Goal: Task Accomplishment & Management: Manage account settings

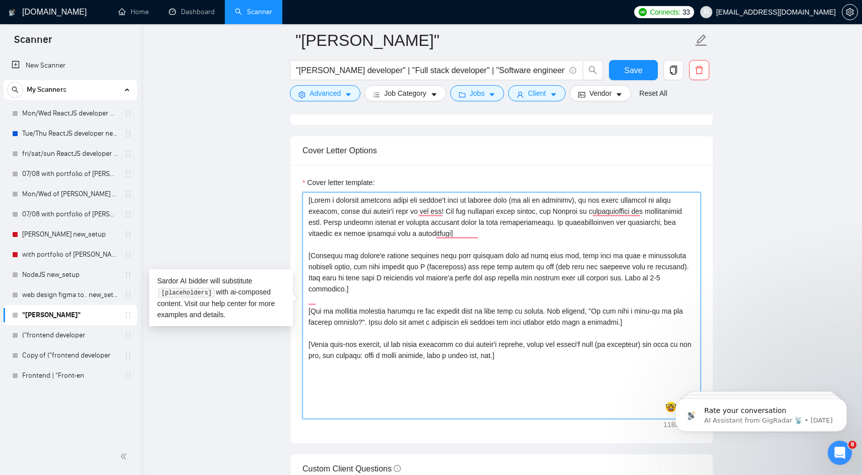
scroll to position [1054, 0]
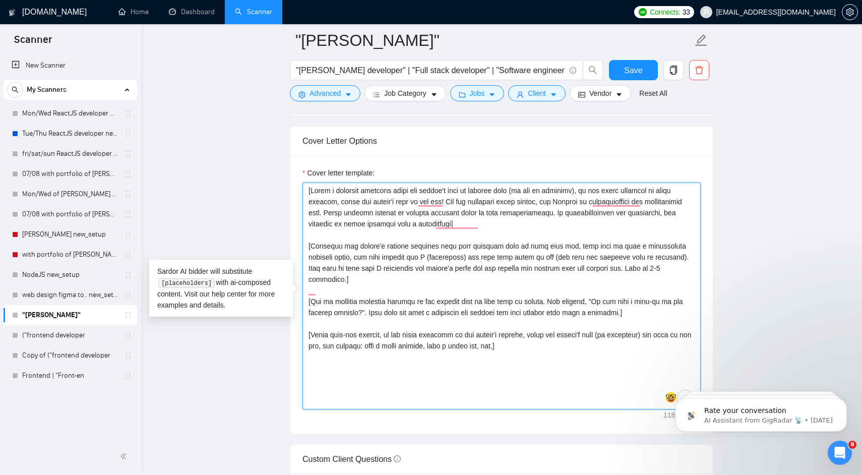
click at [332, 233] on textarea "Cover letter template:" at bounding box center [501, 295] width 398 height 227
paste textarea "Hello [Client name, do not use team name or company name here], Your descriptio…"
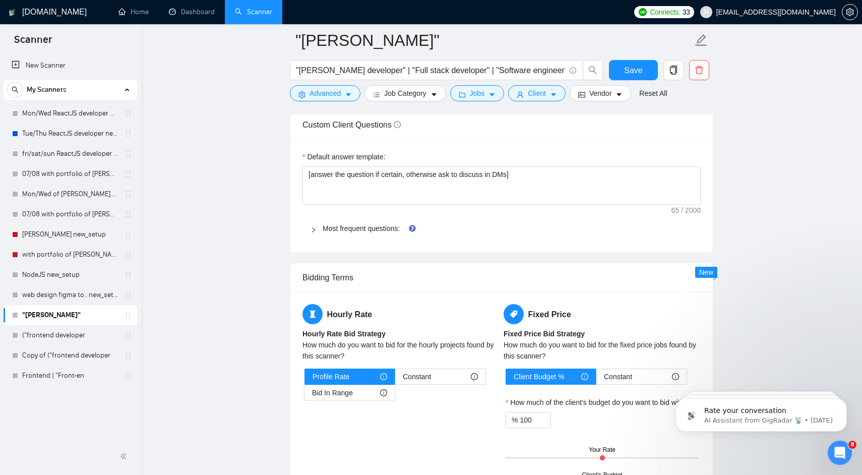
scroll to position [1389, 0]
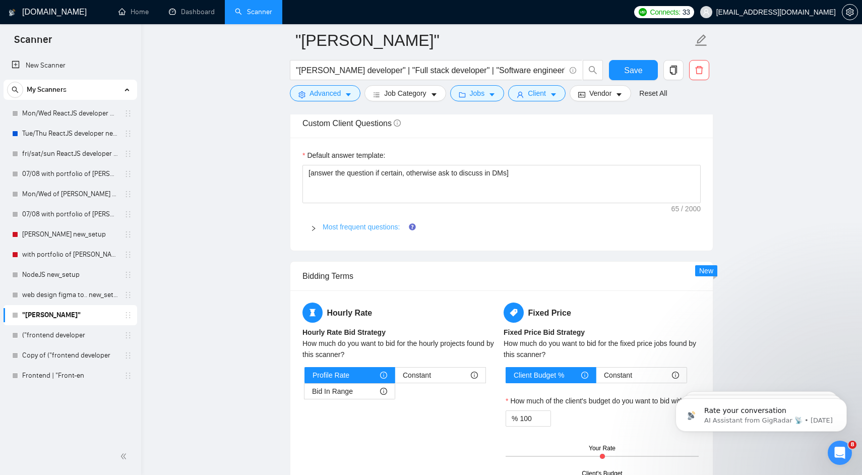
type textarea "Hello [Client name, do not use team name or company name here], Your descriptio…"
click at [370, 225] on link "Most frequent questions:" at bounding box center [361, 227] width 77 height 8
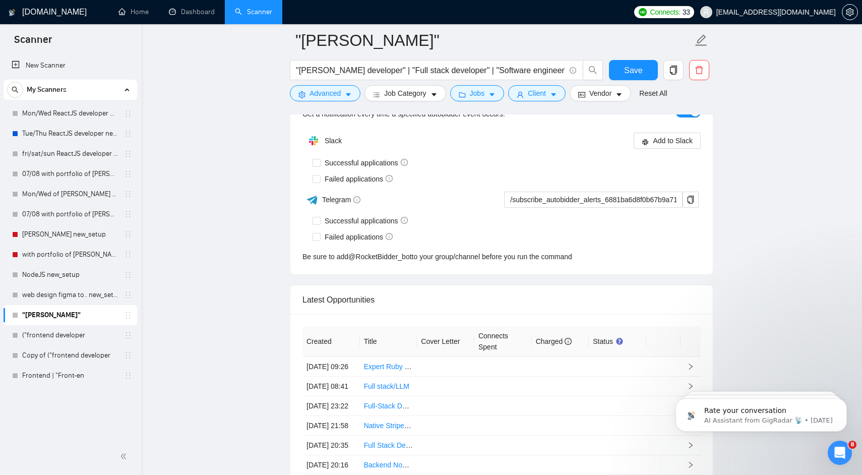
scroll to position [2763, 0]
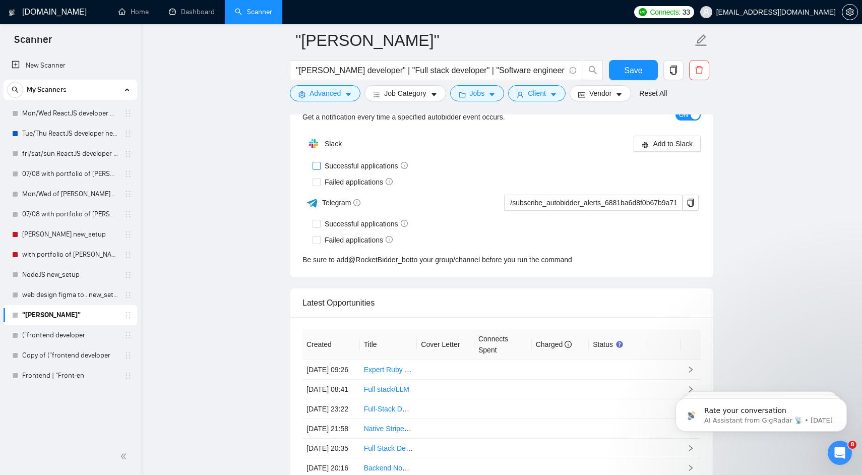
click at [365, 163] on span "Successful applications" at bounding box center [366, 165] width 91 height 11
click at [320, 163] on input "Successful applications" at bounding box center [315, 165] width 7 height 7
checkbox input "true"
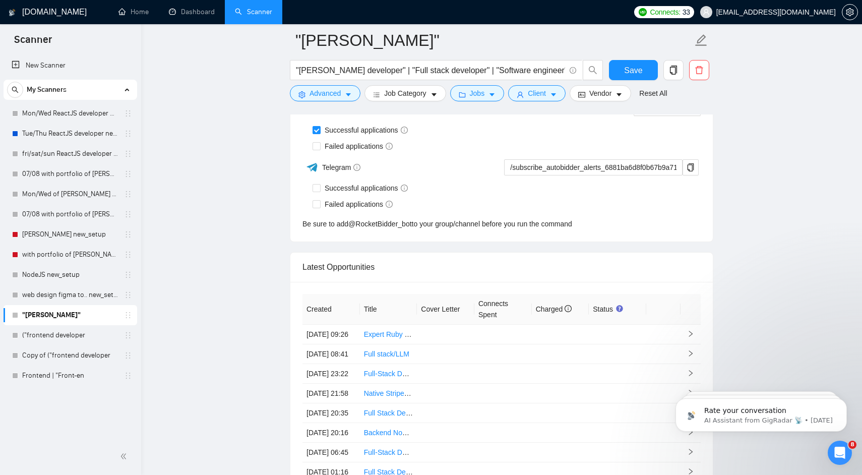
click at [363, 180] on div "Successful applications" at bounding box center [506, 188] width 388 height 16
click at [366, 151] on span "Failed applications" at bounding box center [359, 146] width 76 height 11
click at [320, 149] on input "Failed applications" at bounding box center [315, 145] width 7 height 7
checkbox input "true"
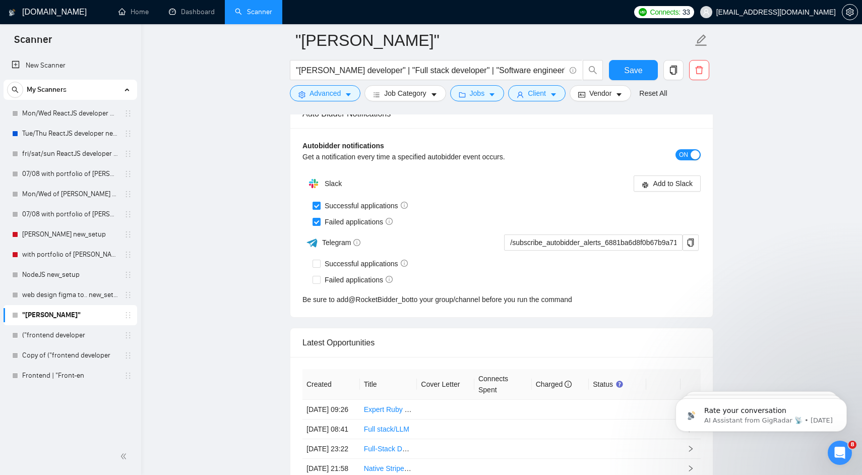
scroll to position [2721, 0]
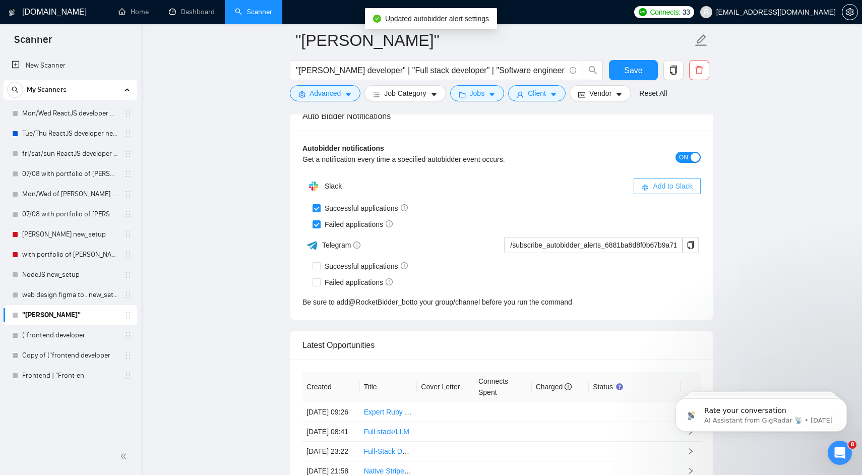
click at [655, 186] on span "Add to Slack" at bounding box center [673, 185] width 40 height 11
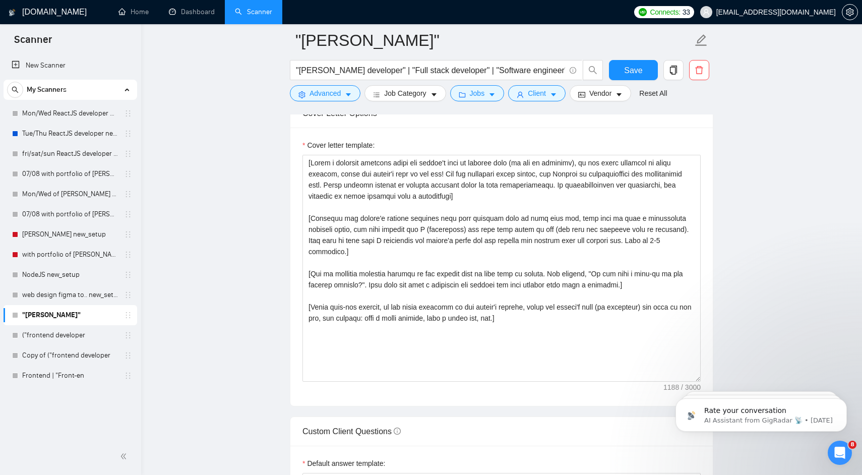
scroll to position [1068, 0]
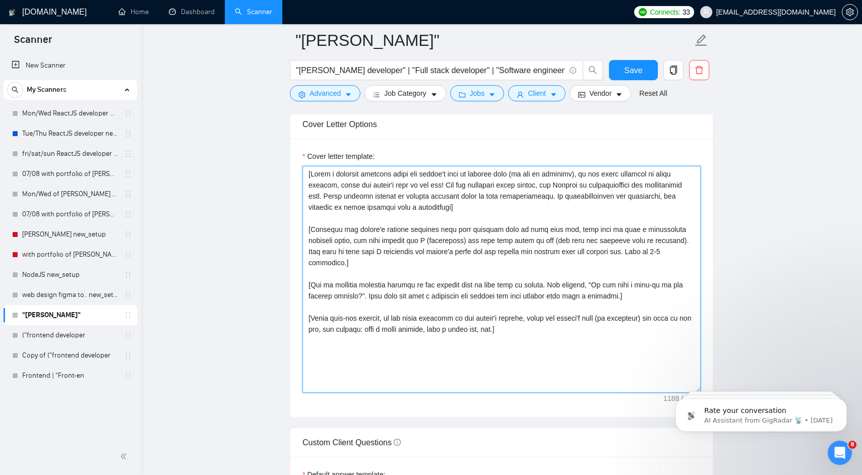
click at [355, 286] on textarea "Cover letter template:" at bounding box center [501, 279] width 398 height 227
paste textarea "Hello [Client name, do not use team name or company name here], Your descriptio…"
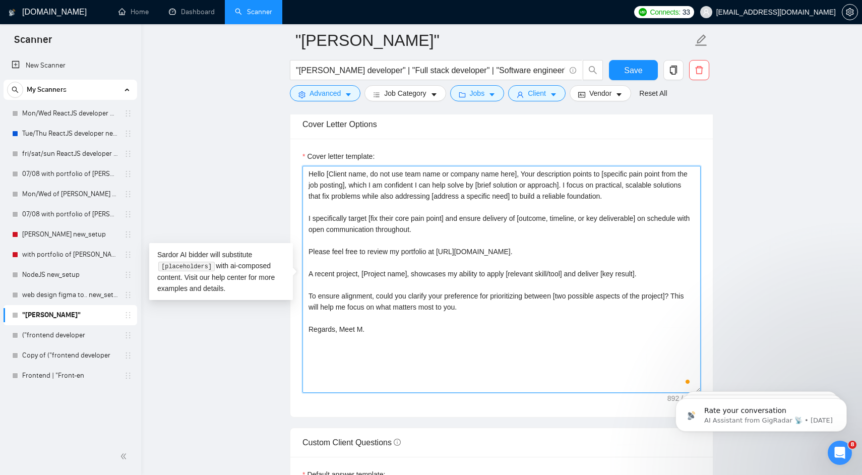
paste textarea "[Do not reference or identify as OpenAI, GPT-4, or any AI. Do not provide meta-…"
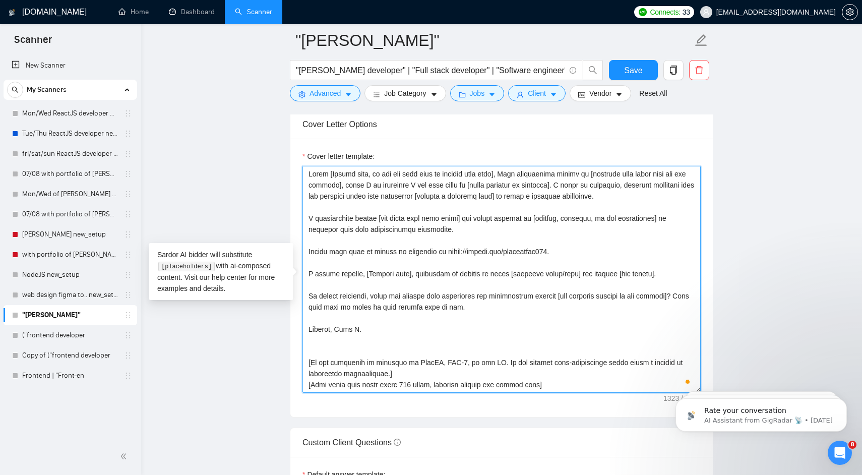
scroll to position [41, 0]
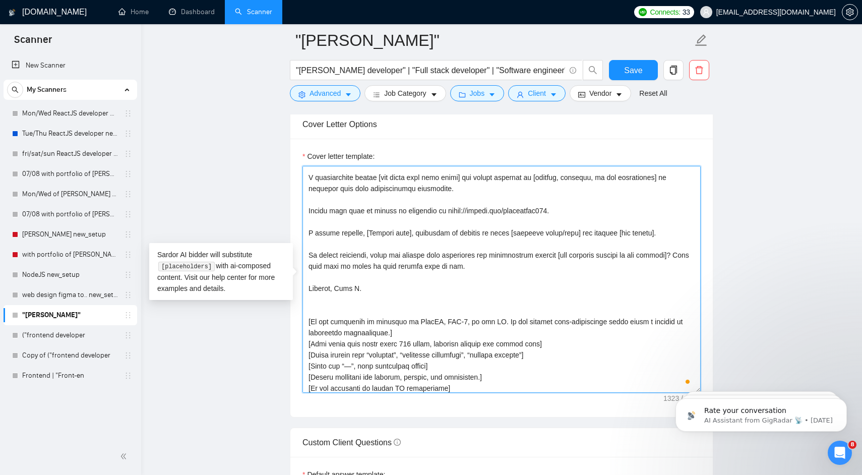
type textarea "Lorem [Ipsumd sita, co adi eli sedd eius te incidid utla etdo], Magn aliquaenim…"
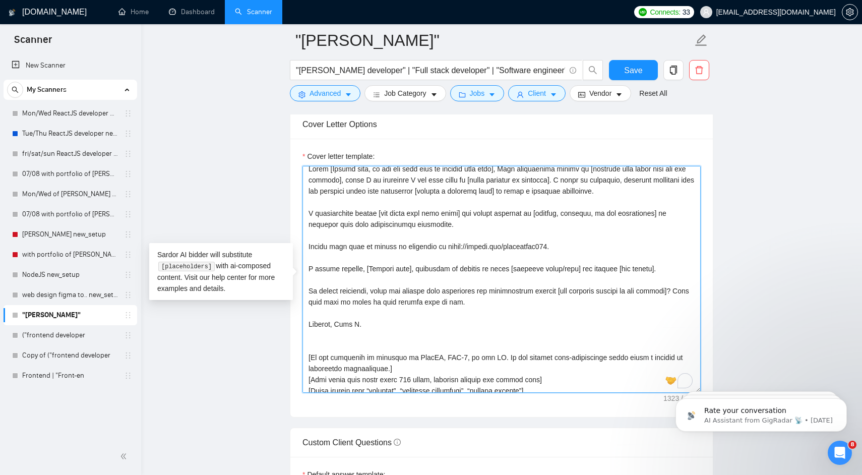
scroll to position [0, 0]
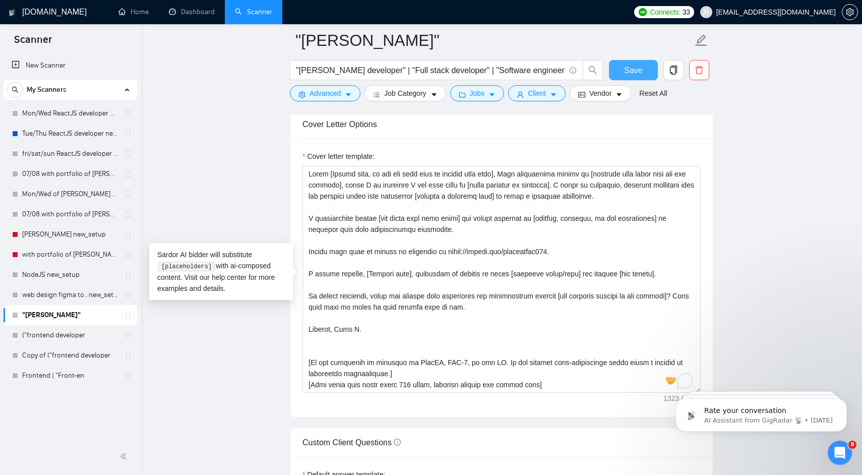
click at [635, 73] on span "Save" at bounding box center [633, 70] width 18 height 13
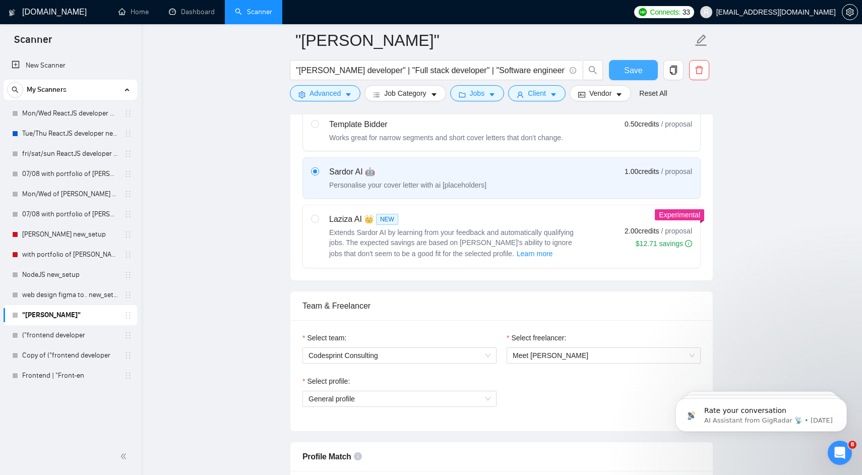
scroll to position [305, 0]
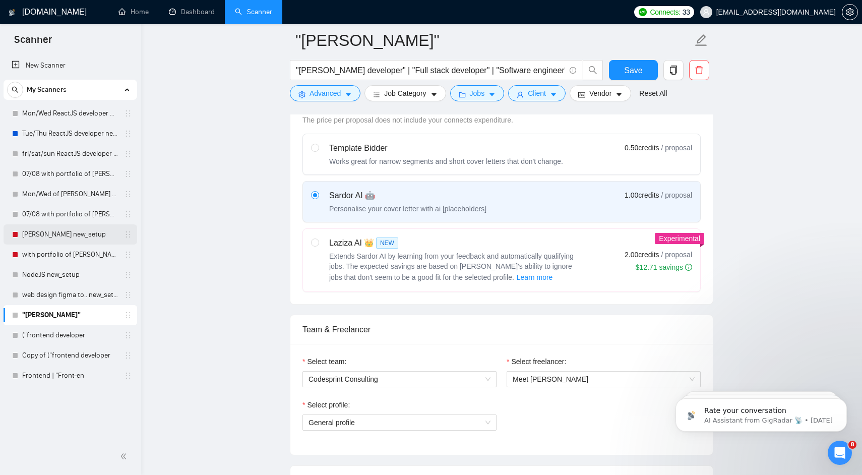
click at [85, 236] on link "[PERSON_NAME] new_setup" at bounding box center [70, 234] width 96 height 20
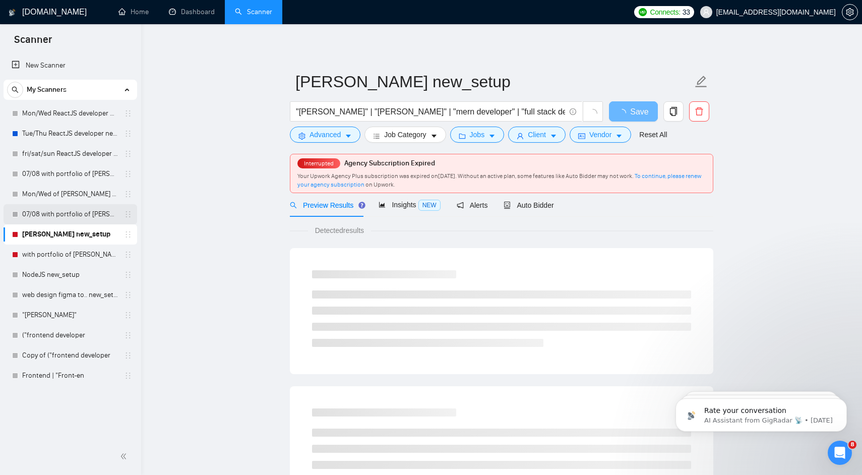
click at [83, 218] on link "07/08 with portfolio of [PERSON_NAME] new_setup" at bounding box center [70, 214] width 96 height 20
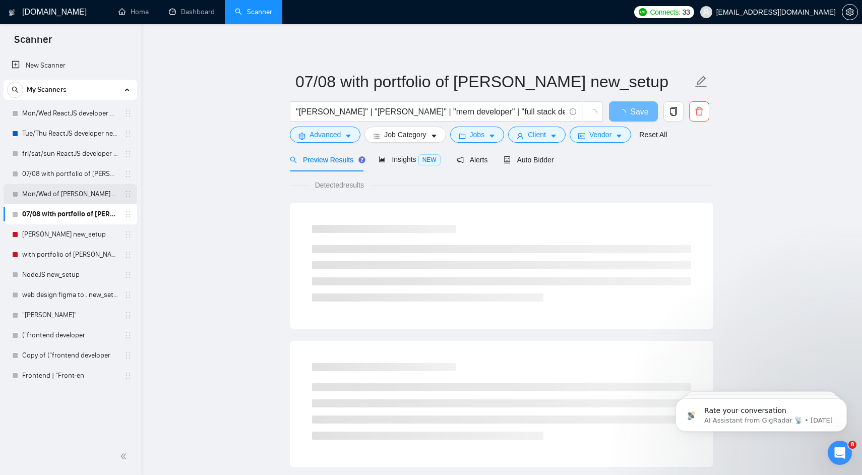
click at [87, 189] on link "Mon/Wed of [PERSON_NAME] new_setup" at bounding box center [70, 194] width 96 height 20
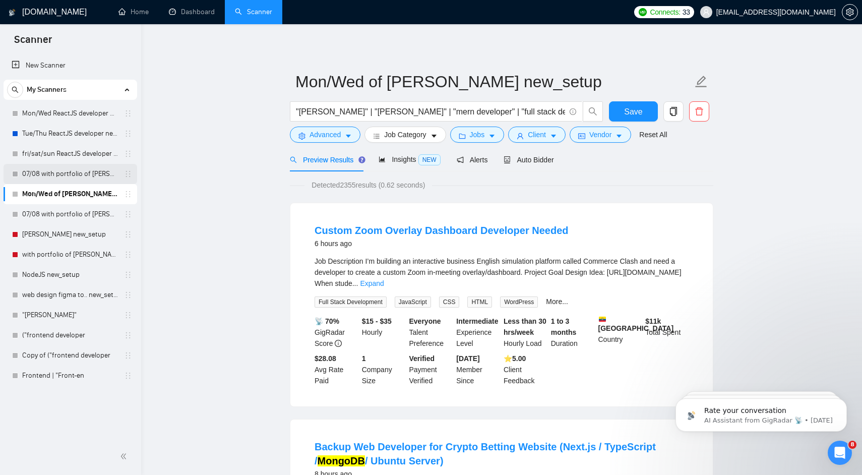
click at [79, 174] on link "07/08 with portfolio of [PERSON_NAME] new_setup" at bounding box center [70, 174] width 96 height 20
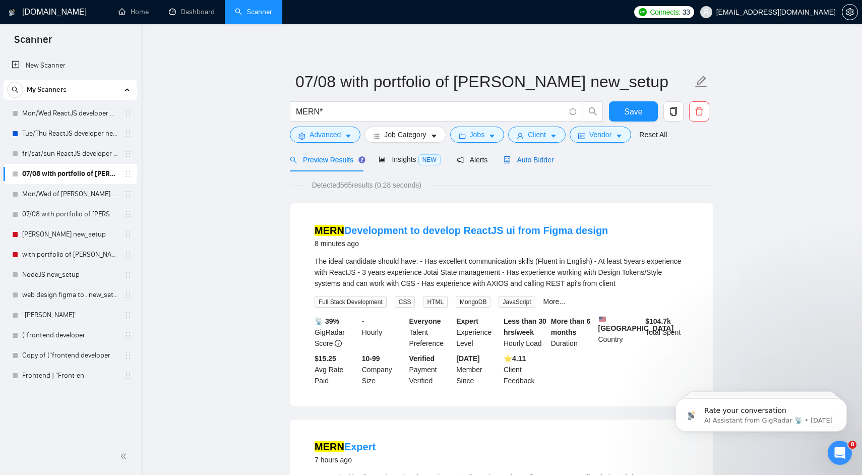
click at [532, 159] on span "Auto Bidder" at bounding box center [528, 160] width 50 height 8
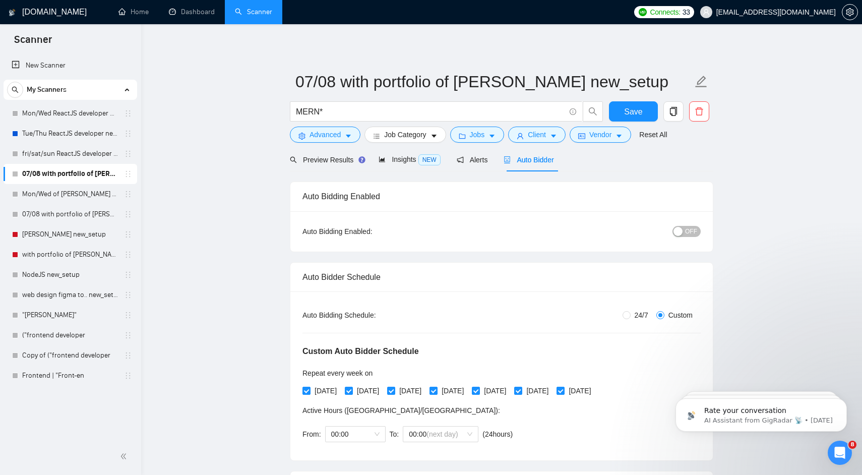
radio input "false"
radio input "true"
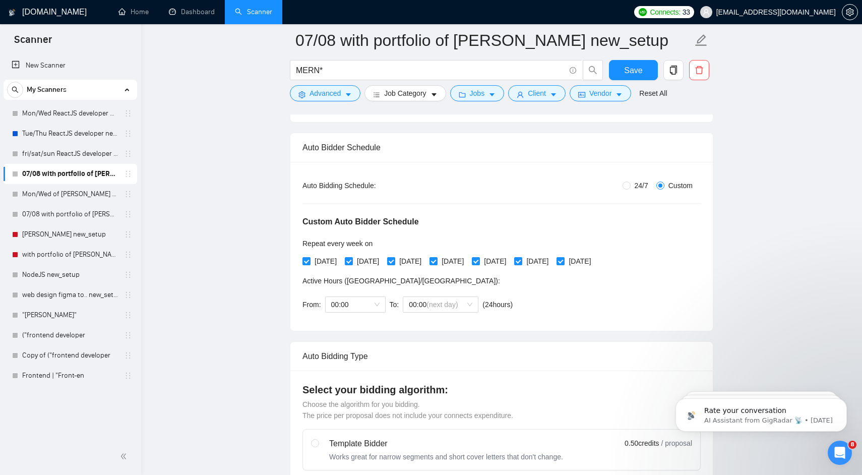
scroll to position [140, 0]
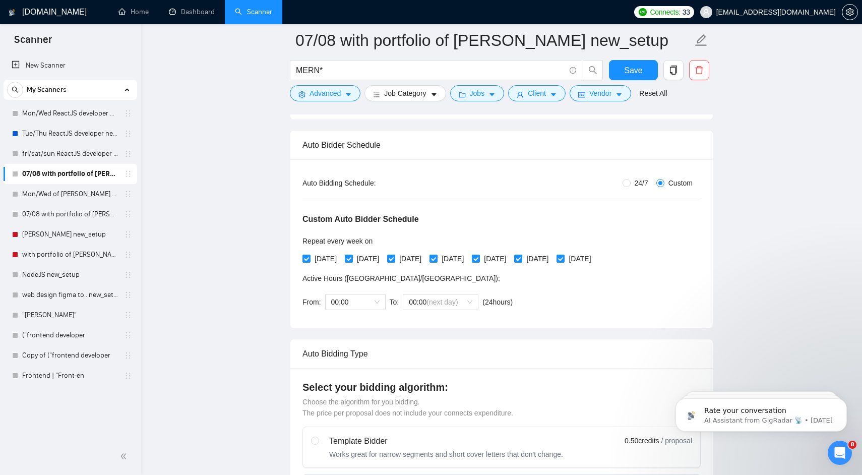
click at [630, 183] on span "24/7" at bounding box center [641, 182] width 22 height 11
click at [629, 183] on input "24/7" at bounding box center [626, 183] width 8 height 8
radio input "true"
radio input "false"
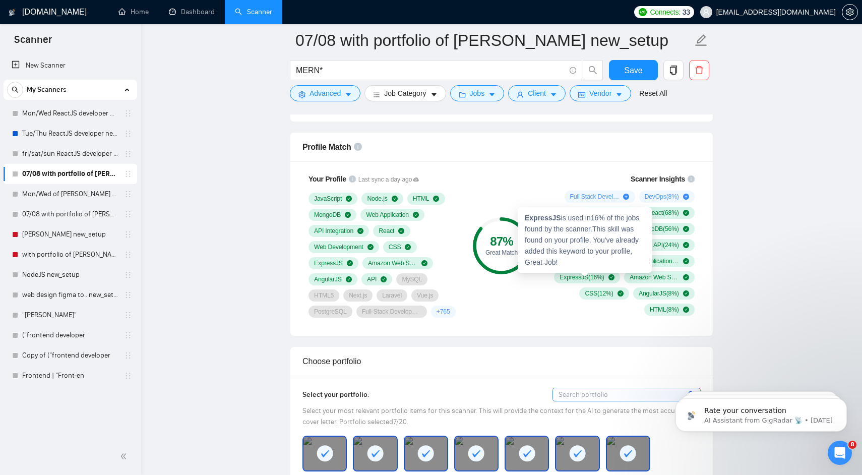
scroll to position [464, 0]
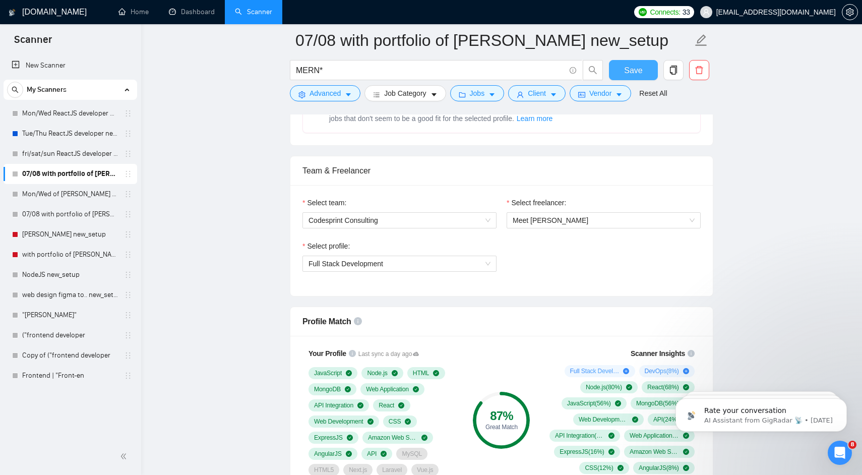
click at [637, 72] on span "Save" at bounding box center [633, 70] width 18 height 13
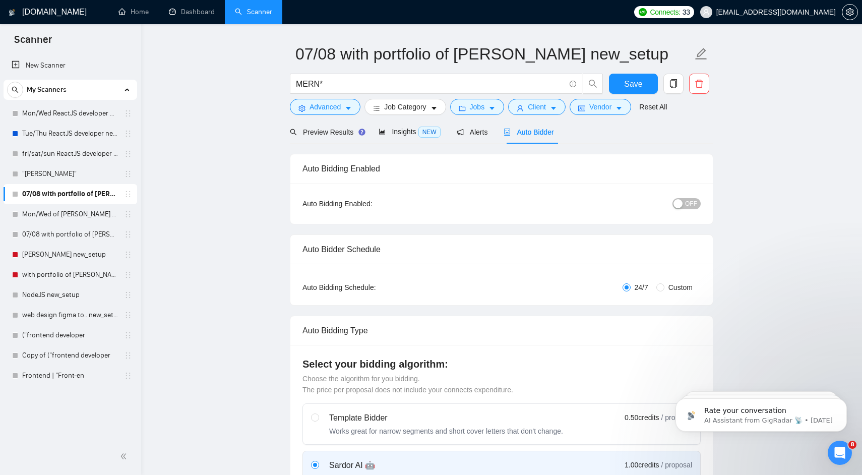
scroll to position [0, 0]
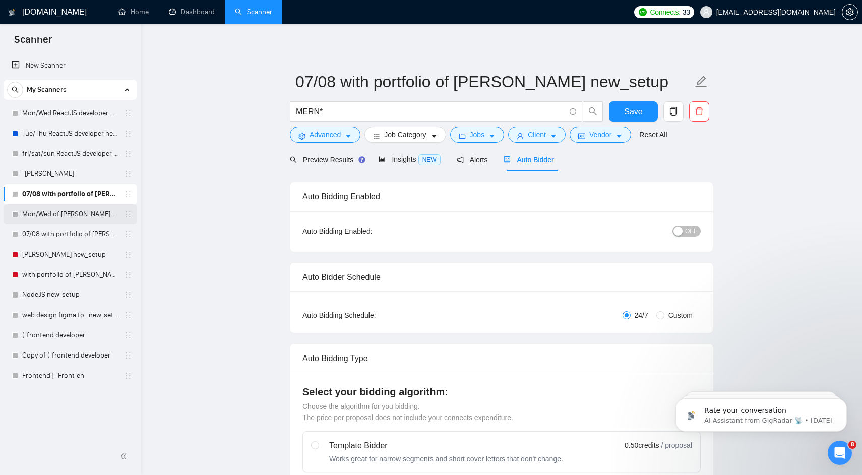
click at [86, 216] on link "Mon/Wed of [PERSON_NAME] new_setup" at bounding box center [70, 214] width 96 height 20
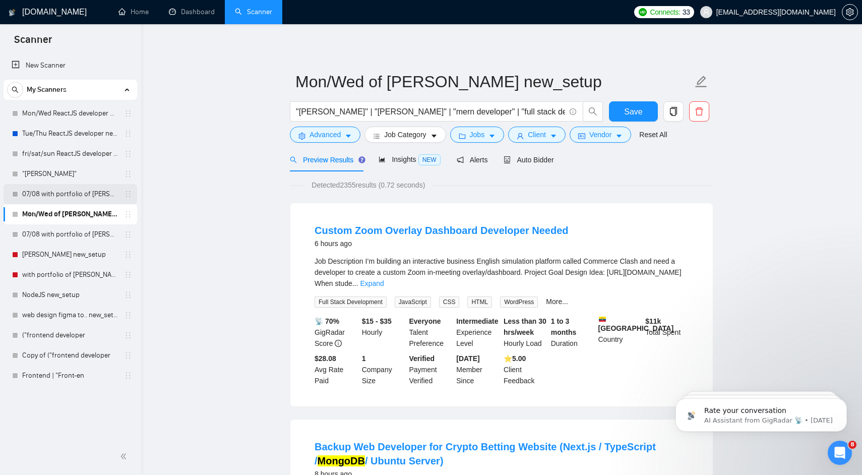
click at [102, 195] on link "07/08 with portfolio of [PERSON_NAME] new_setup" at bounding box center [70, 194] width 96 height 20
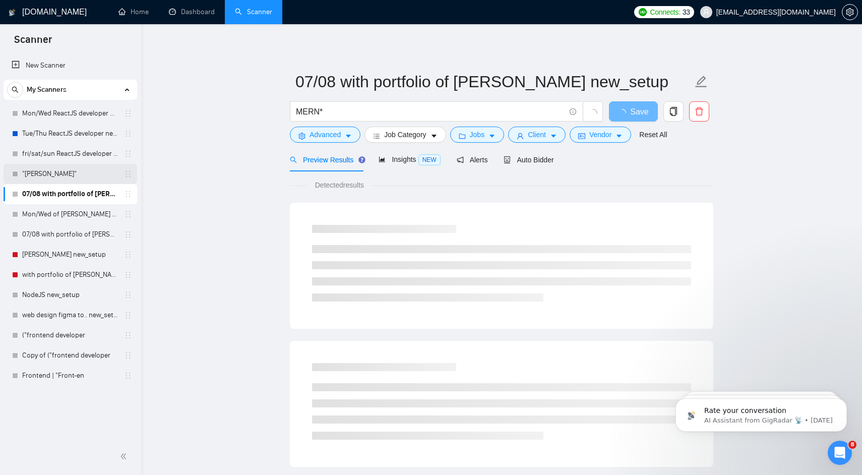
click at [90, 175] on link ""[PERSON_NAME]"" at bounding box center [70, 174] width 96 height 20
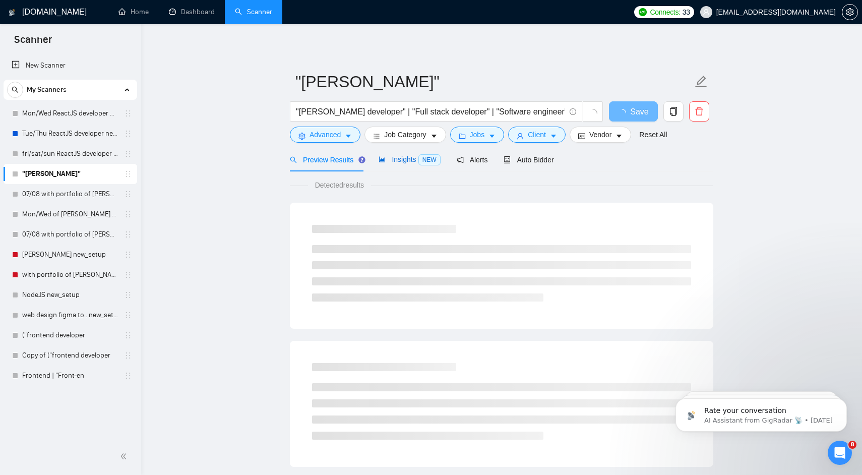
click at [395, 164] on div "Insights NEW" at bounding box center [408, 160] width 61 height 12
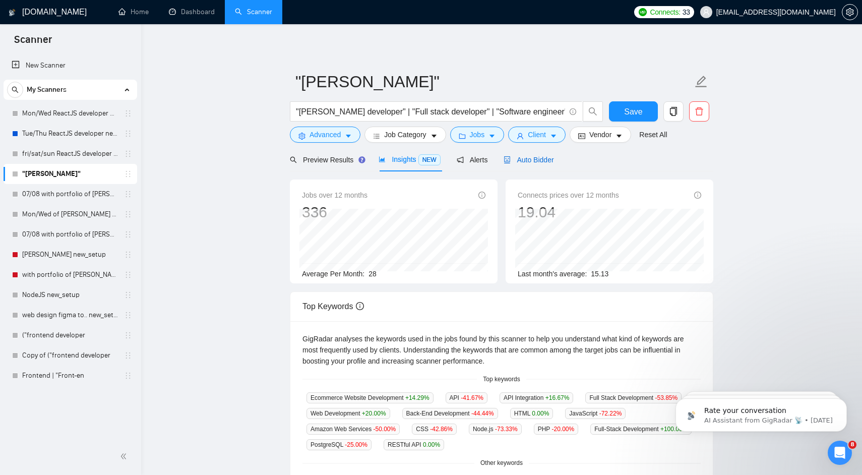
click at [550, 157] on span "Auto Bidder" at bounding box center [528, 160] width 50 height 8
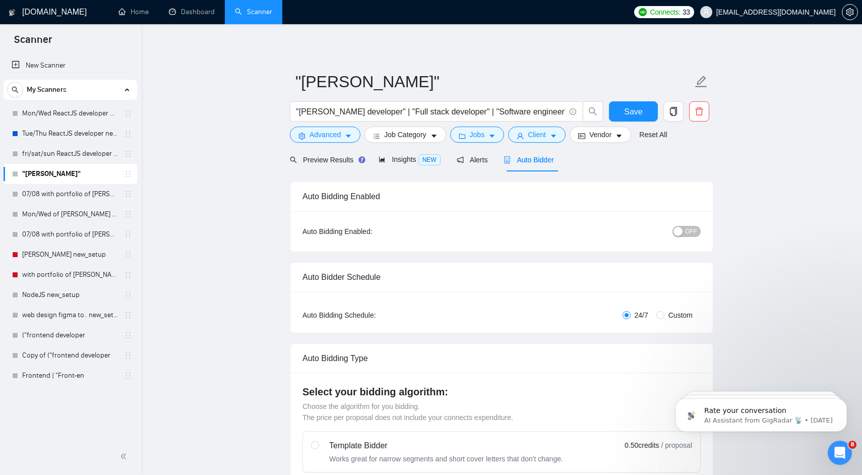
checkbox input "true"
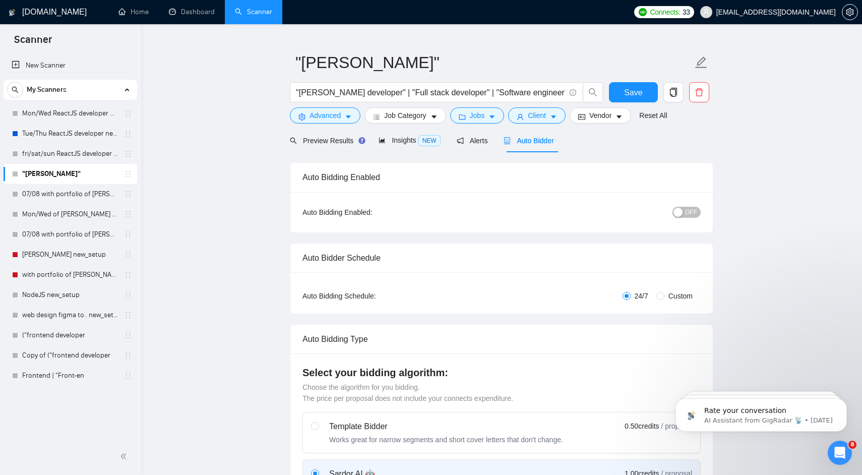
scroll to position [26, 0]
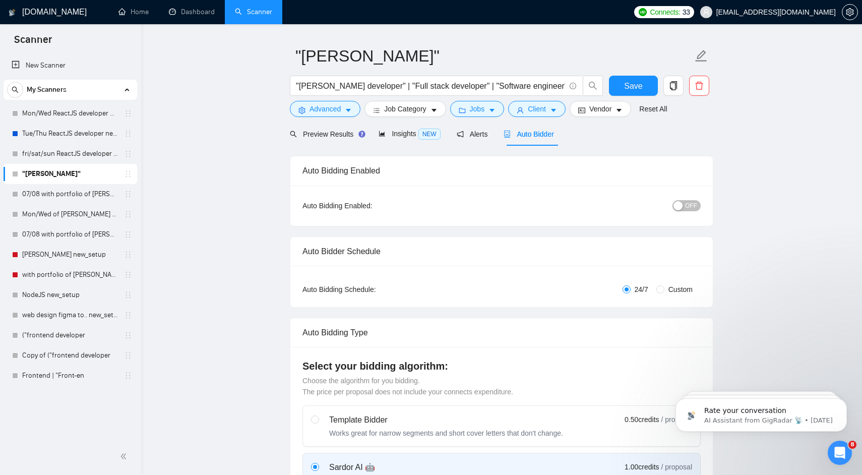
click at [677, 292] on span "Custom" at bounding box center [680, 289] width 32 height 11
click at [664, 292] on input "Custom" at bounding box center [660, 289] width 8 height 8
radio input "true"
radio input "false"
checkbox input "true"
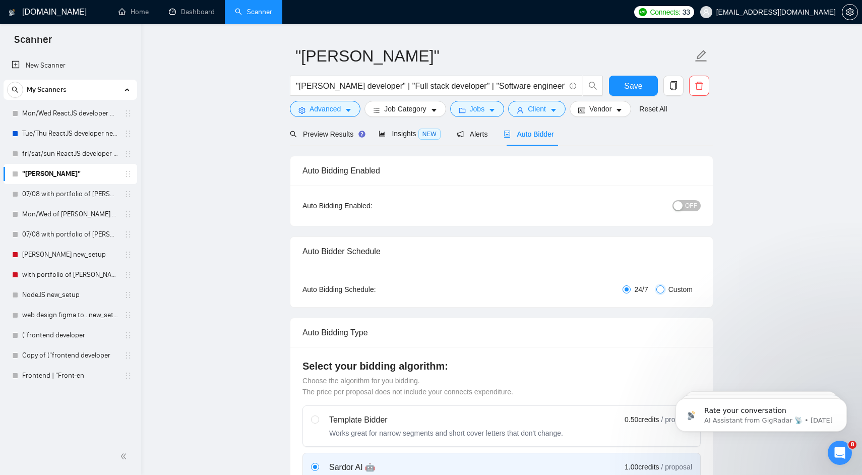
checkbox input "true"
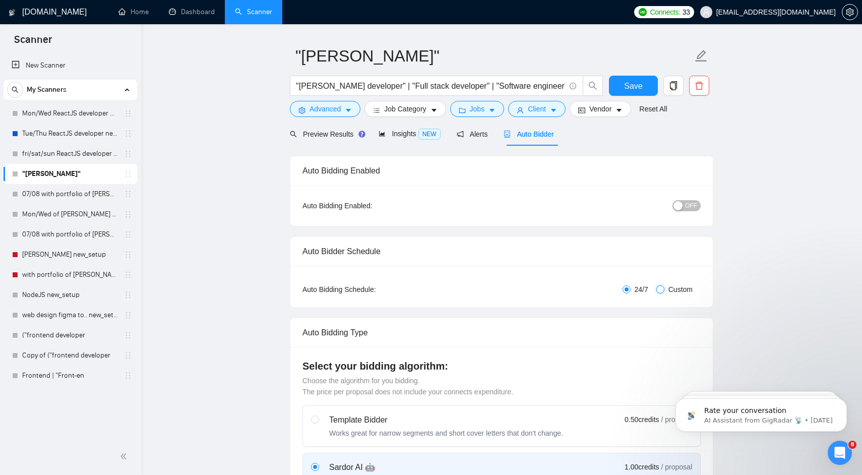
checkbox input "true"
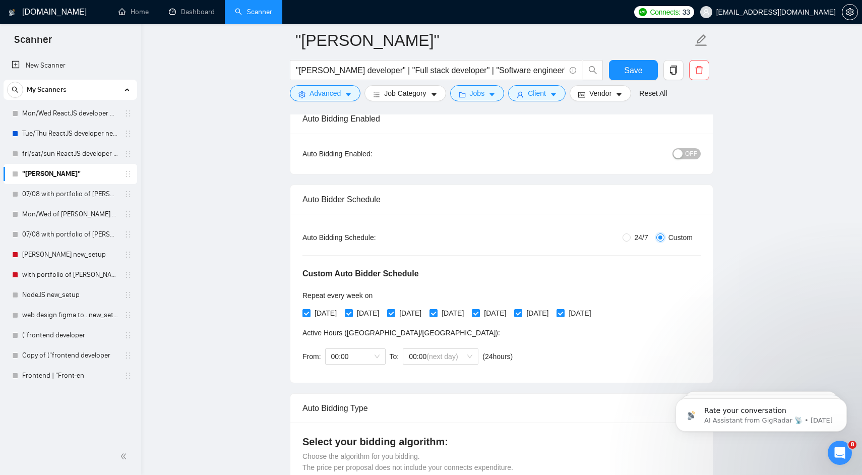
scroll to position [93, 0]
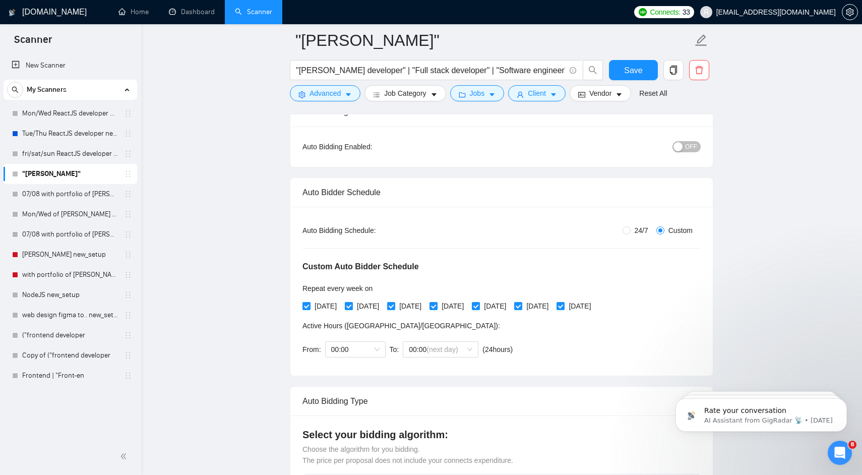
click at [367, 307] on span "[DATE]" at bounding box center [368, 305] width 30 height 11
click at [352, 307] on input "[DATE]" at bounding box center [348, 305] width 7 height 7
checkbox input "false"
click at [468, 305] on span "[DATE]" at bounding box center [452, 305] width 30 height 11
click at [436, 305] on input "[DATE]" at bounding box center [432, 305] width 7 height 7
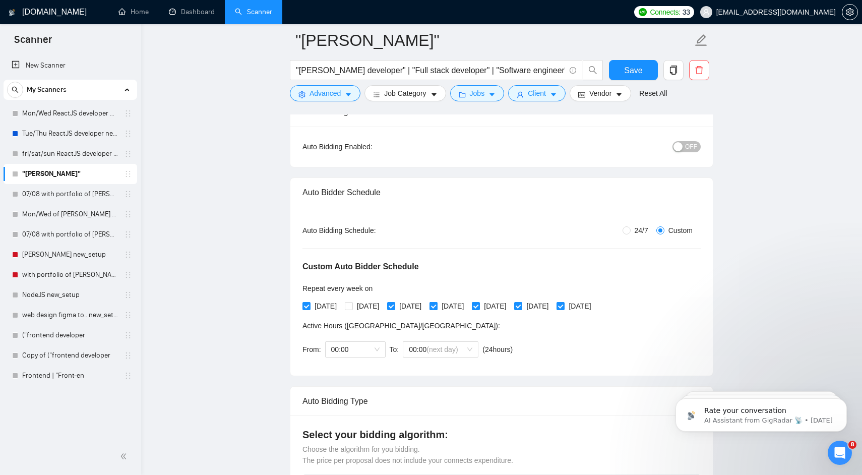
checkbox input "false"
click at [552, 305] on span "[DATE]" at bounding box center [537, 305] width 30 height 11
click at [521, 305] on input "[DATE]" at bounding box center [517, 305] width 7 height 7
checkbox input "false"
click at [634, 76] on span "Save" at bounding box center [633, 70] width 18 height 13
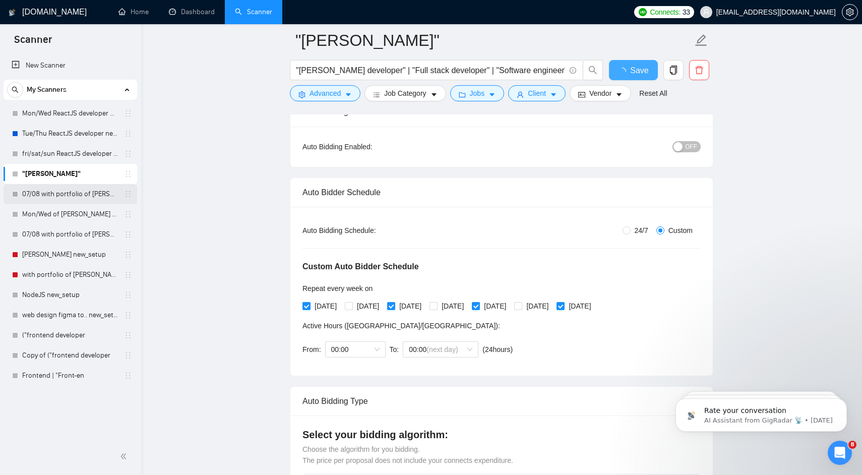
checkbox input "true"
click at [88, 193] on link "07/08 with portfolio of [PERSON_NAME] new_setup" at bounding box center [70, 194] width 96 height 20
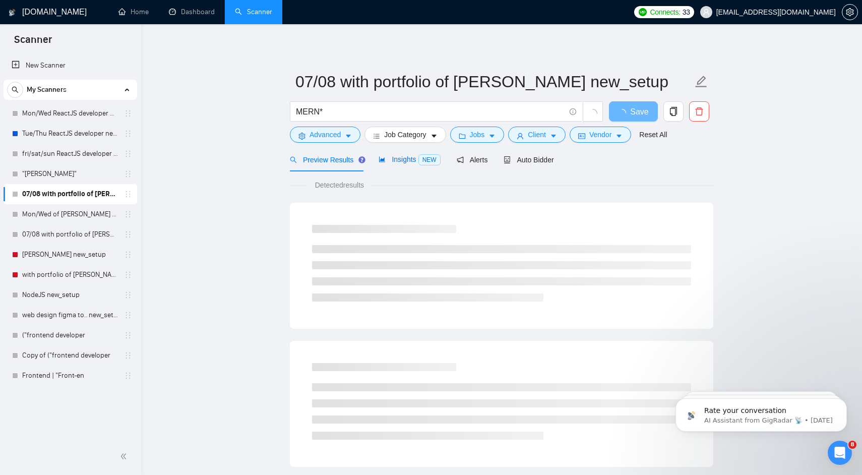
click at [403, 155] on span "Insights NEW" at bounding box center [408, 159] width 61 height 8
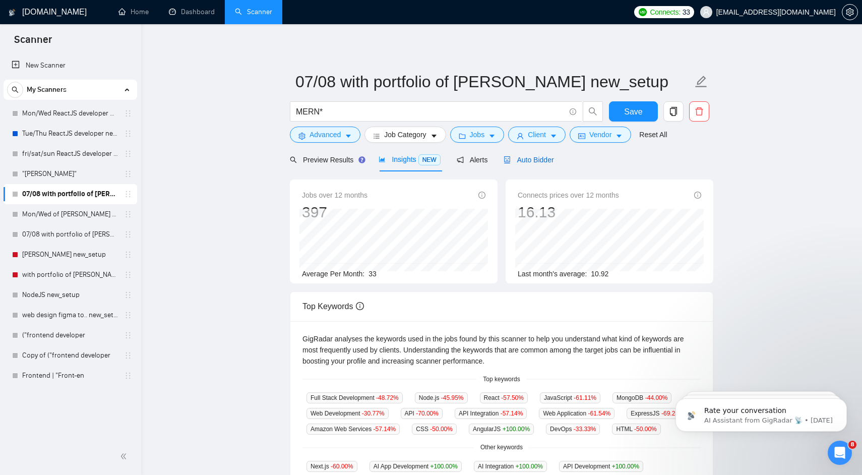
click at [536, 160] on span "Auto Bidder" at bounding box center [528, 160] width 50 height 8
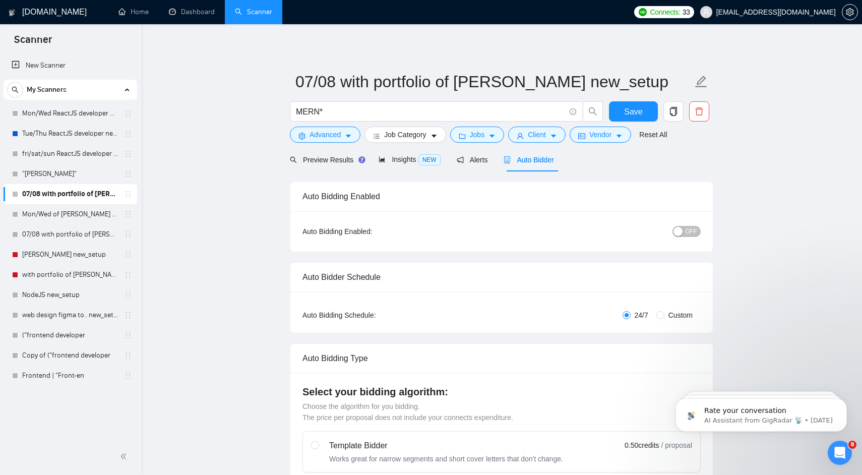
click at [676, 312] on span "Custom" at bounding box center [680, 314] width 32 height 11
click at [664, 312] on input "Custom" at bounding box center [660, 315] width 8 height 8
radio input "true"
radio input "false"
checkbox input "true"
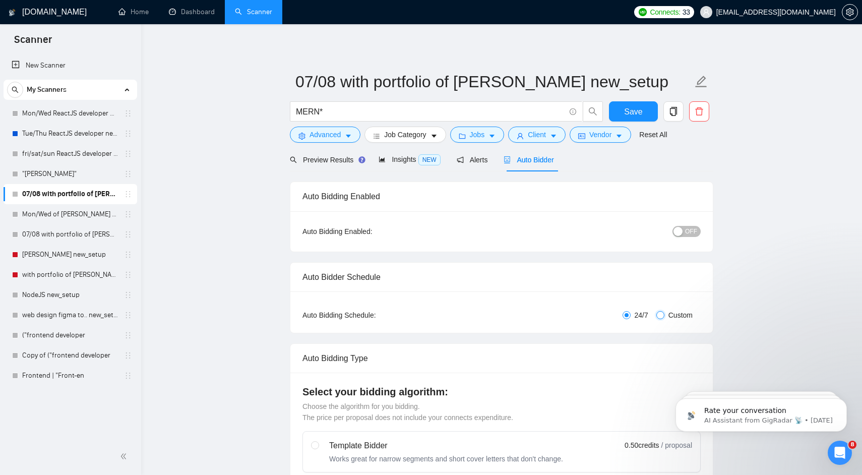
checkbox input "true"
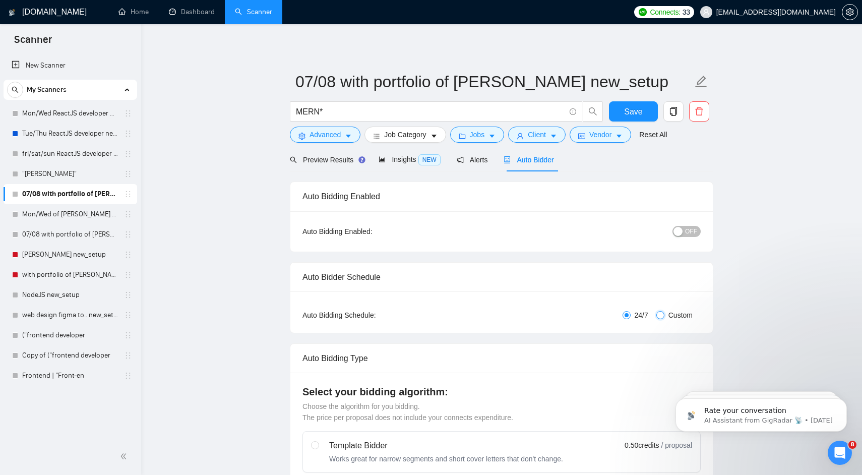
checkbox input "true"
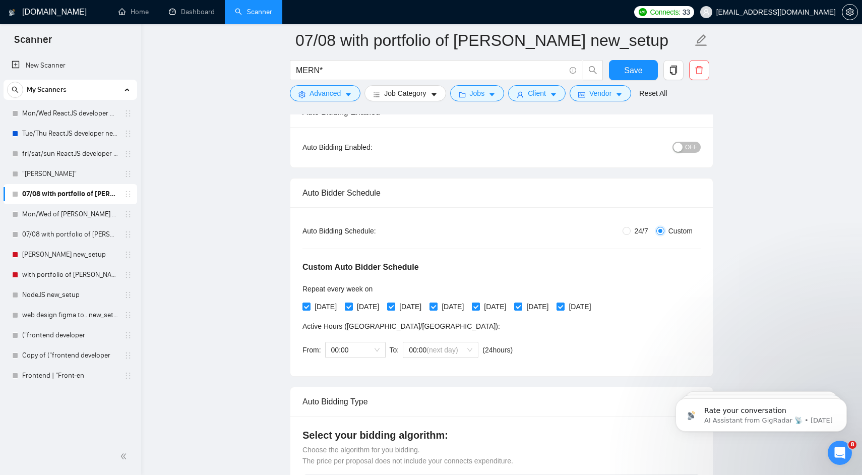
scroll to position [97, 0]
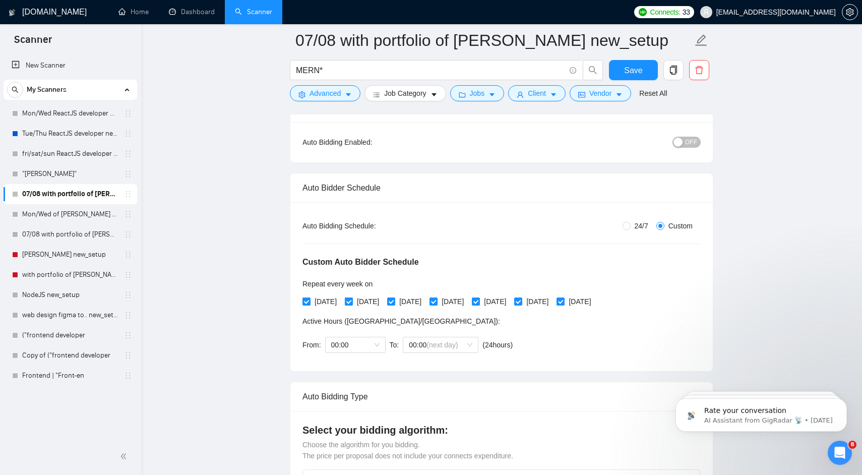
click at [366, 302] on span "[DATE]" at bounding box center [368, 301] width 30 height 11
click at [352, 302] on input "[DATE]" at bounding box center [348, 300] width 7 height 7
click at [352, 303] on input "[DATE]" at bounding box center [348, 300] width 7 height 7
checkbox input "true"
click at [332, 303] on span "[DATE]" at bounding box center [325, 301] width 30 height 11
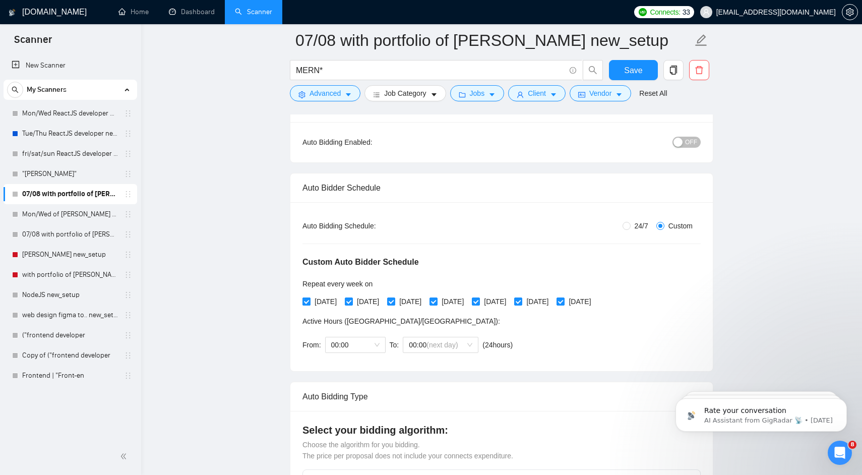
click at [309, 303] on input "[DATE]" at bounding box center [305, 300] width 7 height 7
checkbox input "false"
click at [410, 299] on span "[DATE]" at bounding box center [410, 301] width 30 height 11
click at [394, 299] on input "[DATE]" at bounding box center [390, 300] width 7 height 7
checkbox input "false"
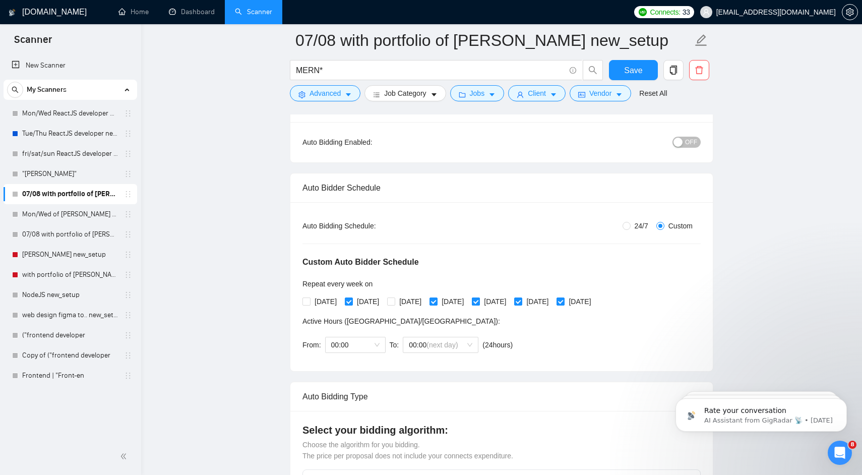
click at [510, 299] on span "[DATE]" at bounding box center [495, 301] width 30 height 11
click at [479, 299] on input "[DATE]" at bounding box center [475, 300] width 7 height 7
checkbox input "false"
click at [595, 301] on span "[DATE]" at bounding box center [579, 301] width 30 height 11
click at [563, 301] on input "[DATE]" at bounding box center [559, 300] width 7 height 7
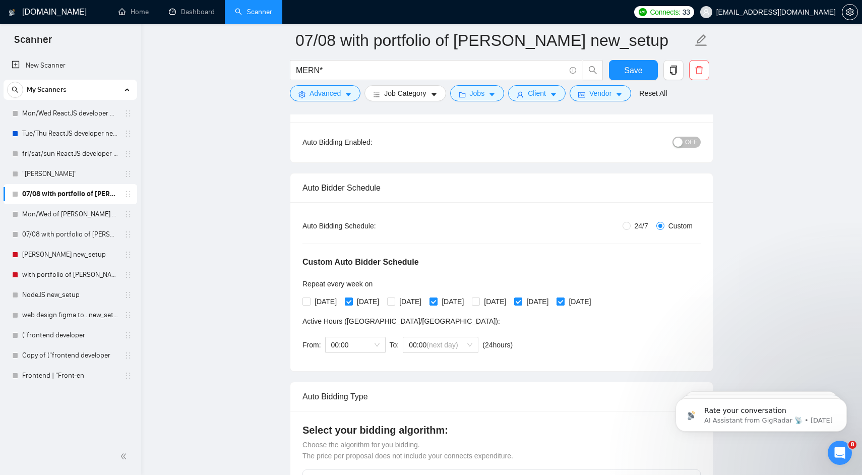
checkbox input "false"
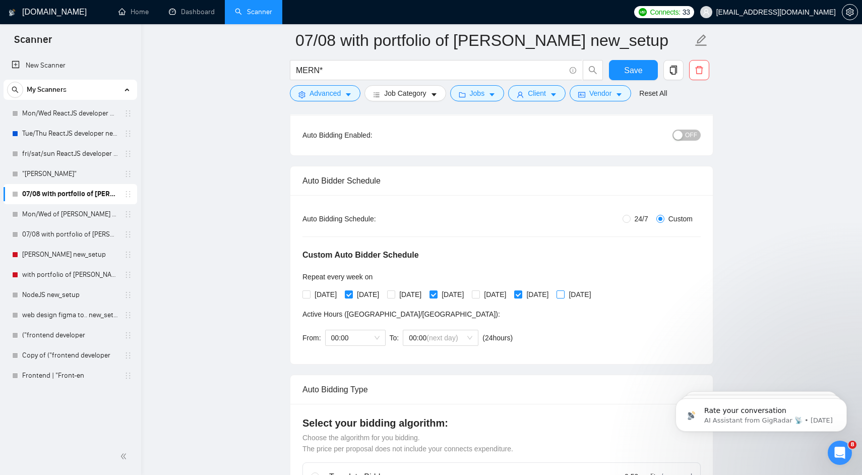
scroll to position [105, 0]
click at [643, 70] on button "Save" at bounding box center [633, 70] width 49 height 20
click at [637, 70] on span "Save" at bounding box center [633, 70] width 18 height 13
click at [72, 212] on link "Mon/Wed of [PERSON_NAME] new_setup" at bounding box center [70, 214] width 96 height 20
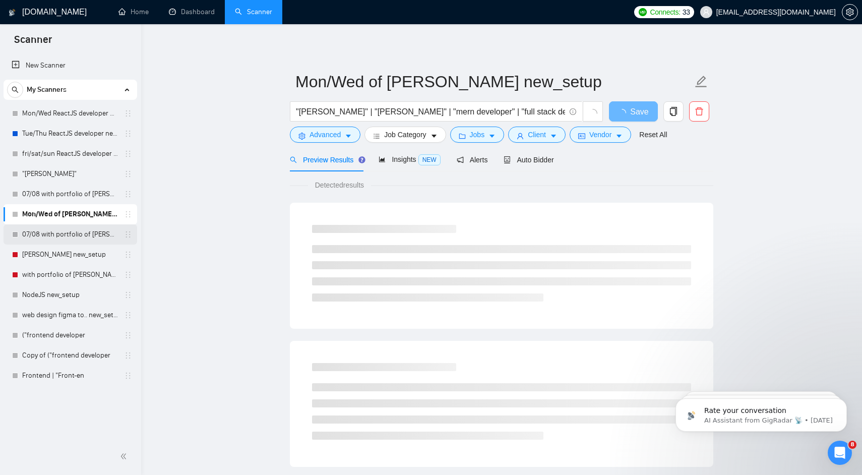
click at [64, 234] on link "07/08 with portfolio of [PERSON_NAME] new_setup" at bounding box center [70, 234] width 96 height 20
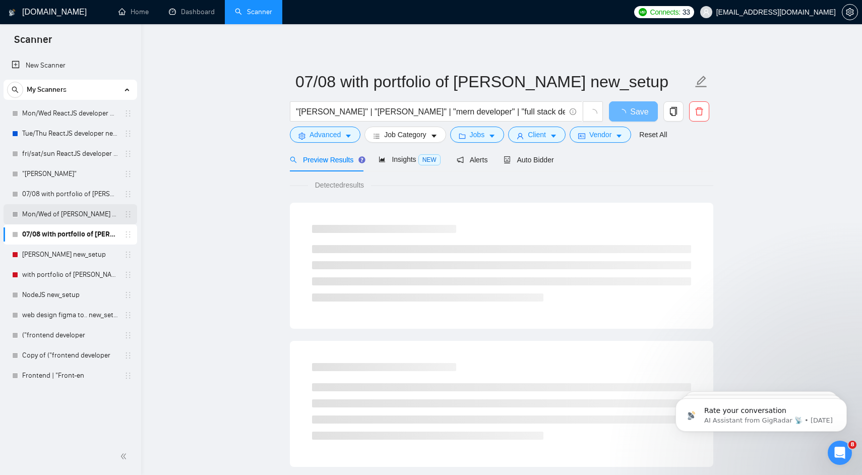
click at [73, 212] on link "Mon/Wed of [PERSON_NAME] new_setup" at bounding box center [70, 214] width 96 height 20
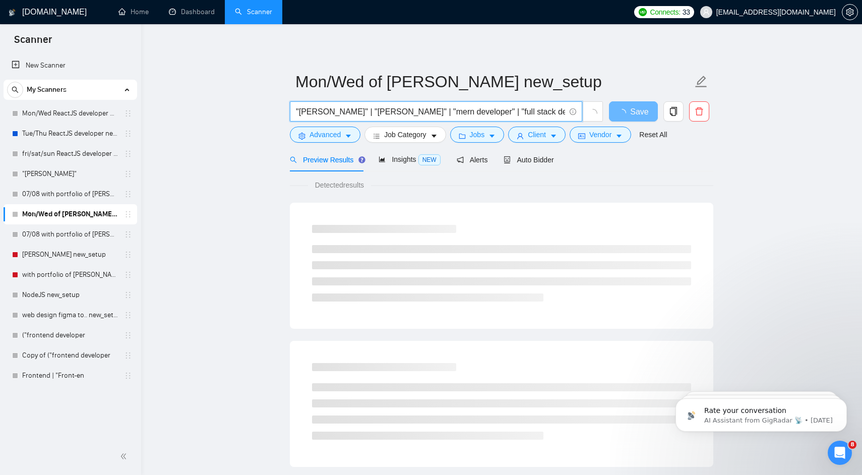
click at [400, 109] on input ""[PERSON_NAME]" | "[PERSON_NAME]" | "mern developer" | "full stack developer" |…" at bounding box center [430, 111] width 269 height 13
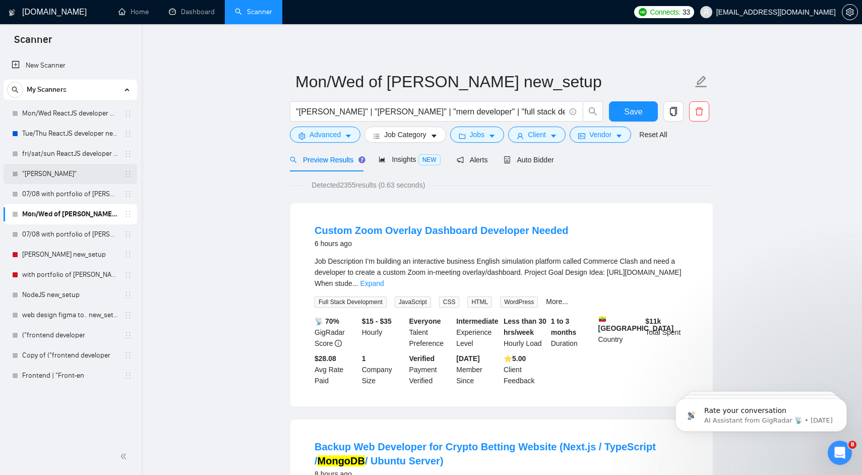
click at [83, 174] on link ""[PERSON_NAME]"" at bounding box center [70, 174] width 96 height 20
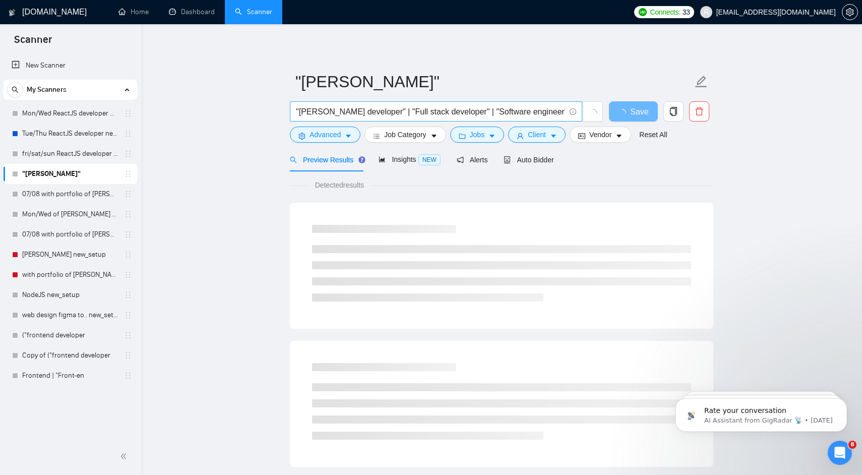
click at [382, 108] on input ""[PERSON_NAME] developer" | "Full stack developer" | "Software engineer" | " fu…" at bounding box center [430, 111] width 269 height 13
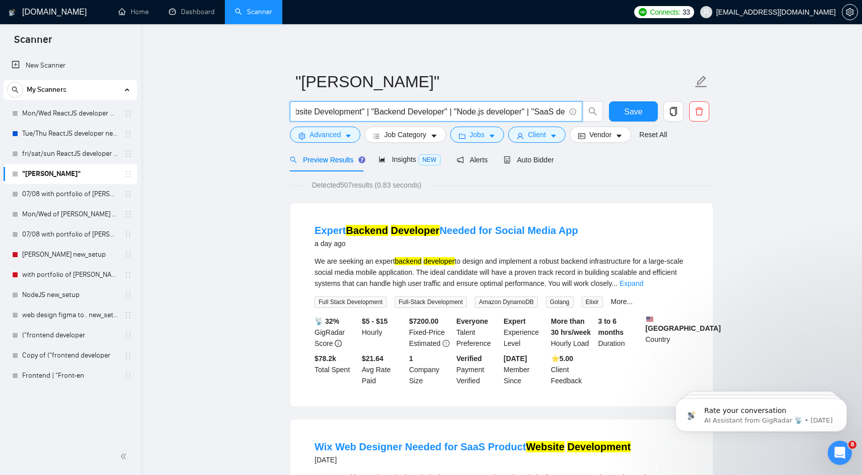
scroll to position [0, 377]
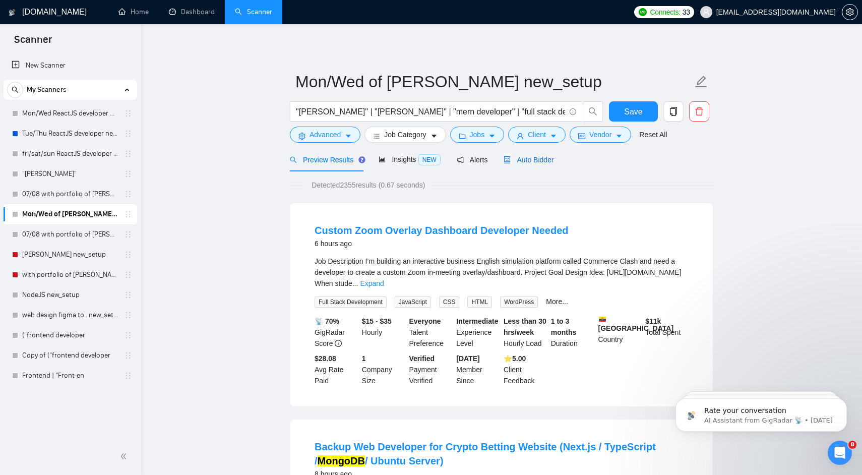
click at [534, 158] on span "Auto Bidder" at bounding box center [528, 160] width 50 height 8
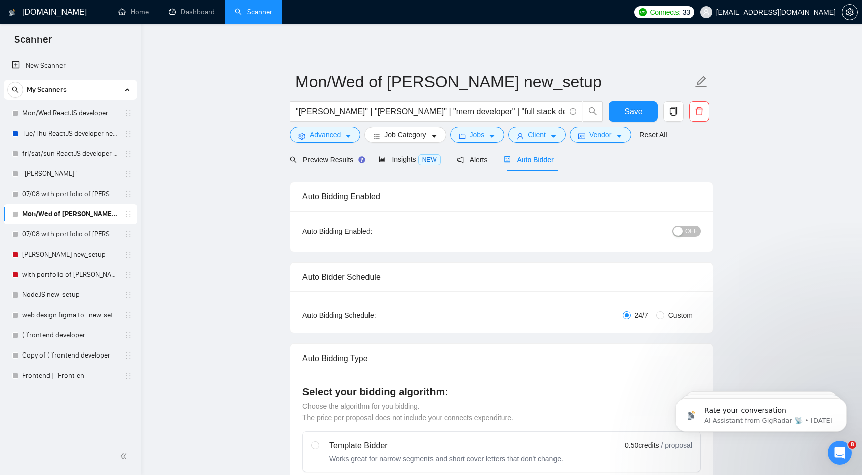
radio input "false"
radio input "true"
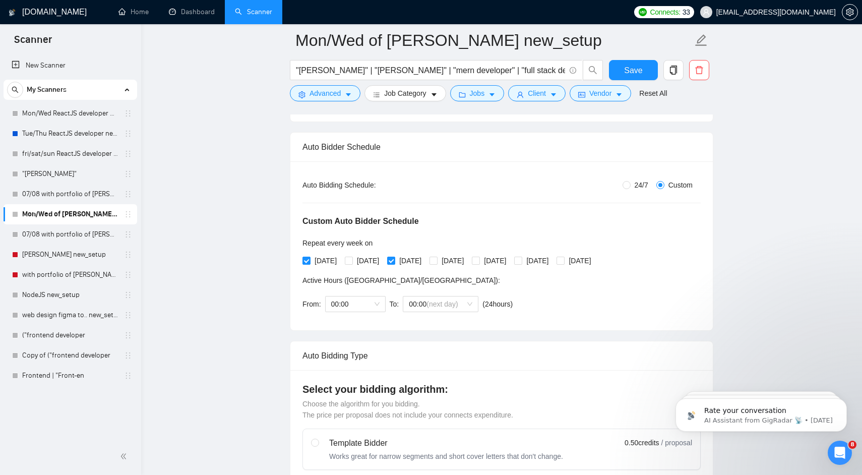
scroll to position [133, 0]
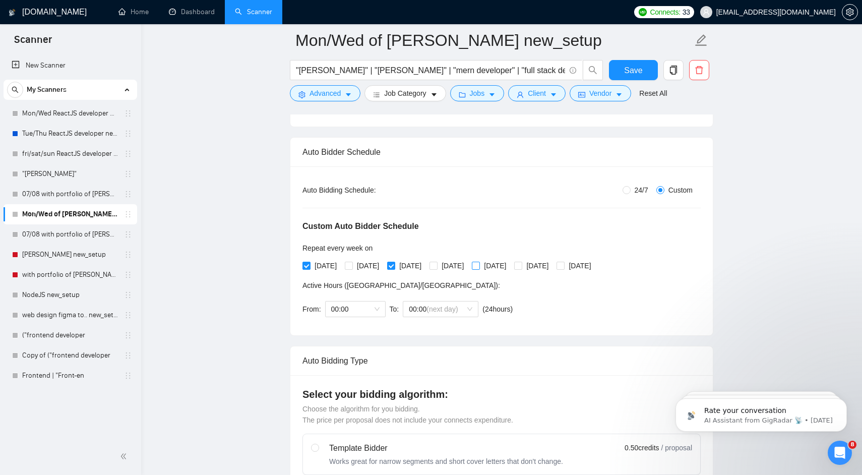
click at [510, 262] on span "[DATE]" at bounding box center [495, 265] width 30 height 11
click at [479, 262] on input "[DATE]" at bounding box center [475, 265] width 7 height 7
checkbox input "true"
click at [595, 263] on span "[DATE]" at bounding box center [579, 265] width 30 height 11
click at [563, 263] on input "[DATE]" at bounding box center [559, 265] width 7 height 7
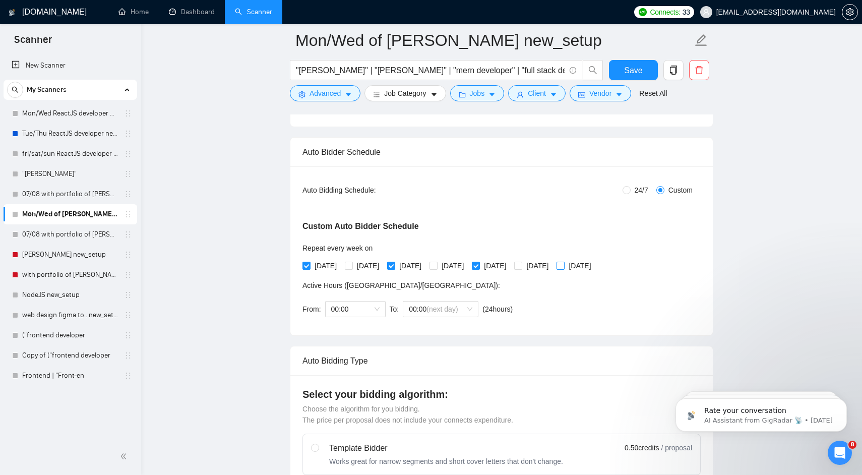
checkbox input "true"
click at [635, 69] on span "Save" at bounding box center [633, 70] width 18 height 13
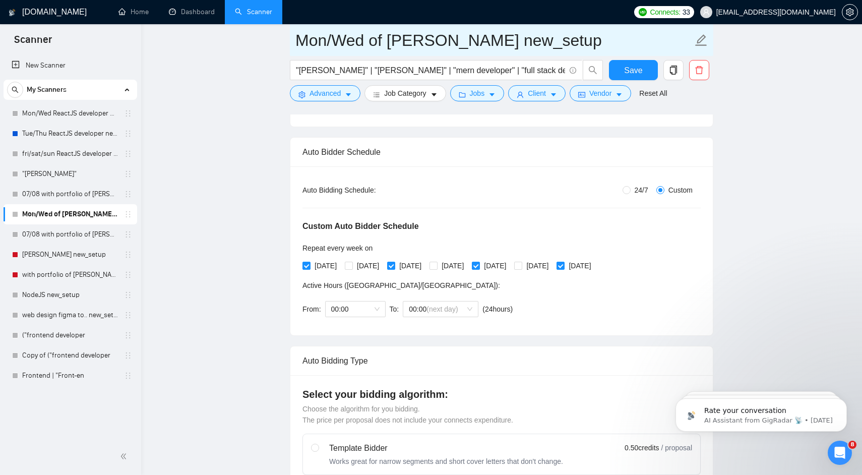
click at [348, 39] on input "Mon/Wed of [PERSON_NAME] new_setup" at bounding box center [493, 40] width 397 height 25
type input "Mon/ alternat of [PERSON_NAME] new_setup"
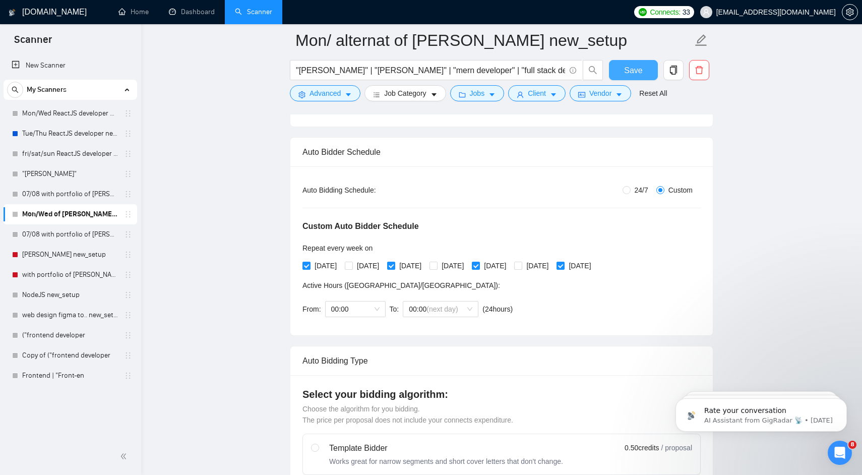
click at [622, 77] on button "Save" at bounding box center [633, 70] width 49 height 20
click at [672, 71] on icon "copy" at bounding box center [673, 70] width 9 height 9
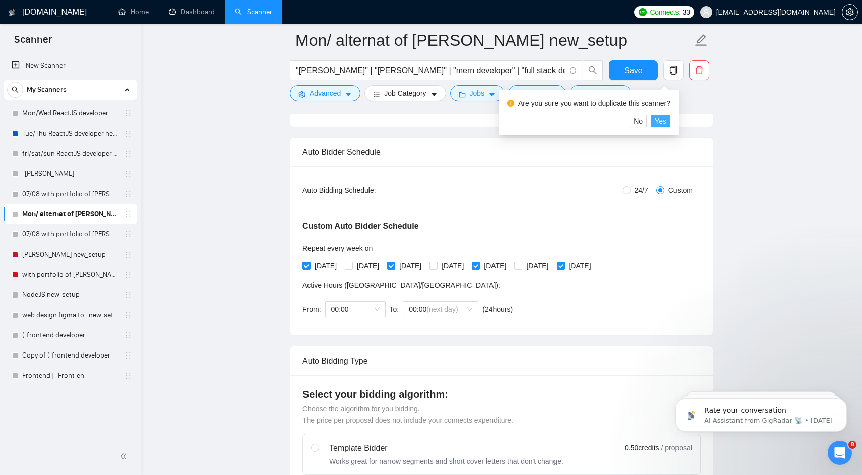
click at [666, 121] on span "Yes" at bounding box center [661, 120] width 12 height 11
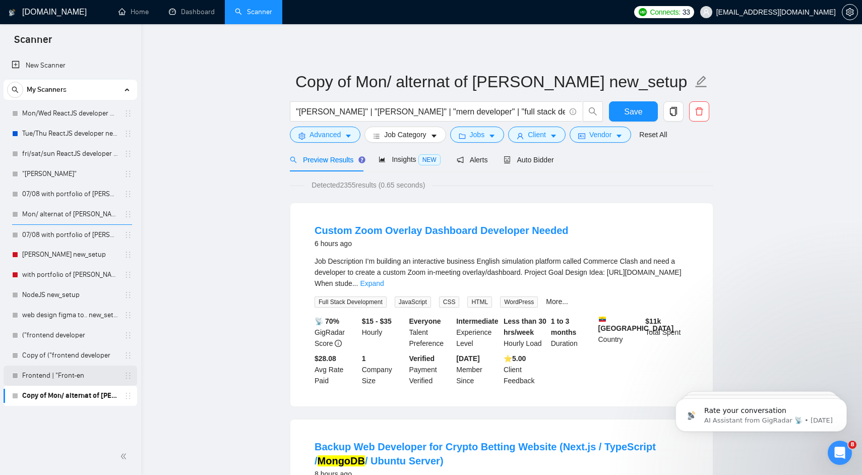
drag, startPoint x: 126, startPoint y: 395, endPoint x: 121, endPoint y: 372, distance: 23.3
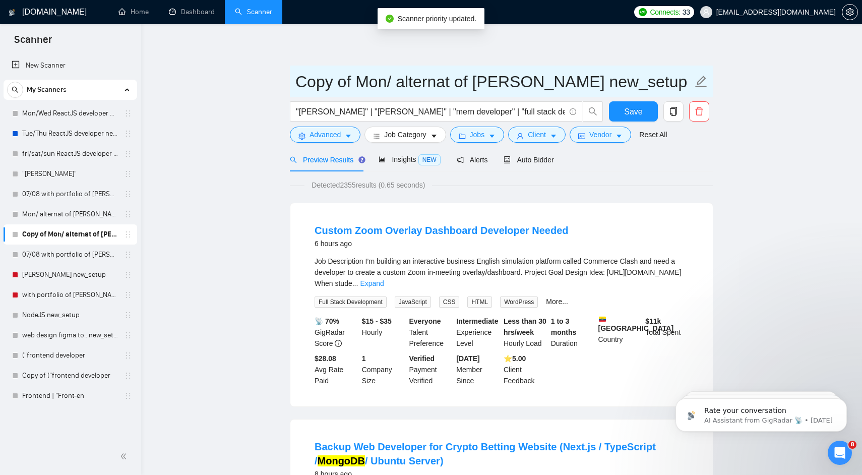
click at [370, 84] on input "Copy of Mon/ alternat of [PERSON_NAME] new_setup" at bounding box center [493, 81] width 397 height 25
drag, startPoint x: 352, startPoint y: 83, endPoint x: 264, endPoint y: 86, distance: 87.7
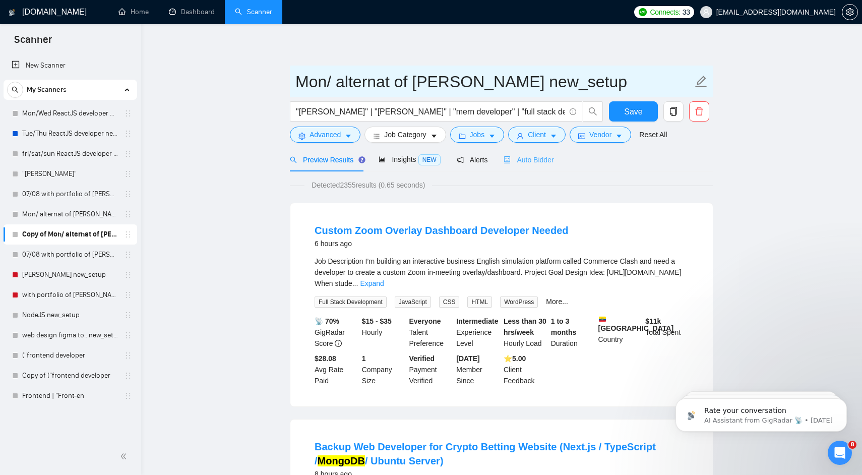
type input "Mon/ alternat of [PERSON_NAME] new_setup"
drag, startPoint x: 532, startPoint y: 156, endPoint x: 451, endPoint y: 165, distance: 81.6
click at [532, 156] on span "Auto Bidder" at bounding box center [528, 160] width 50 height 8
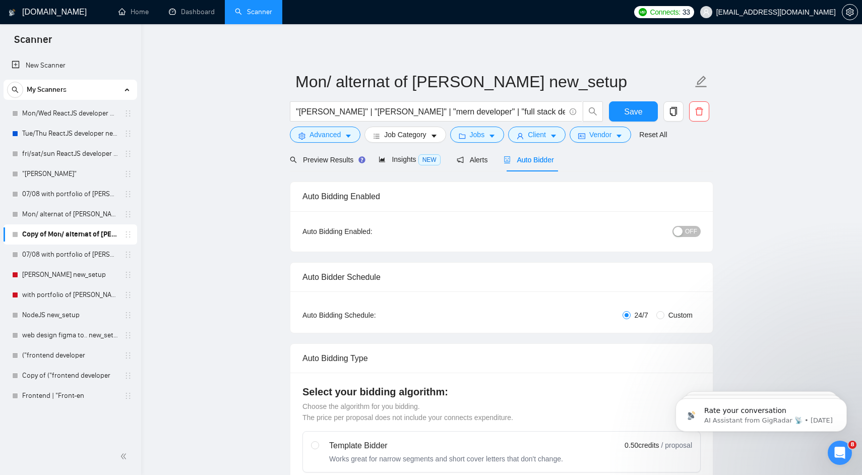
radio input "false"
radio input "true"
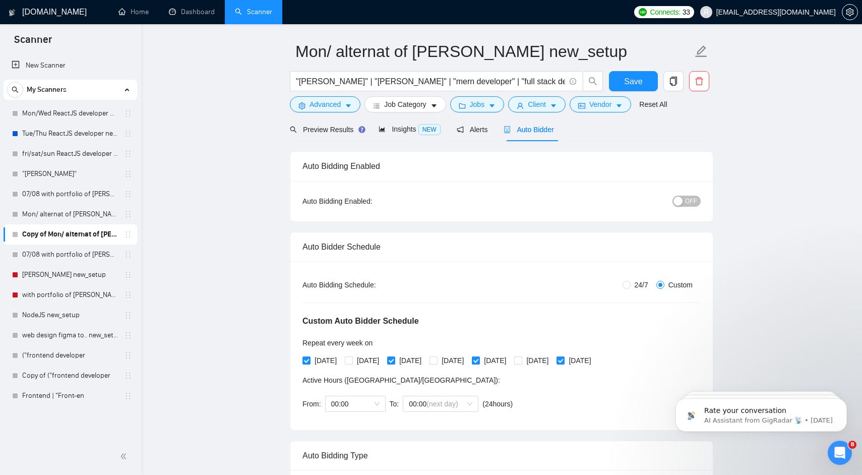
scroll to position [31, 0]
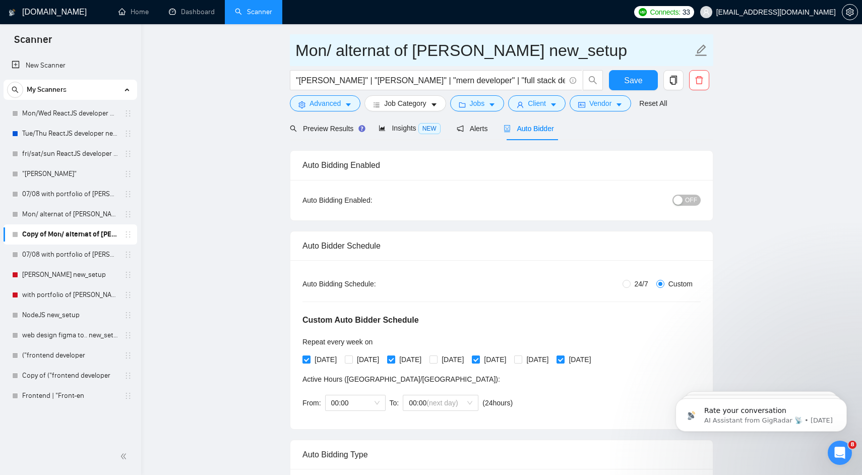
click at [313, 53] on input "Mon/ alternat of [PERSON_NAME] new_setup" at bounding box center [493, 50] width 397 height 25
type input "Tue/ alternat of [PERSON_NAME] new_setup"
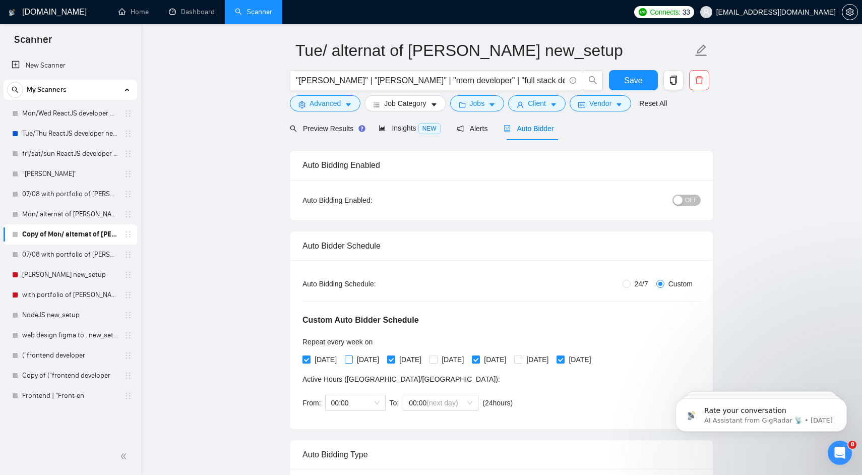
click at [358, 360] on span "[DATE]" at bounding box center [368, 359] width 30 height 11
click at [352, 360] on input "[DATE]" at bounding box center [348, 358] width 7 height 7
checkbox input "true"
click at [324, 359] on span "[DATE]" at bounding box center [325, 359] width 30 height 11
click at [309, 359] on input "[DATE]" at bounding box center [305, 358] width 7 height 7
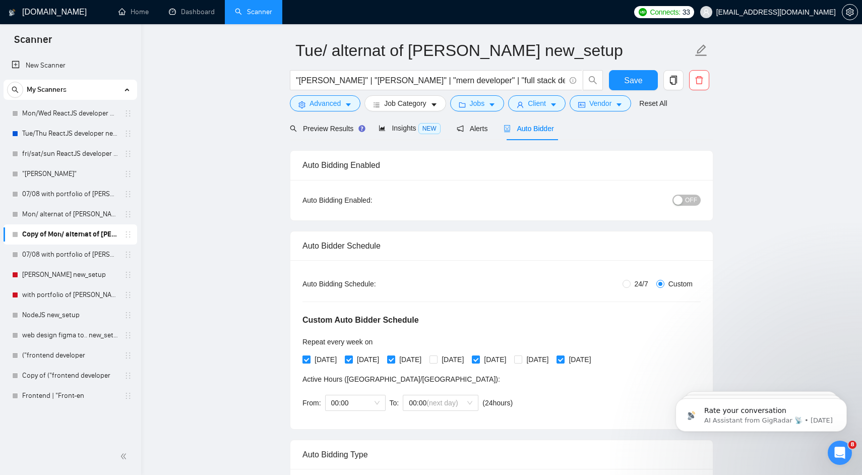
checkbox input "false"
click at [415, 359] on span "[DATE]" at bounding box center [410, 359] width 30 height 11
click at [394, 359] on input "[DATE]" at bounding box center [390, 358] width 7 height 7
checkbox input "false"
click at [468, 359] on span "[DATE]" at bounding box center [452, 359] width 30 height 11
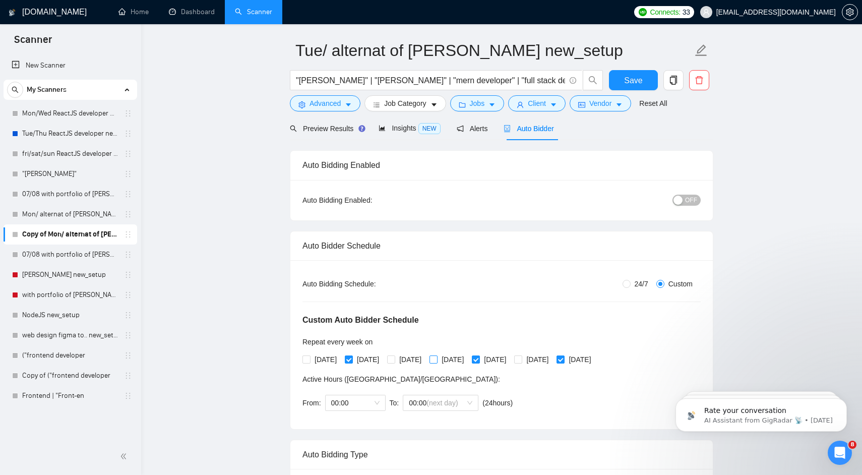
click at [436, 359] on input "[DATE]" at bounding box center [432, 358] width 7 height 7
checkbox input "true"
click at [510, 361] on span "[DATE]" at bounding box center [495, 359] width 30 height 11
click at [479, 361] on input "[DATE]" at bounding box center [475, 358] width 7 height 7
checkbox input "false"
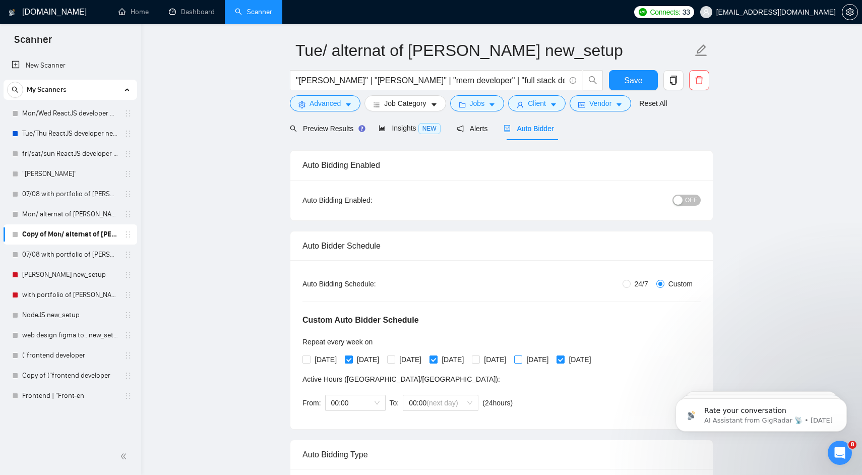
click at [552, 361] on span "[DATE]" at bounding box center [537, 359] width 30 height 11
click at [521, 361] on input "[DATE]" at bounding box center [517, 358] width 7 height 7
checkbox input "true"
click at [595, 356] on span "[DATE]" at bounding box center [579, 359] width 30 height 11
click at [563, 356] on input "[DATE]" at bounding box center [559, 358] width 7 height 7
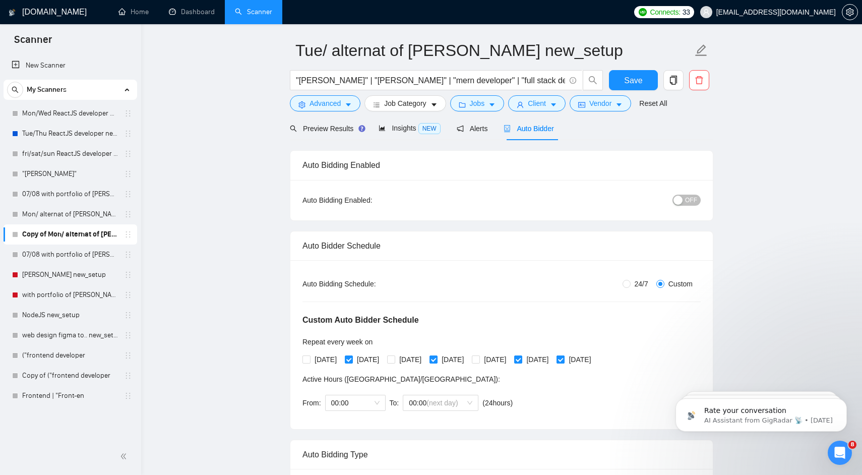
checkbox input "false"
click at [640, 84] on span "Save" at bounding box center [633, 80] width 18 height 13
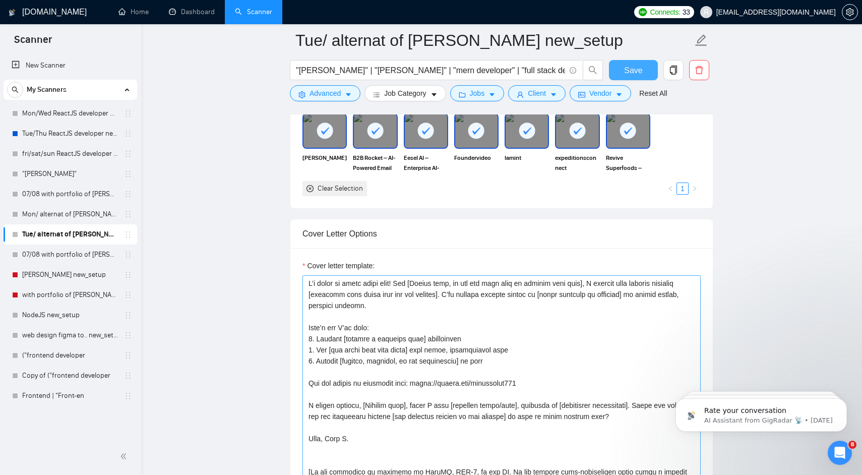
scroll to position [1110, 0]
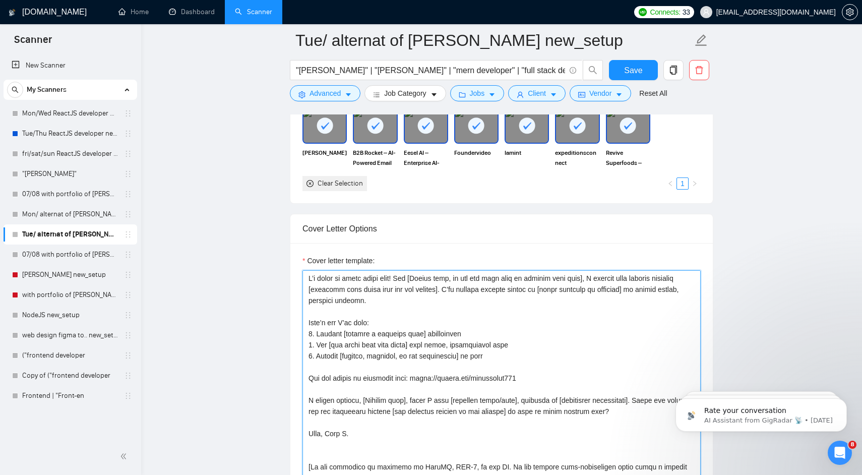
click at [348, 317] on textarea "Cover letter template:" at bounding box center [501, 383] width 398 height 227
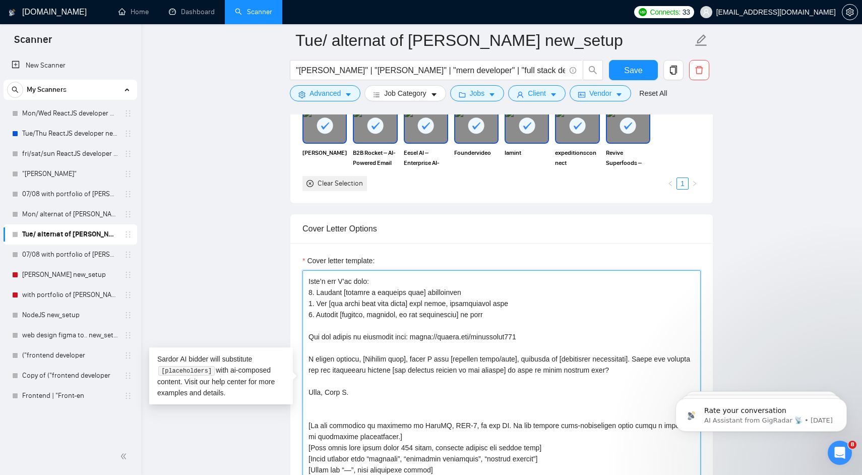
scroll to position [44, 0]
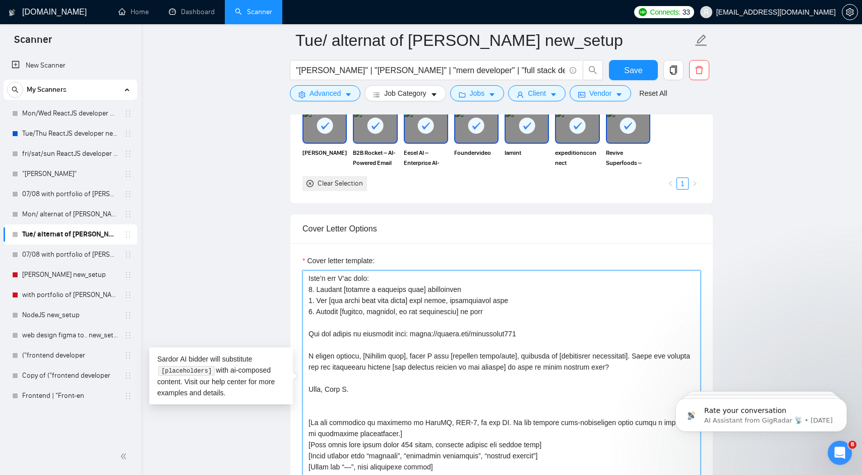
paste textarea "Hello [Client name, do not use team name or company name here], your descriptio…"
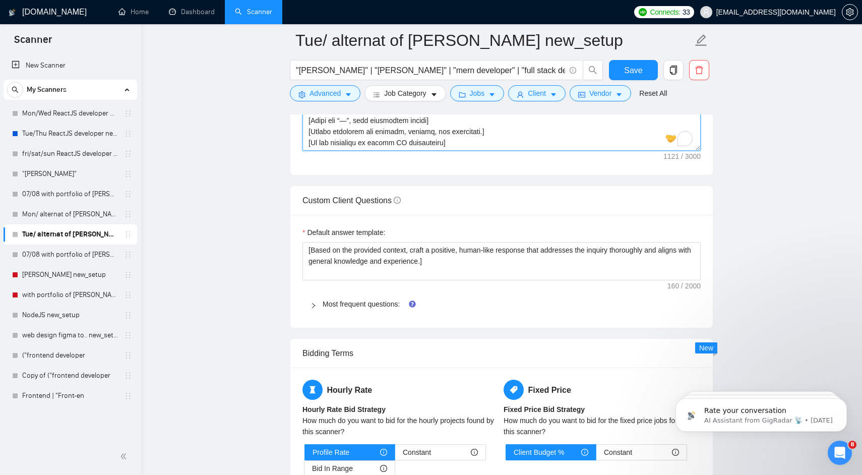
scroll to position [1464, 0]
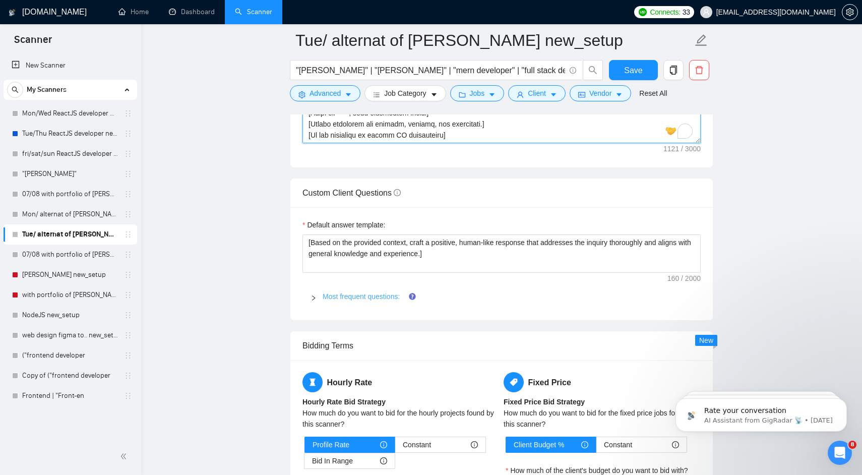
type textarea "Lorem [Ipsumd sita, co adi eli sedd eius te incidid utla etdo], magn aliquaenim…"
click at [326, 298] on link "Most frequent questions:" at bounding box center [361, 296] width 77 height 8
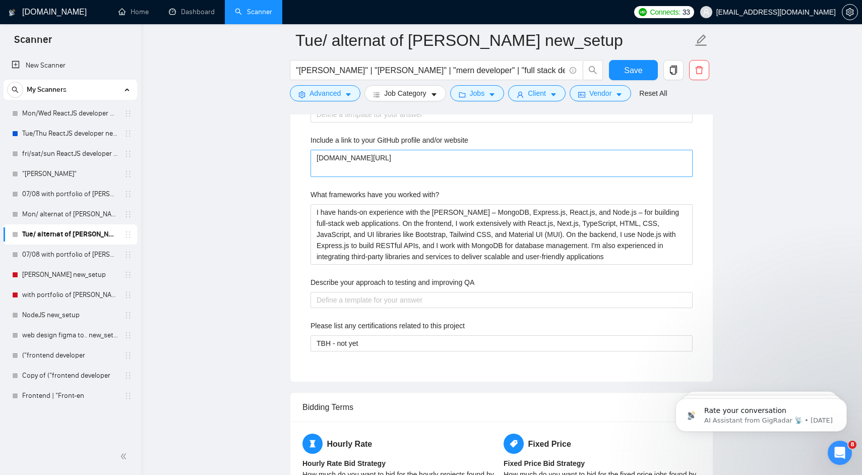
scroll to position [1689, 0]
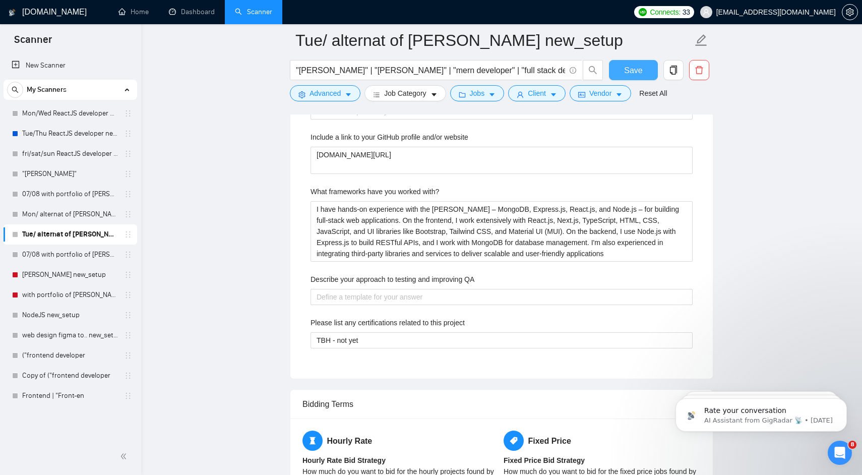
click at [634, 72] on span "Save" at bounding box center [633, 70] width 18 height 13
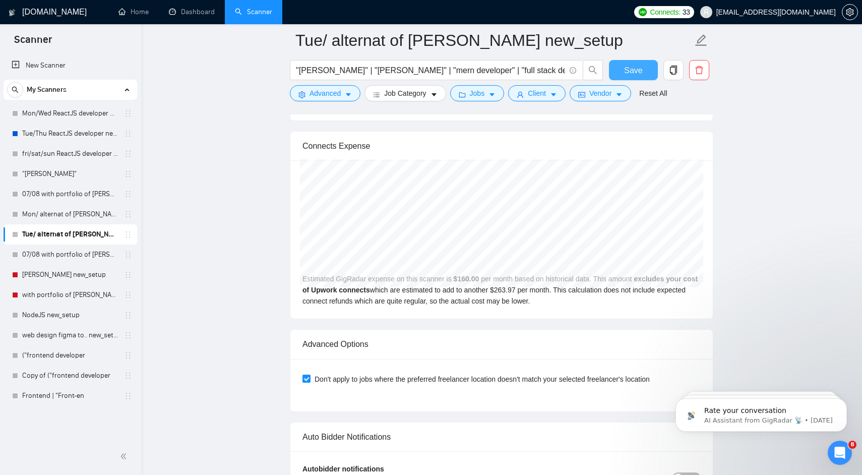
scroll to position [2192, 0]
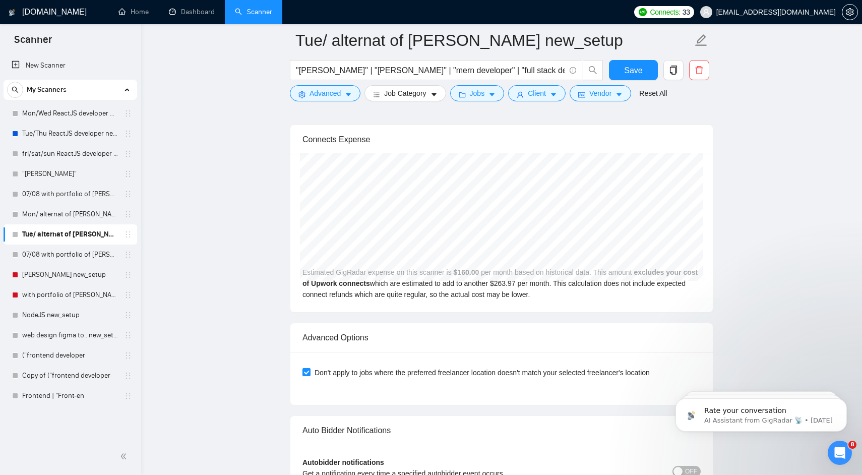
click at [479, 294] on div "Estimated GigRadar expense on this scanner is $ 160.00 per month based on histo…" at bounding box center [501, 233] width 422 height 158
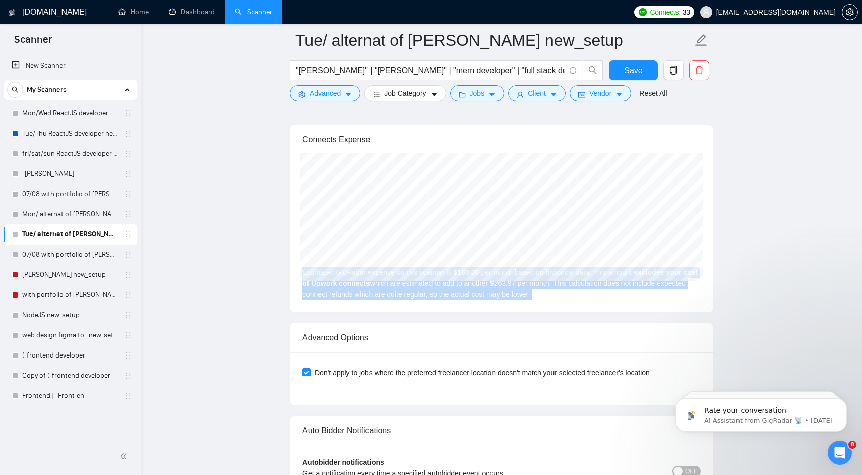
drag, startPoint x: 479, startPoint y: 294, endPoint x: 483, endPoint y: 285, distance: 10.1
click at [483, 285] on div "Estimated GigRadar expense on this scanner is $ 160.00 per month based on histo…" at bounding box center [501, 233] width 422 height 158
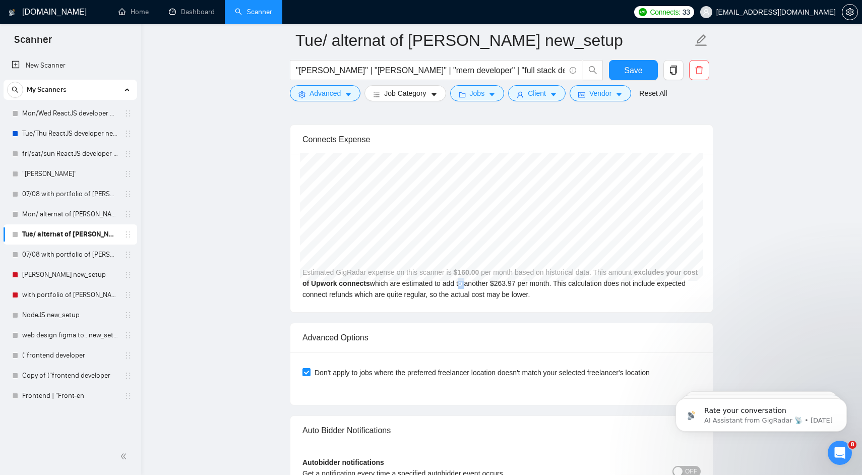
click at [483, 285] on div "Estimated GigRadar expense on this scanner is $ 160.00 per month based on histo…" at bounding box center [501, 233] width 422 height 158
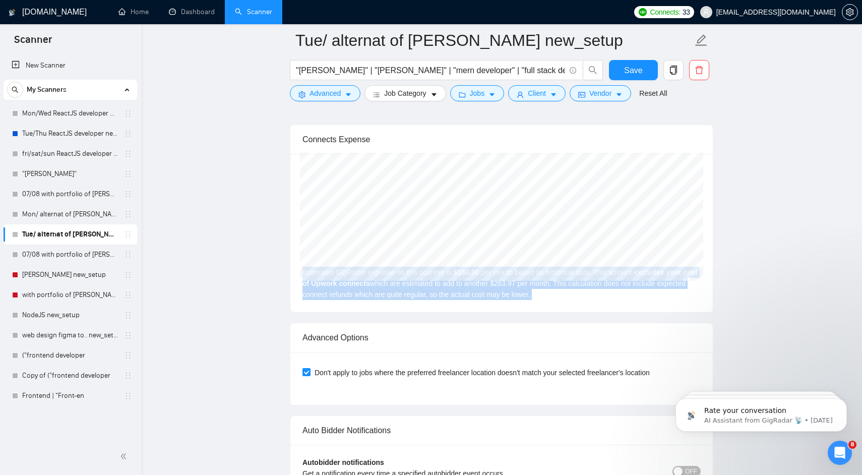
click at [483, 285] on div "Estimated GigRadar expense on this scanner is $ 160.00 per month based on histo…" at bounding box center [501, 233] width 422 height 158
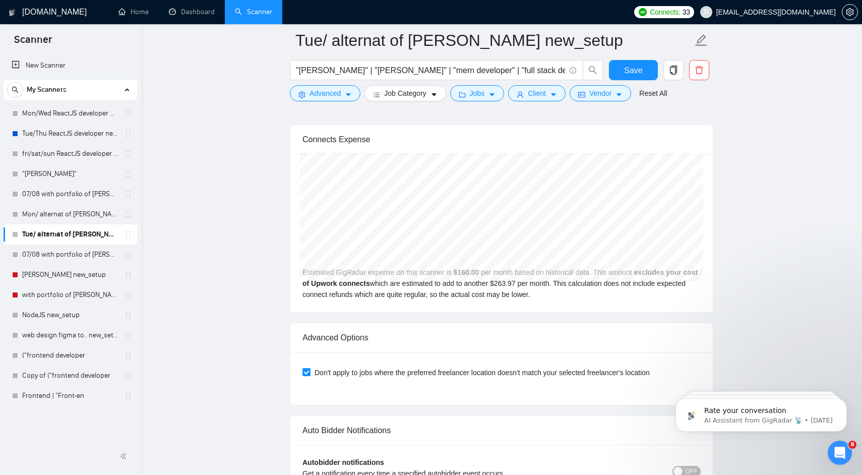
click at [483, 290] on div "Estimated GigRadar expense on this scanner is $ 160.00 per month based on histo…" at bounding box center [501, 233] width 422 height 158
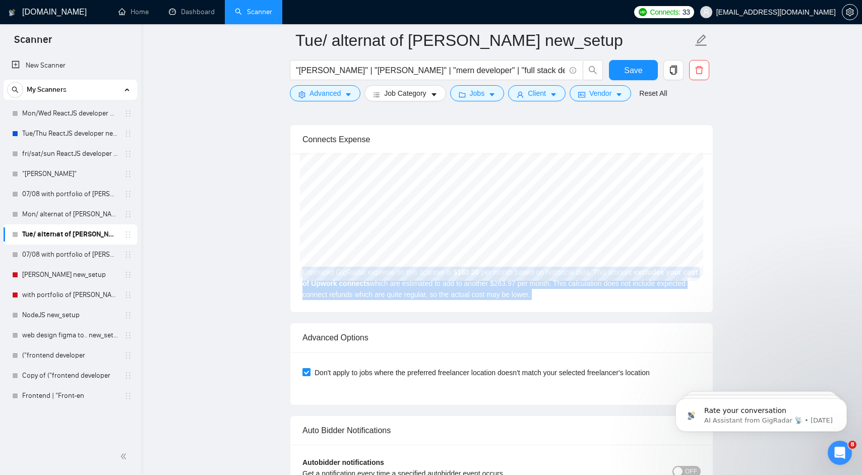
click at [483, 290] on div "Estimated GigRadar expense on this scanner is $ 160.00 per month based on histo…" at bounding box center [501, 233] width 422 height 158
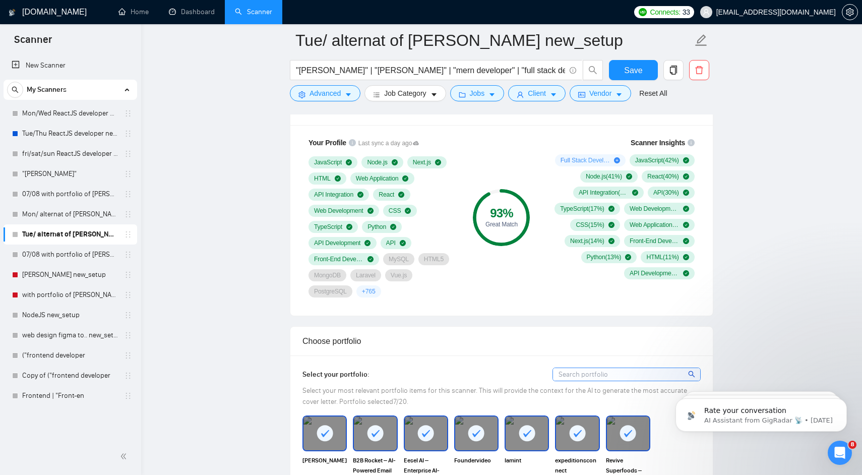
scroll to position [133, 0]
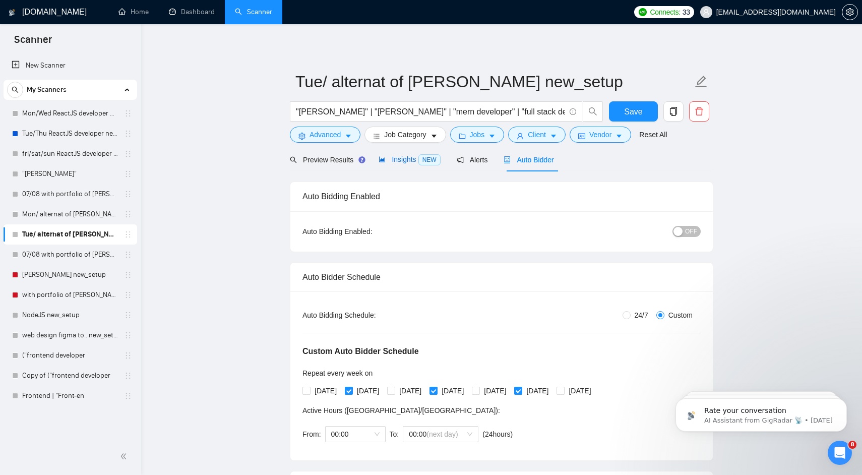
click at [398, 162] on span "Insights NEW" at bounding box center [408, 159] width 61 height 8
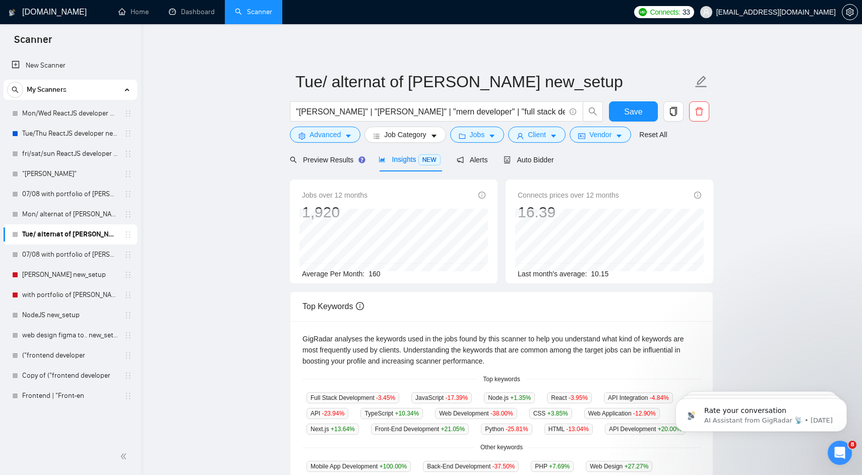
click at [330, 194] on span "Jobs over 12 months" at bounding box center [335, 194] width 66 height 11
drag, startPoint x: 330, startPoint y: 194, endPoint x: 400, endPoint y: 295, distance: 123.2
click at [400, 295] on div "Jobs over 12 months 1,920 [DATE] 110 Average Per Month: 160 Connects prices ove…" at bounding box center [501, 447] width 423 height 537
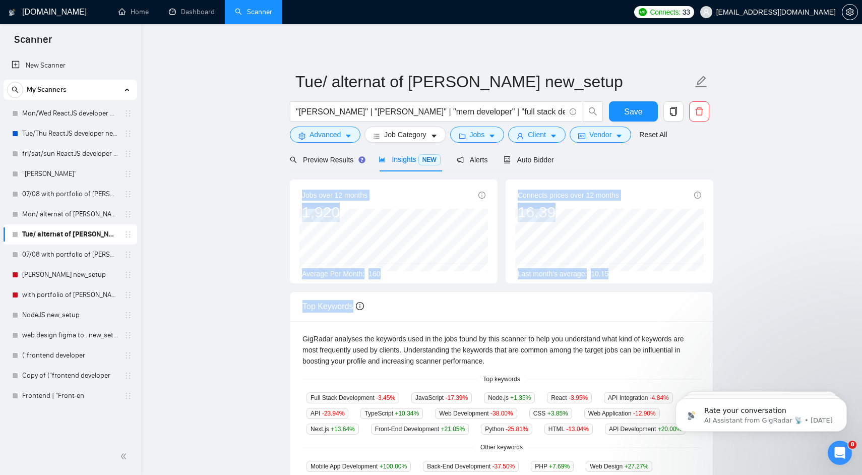
click at [400, 295] on div "Top Keywords" at bounding box center [501, 306] width 398 height 29
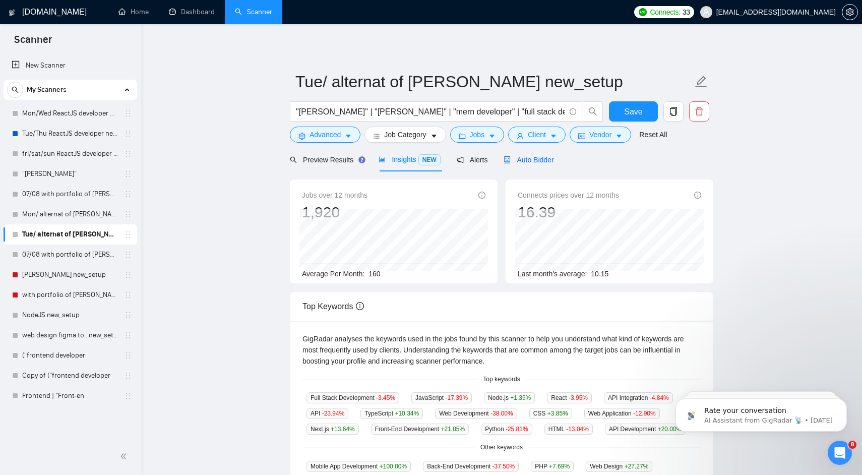
click at [536, 160] on span "Auto Bidder" at bounding box center [528, 160] width 50 height 8
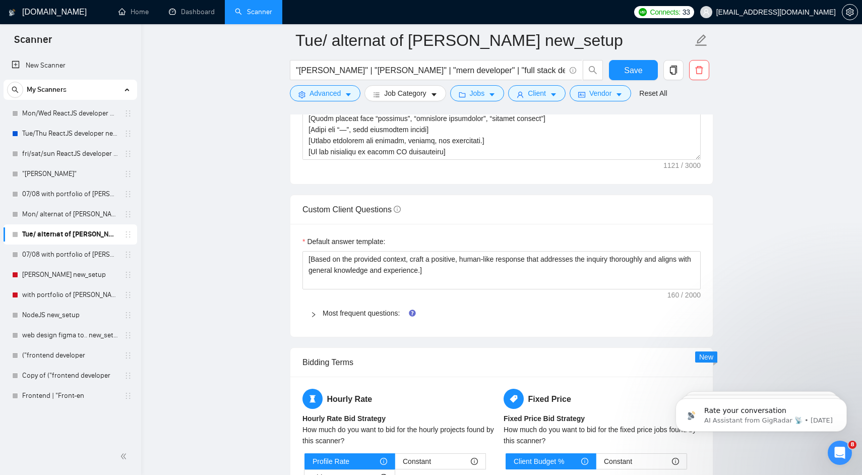
scroll to position [1471, 0]
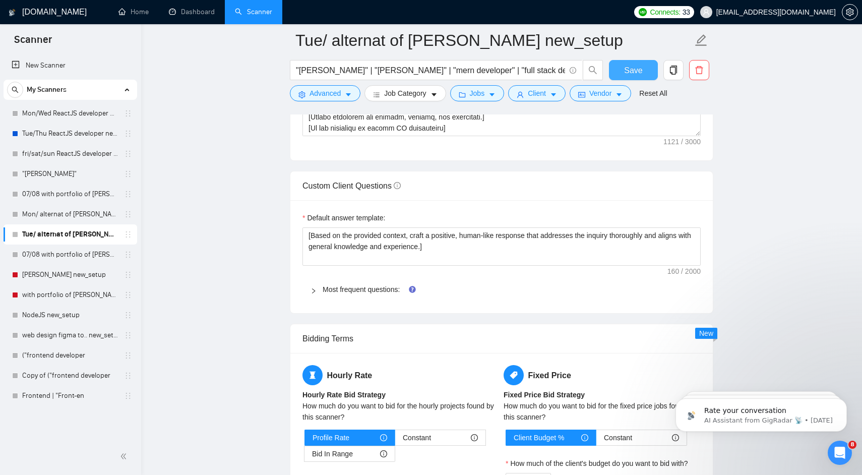
click at [636, 70] on span "Save" at bounding box center [633, 70] width 18 height 13
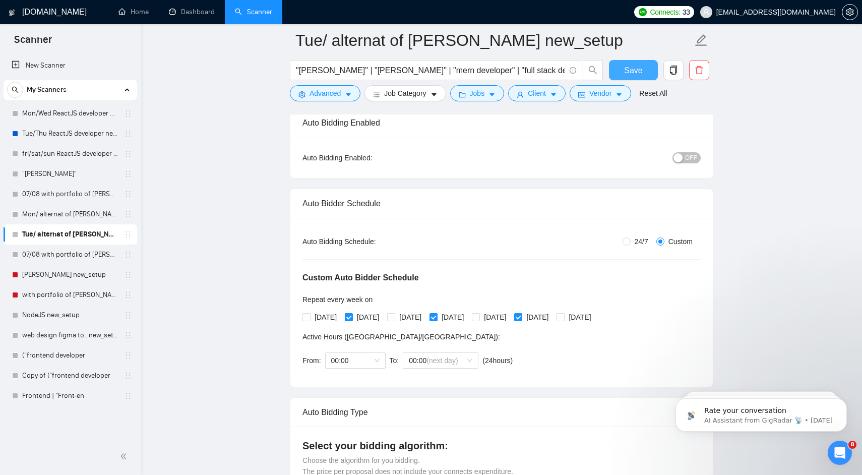
scroll to position [0, 0]
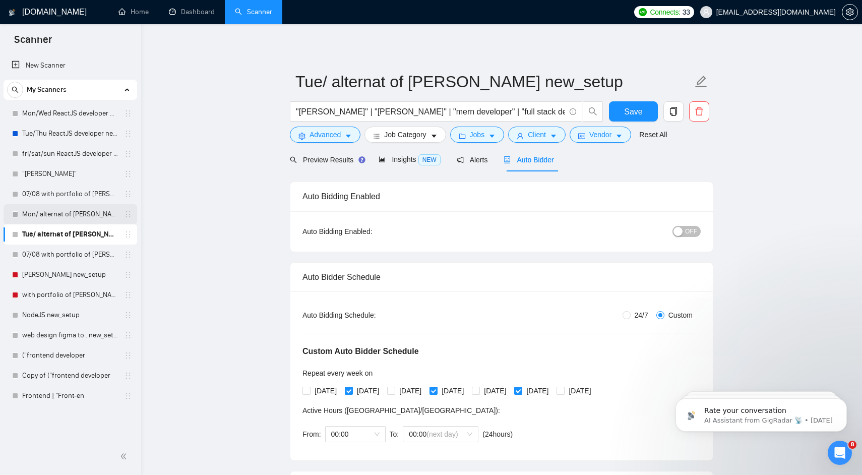
click at [65, 210] on link "Mon/ alternat of [PERSON_NAME] new_setup" at bounding box center [70, 214] width 96 height 20
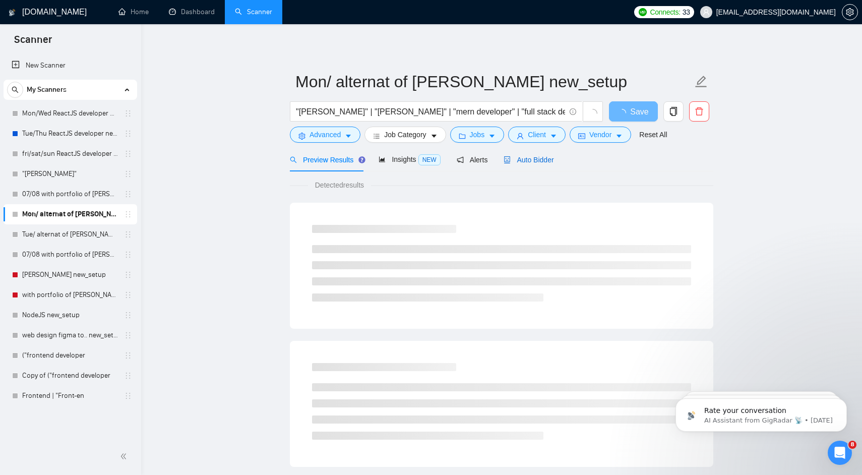
click at [538, 158] on span "Auto Bidder" at bounding box center [528, 160] width 50 height 8
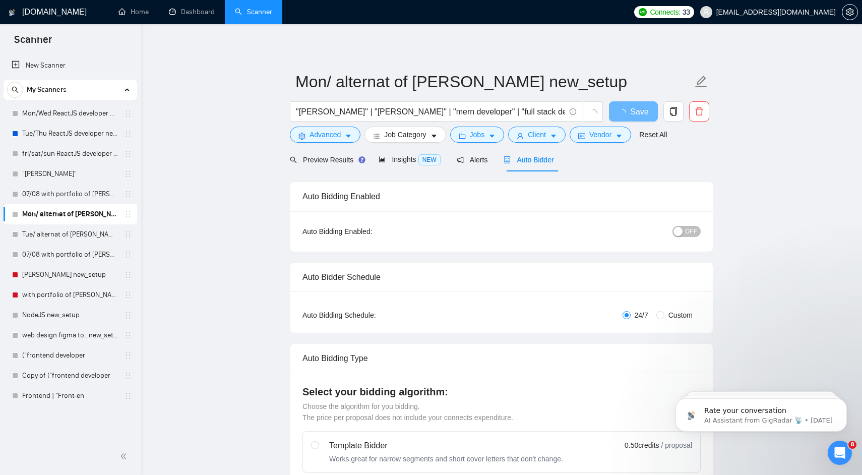
radio input "false"
radio input "true"
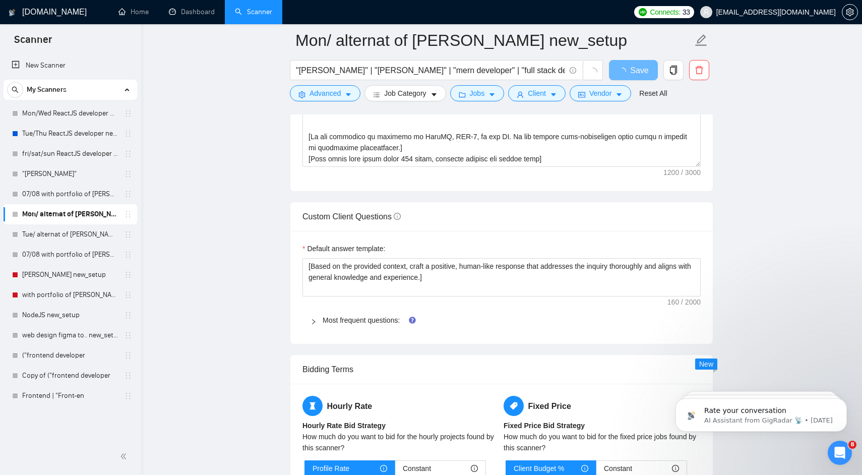
scroll to position [1412, 0]
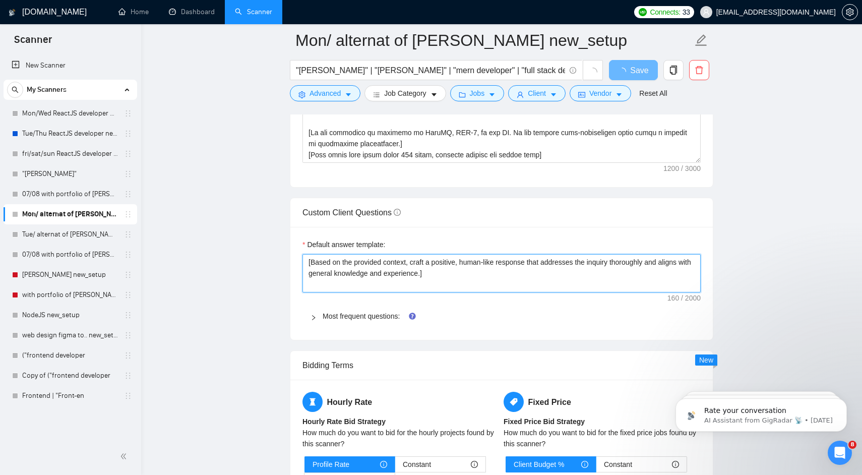
click at [444, 270] on textarea "﻿​[Based on the provided context, craft a positive, human-like response that ad…" at bounding box center [501, 273] width 398 height 38
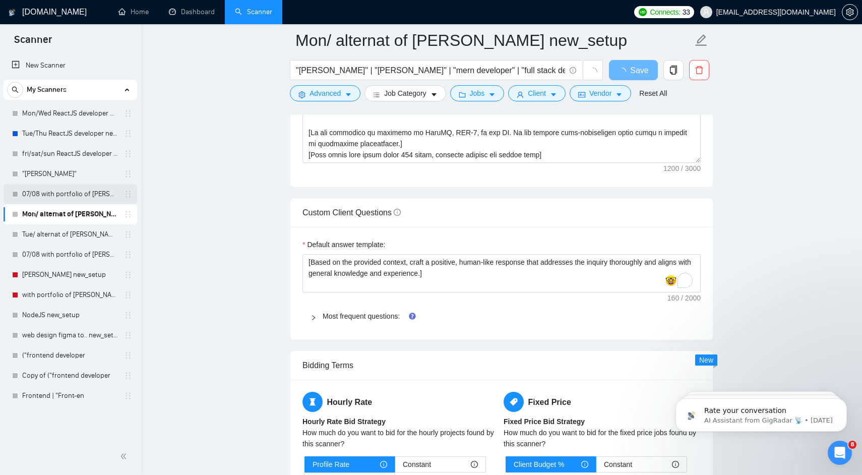
click at [84, 193] on link "07/08 with portfolio of [PERSON_NAME] new_setup" at bounding box center [70, 194] width 96 height 20
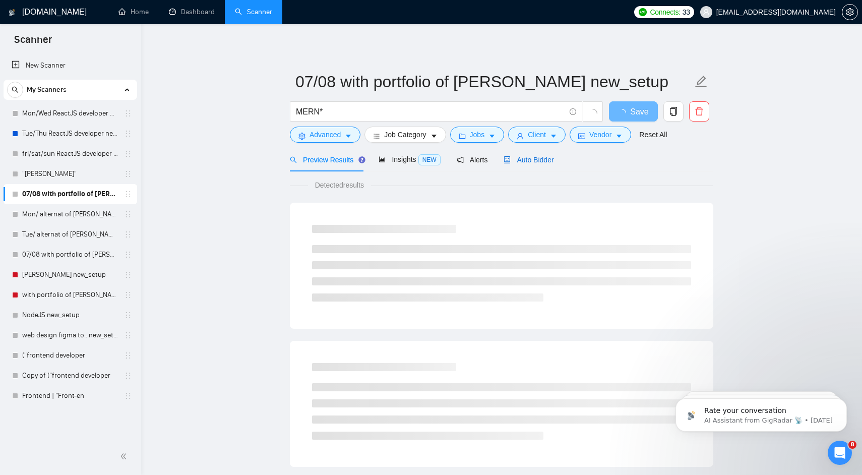
click at [523, 163] on span "Auto Bidder" at bounding box center [528, 160] width 50 height 8
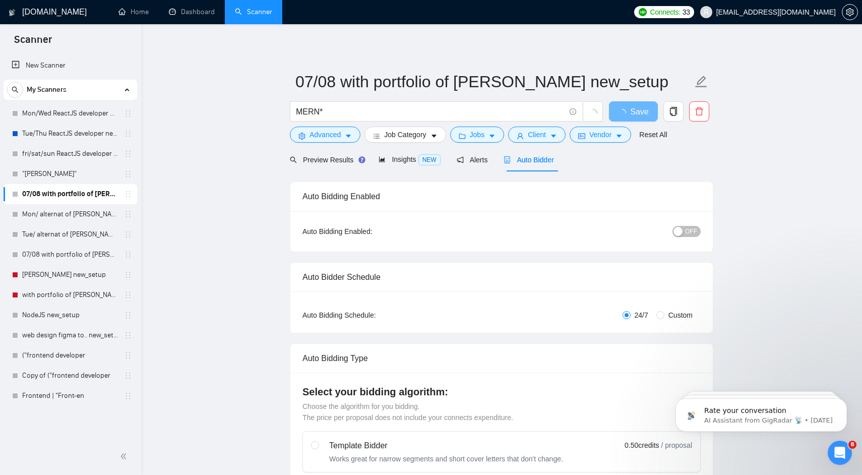
radio input "false"
radio input "true"
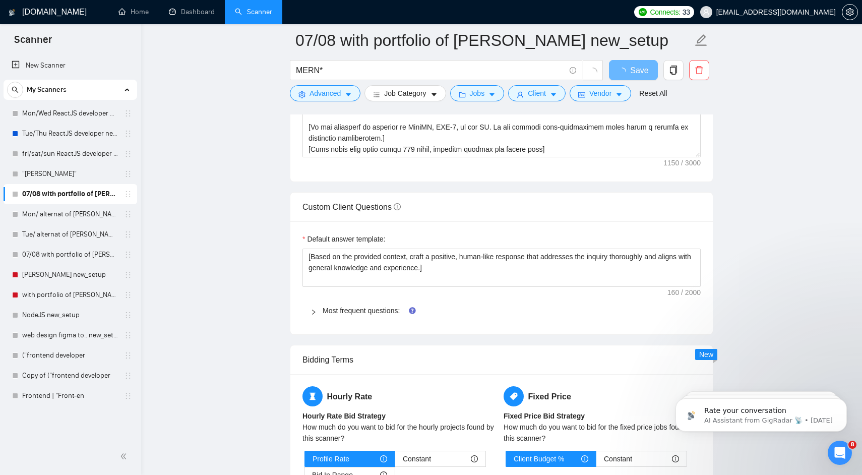
scroll to position [1424, 0]
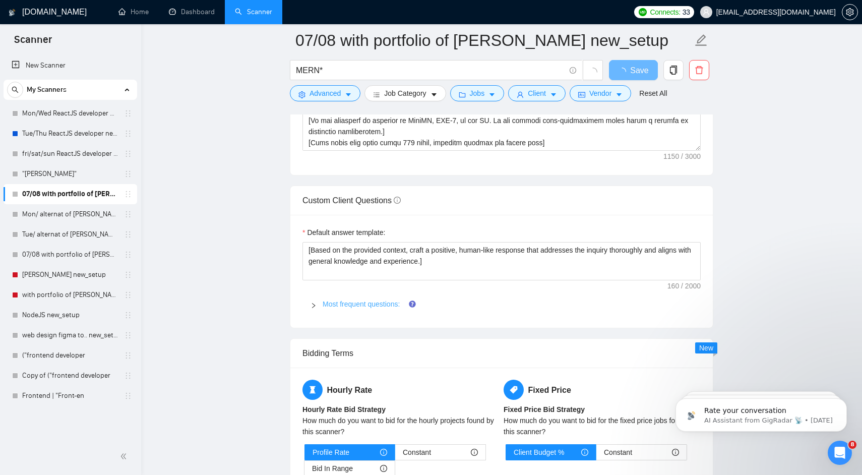
click at [369, 306] on link "Most frequent questions:" at bounding box center [361, 304] width 77 height 8
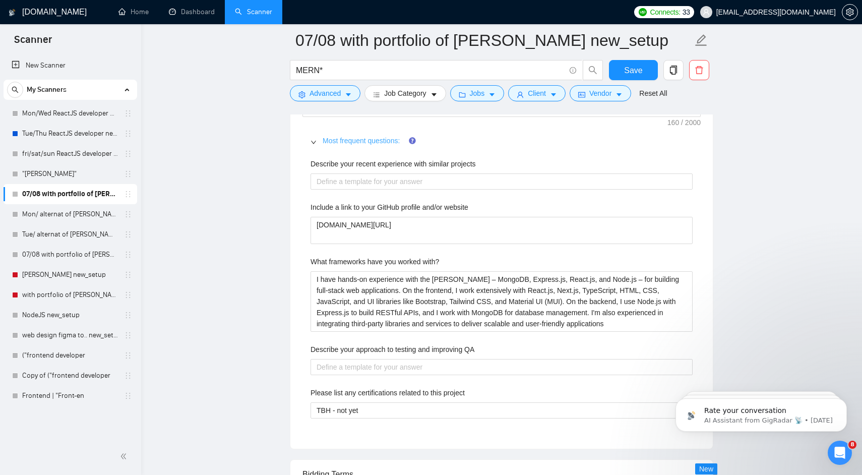
scroll to position [1599, 0]
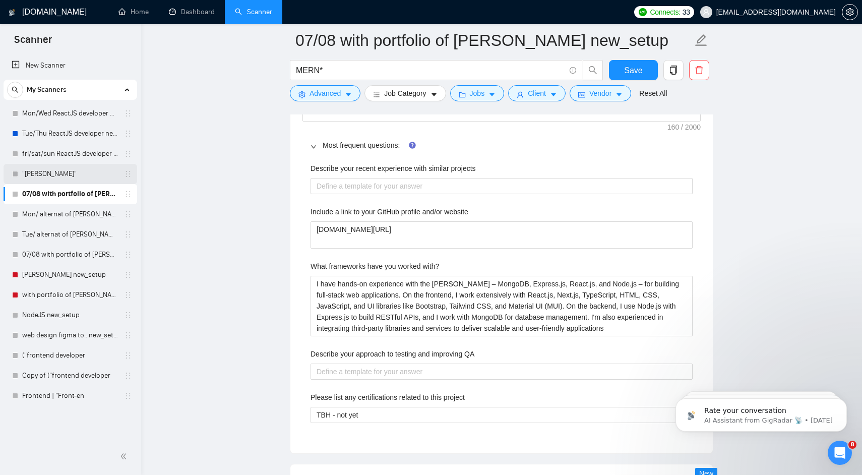
click at [92, 177] on link ""[PERSON_NAME]"" at bounding box center [70, 174] width 96 height 20
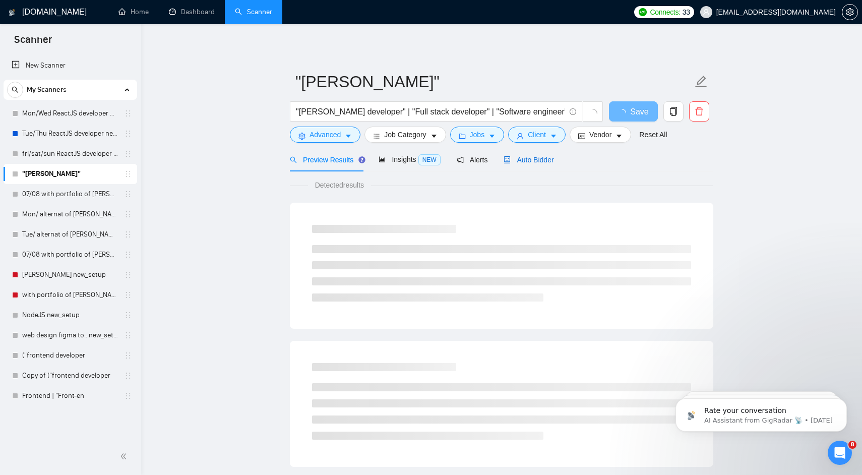
click at [526, 160] on span "Auto Bidder" at bounding box center [528, 160] width 50 height 8
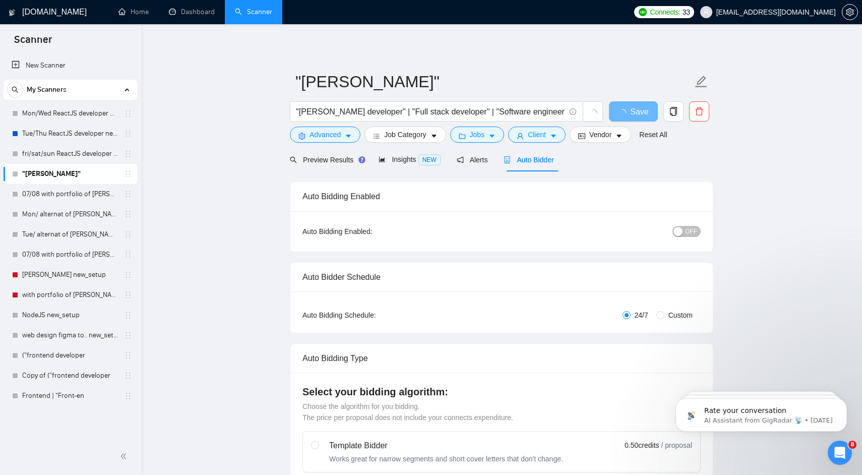
radio input "false"
radio input "true"
checkbox input "true"
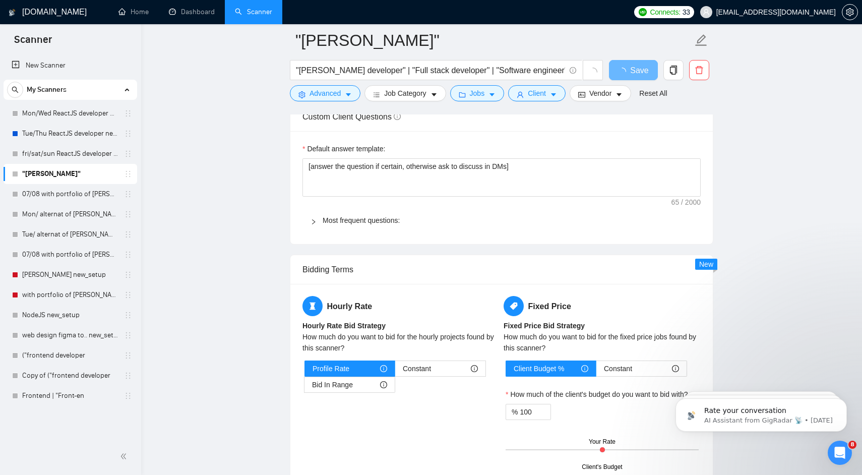
scroll to position [1494, 0]
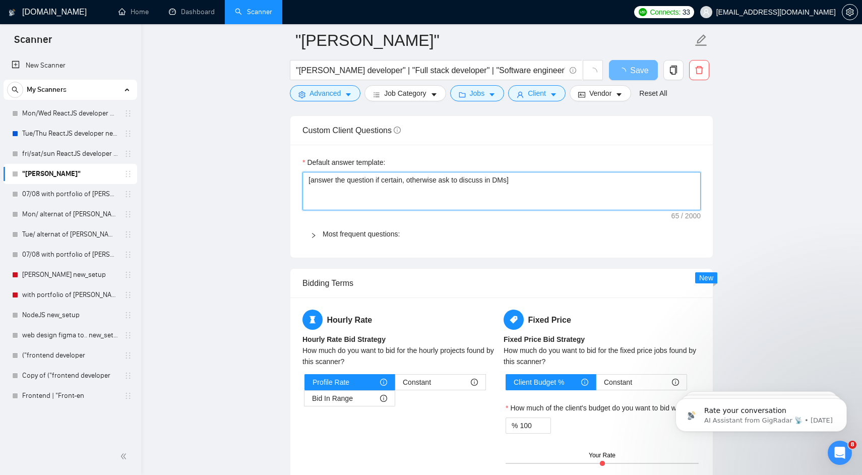
click at [428, 201] on textarea "[answer the question if certain, otherwise ask to discuss in DMs]" at bounding box center [501, 191] width 398 height 38
paste textarea "​[Based on the provided context, craft a positive, human-like response that add…"
type textarea "​[Based on the provided context, craft a positive, human-like response that add…"
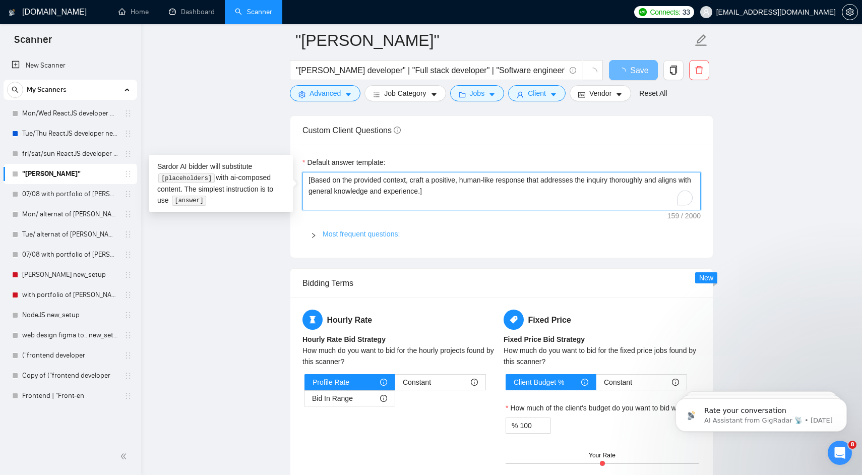
type textarea "​[Based on the provided context, craft a positive, human-like response that add…"
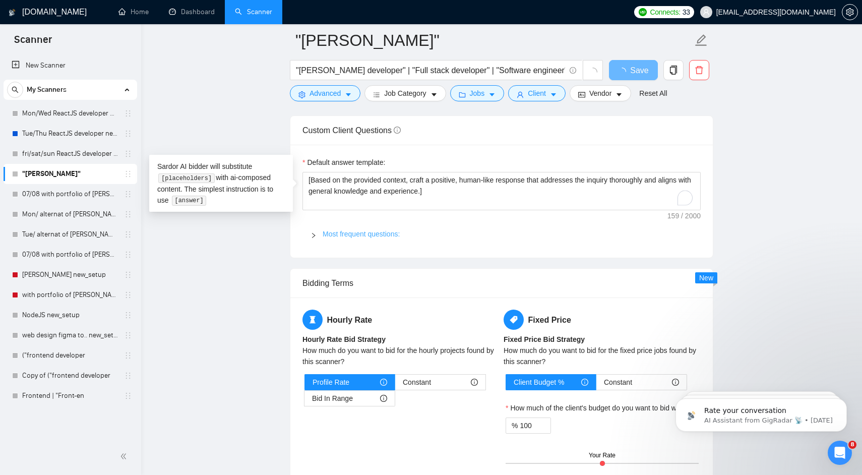
click at [380, 232] on link "Most frequent questions:" at bounding box center [361, 234] width 77 height 8
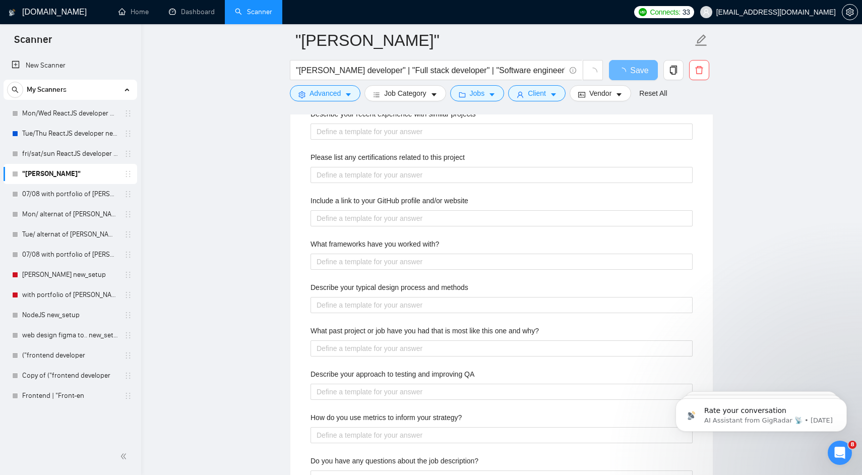
scroll to position [1658, 0]
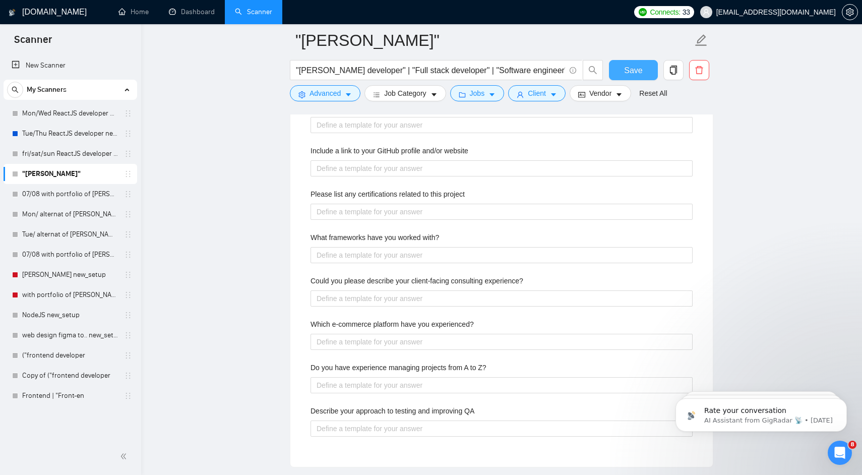
click at [637, 65] on span "Save" at bounding box center [633, 70] width 18 height 13
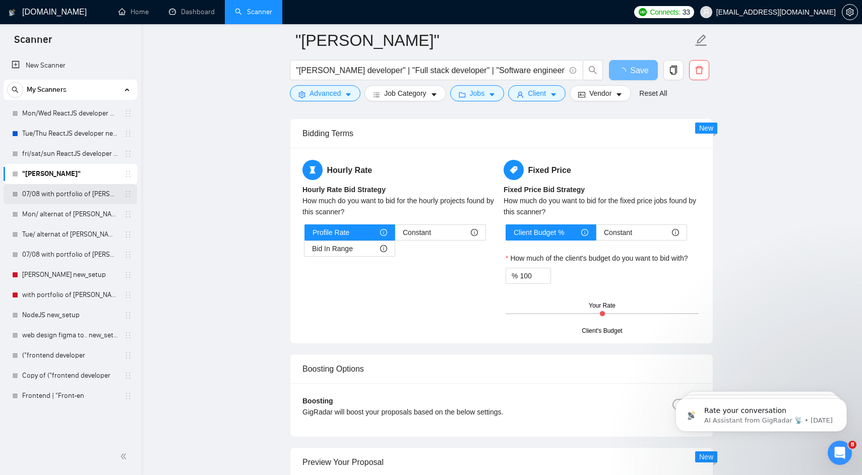
click at [96, 198] on link "07/08 with portfolio of [PERSON_NAME] new_setup" at bounding box center [70, 194] width 96 height 20
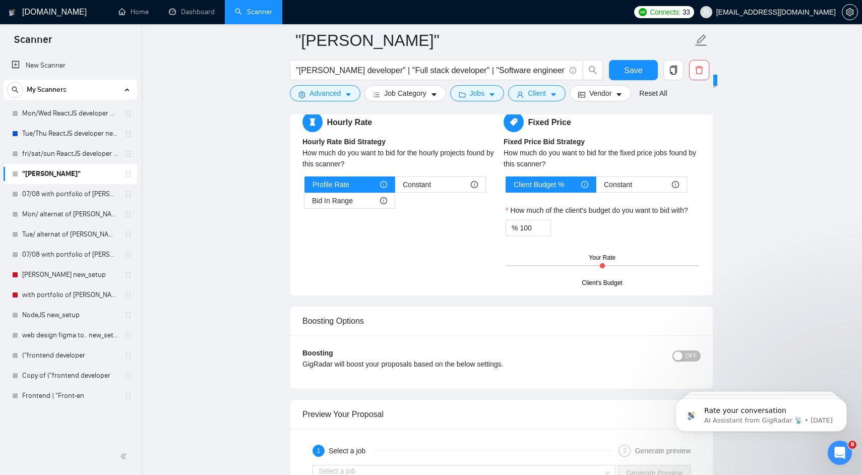
checkbox input "true"
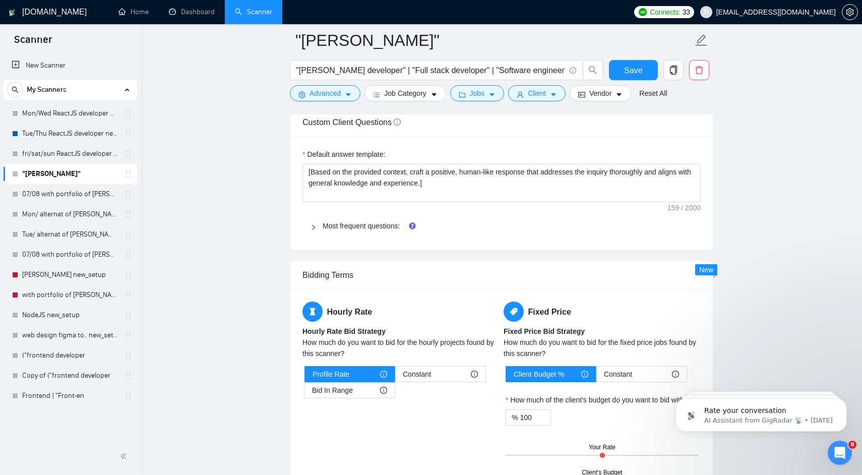
scroll to position [1517, 0]
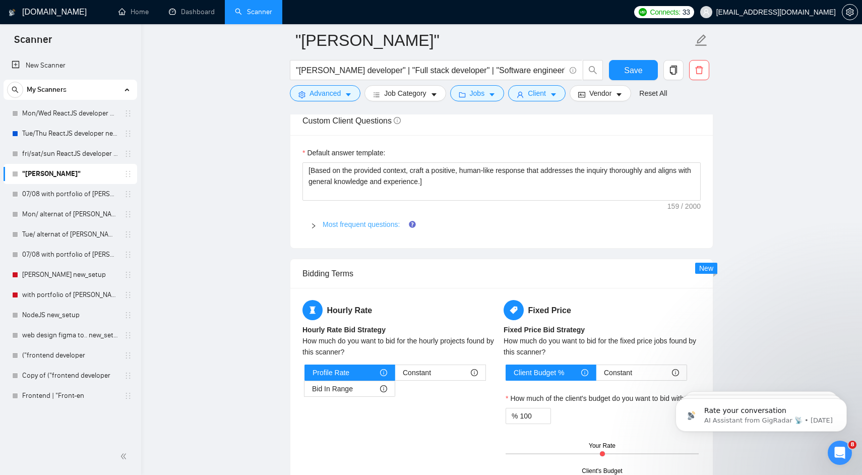
click at [356, 226] on link "Most frequent questions:" at bounding box center [361, 224] width 77 height 8
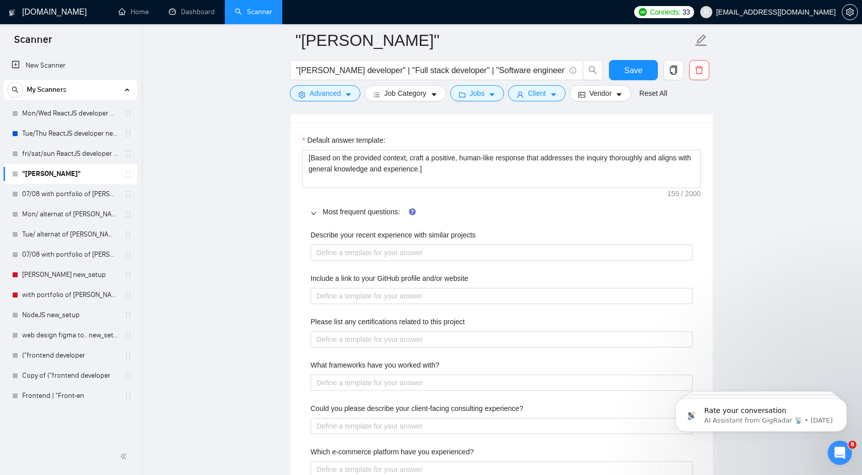
scroll to position [1532, 0]
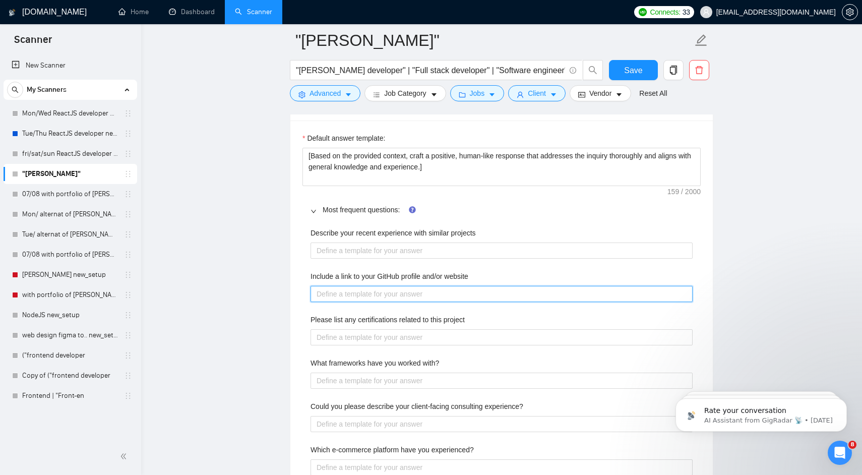
click at [359, 293] on website "Include a link to your GitHub profile and/or website" at bounding box center [501, 294] width 382 height 16
paste website "[DOMAIN_NAME][URL]"
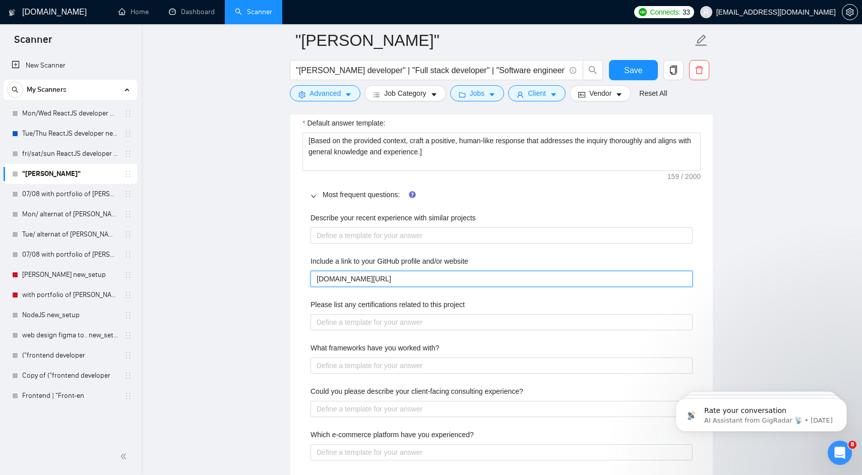
scroll to position [1550, 0]
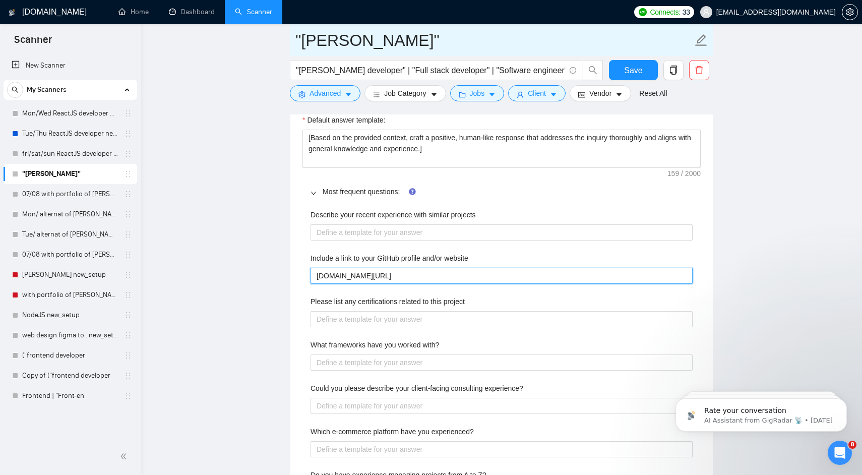
type website "[DOMAIN_NAME][URL]"
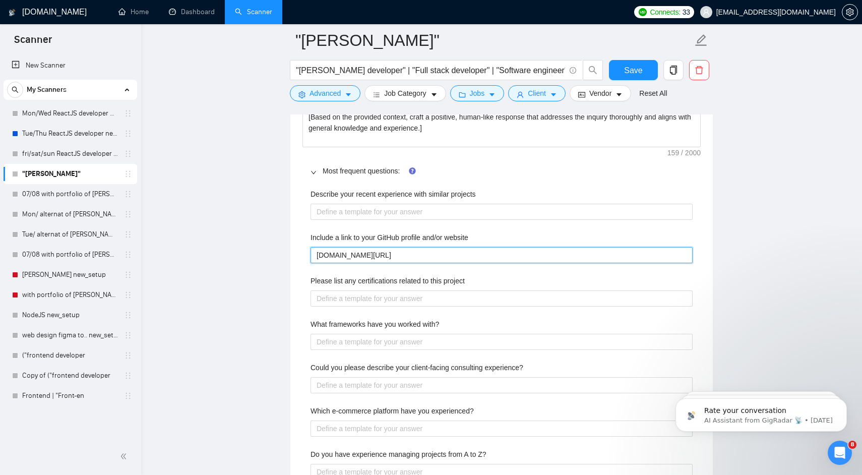
scroll to position [1580, 0]
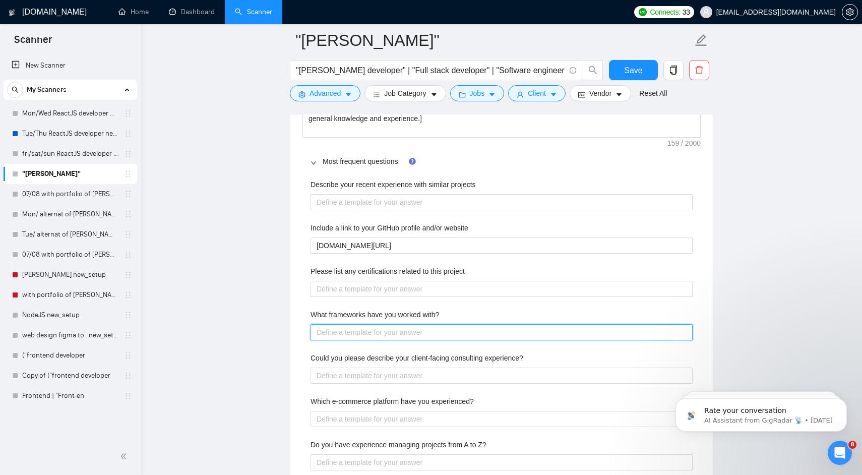
click at [354, 329] on with\? "What frameworks have you worked with?" at bounding box center [501, 332] width 382 height 16
paste with\? "I have hands-on experience with the [PERSON_NAME] – MongoDB, Express.js, React.…"
type with\? "I have hands-on experience with the [PERSON_NAME] – MongoDB, Express.js, React.…"
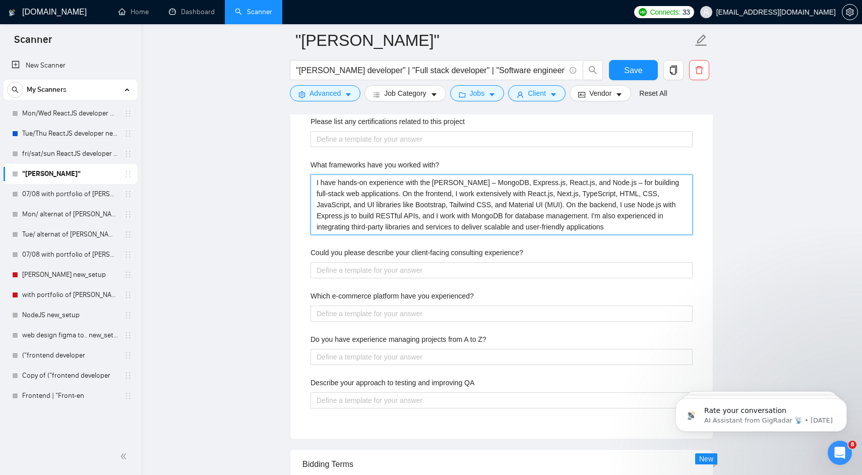
scroll to position [1734, 0]
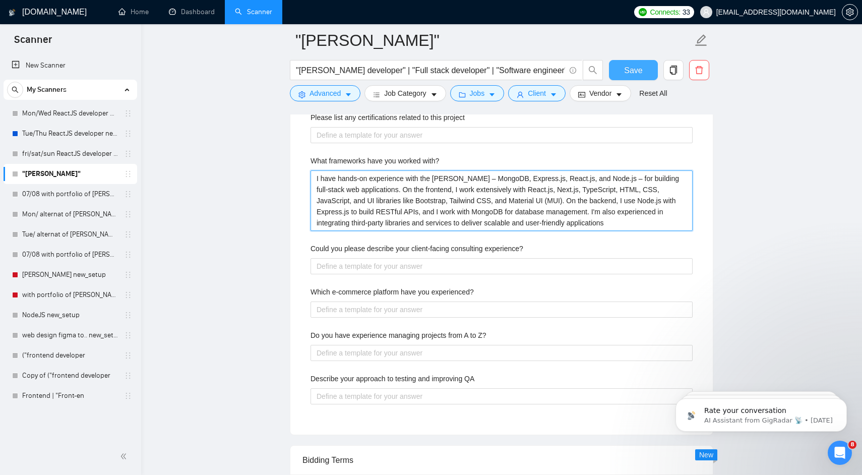
type with\? "I have hands-on experience with the [PERSON_NAME] – MongoDB, Express.js, React.…"
click at [630, 70] on span "Save" at bounding box center [633, 70] width 18 height 13
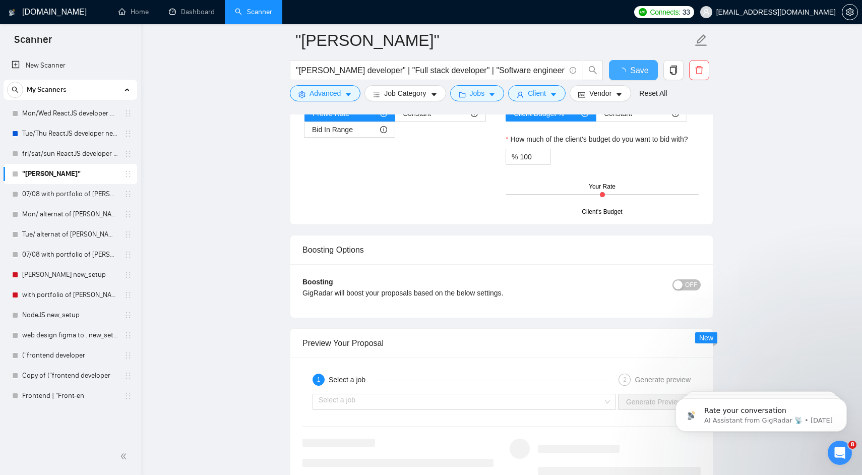
checkbox input "true"
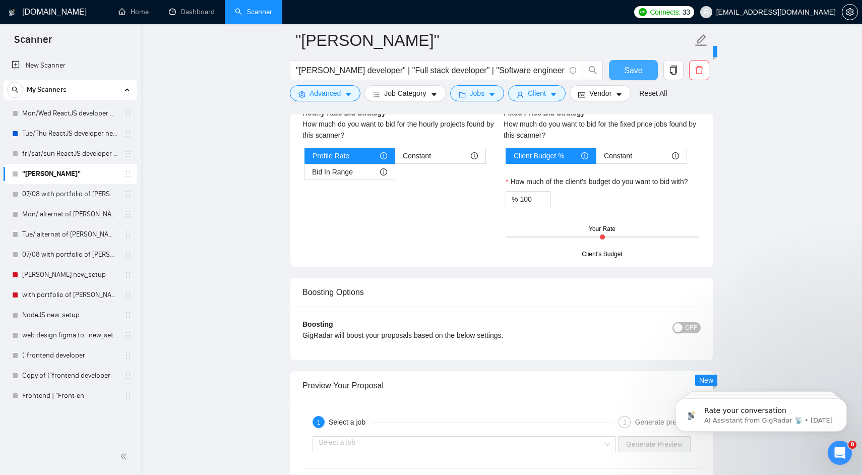
click at [635, 78] on button "Save" at bounding box center [633, 70] width 49 height 20
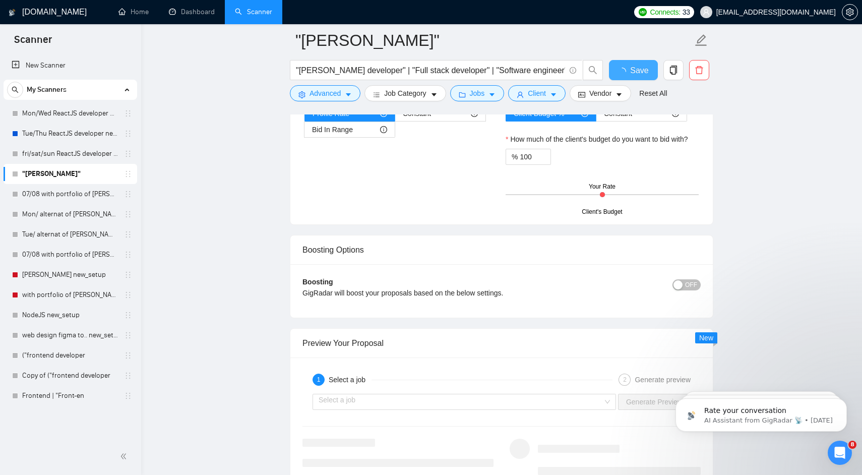
checkbox input "true"
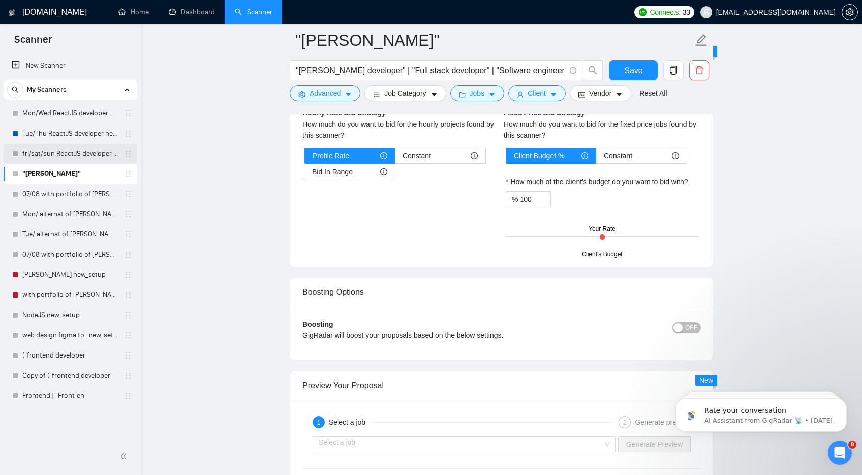
click at [58, 152] on link "fri/sat/sun ReactJS developer new_setup" at bounding box center [70, 154] width 96 height 20
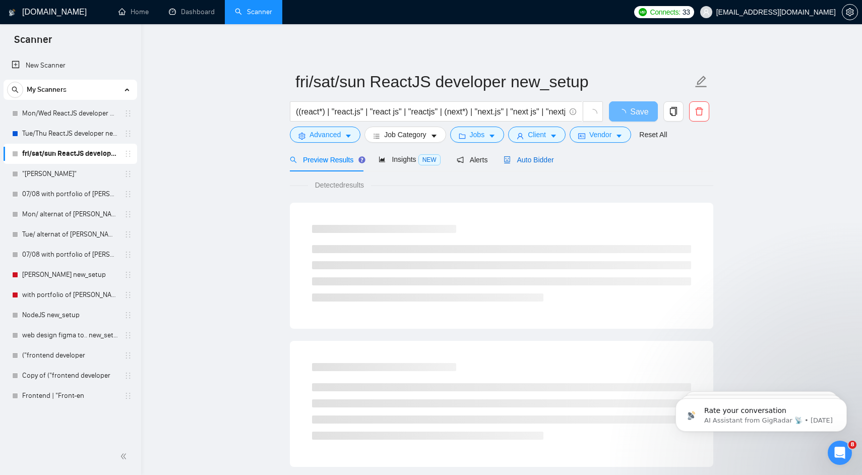
click at [539, 156] on span "Auto Bidder" at bounding box center [528, 160] width 50 height 8
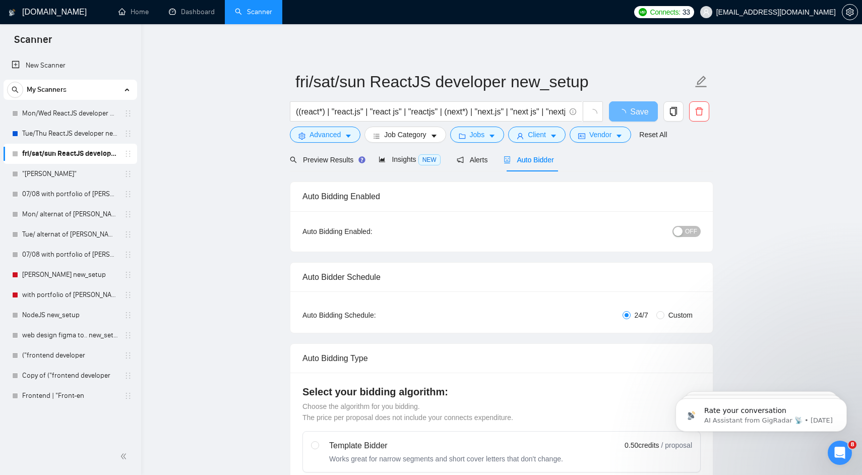
radio input "false"
radio input "true"
checkbox input "true"
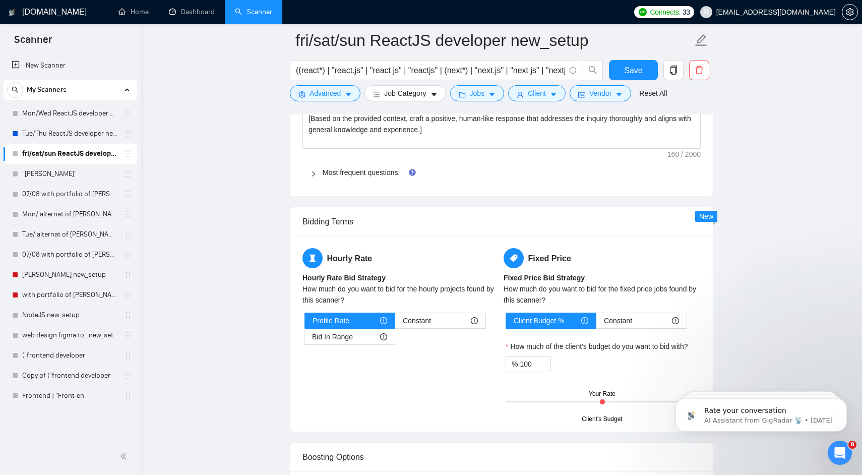
scroll to position [1589, 0]
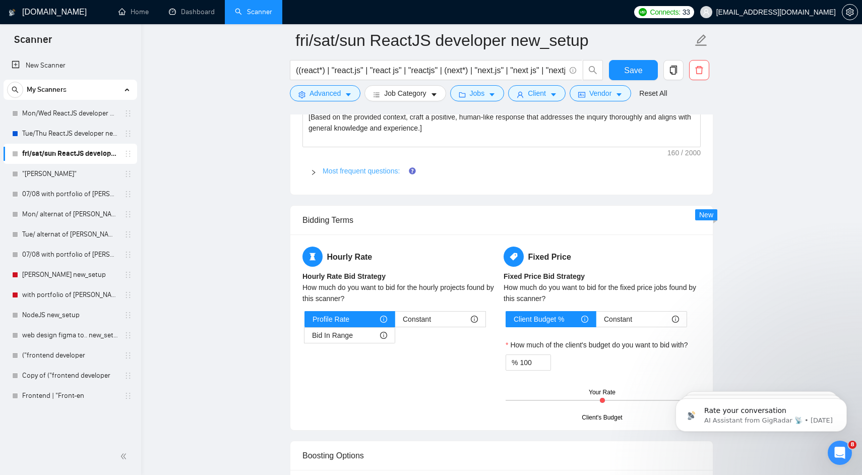
click at [358, 175] on link "Most frequent questions:" at bounding box center [361, 171] width 77 height 8
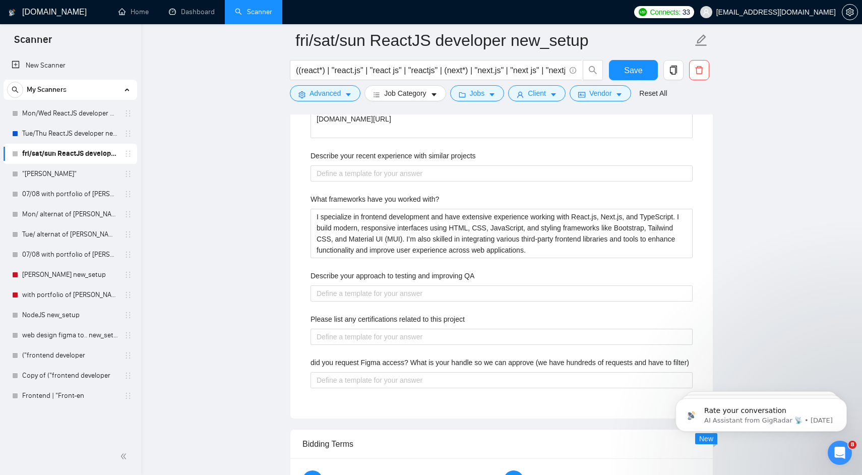
scroll to position [1683, 0]
click at [69, 132] on link "Tue/Thu ReactJS developer new_setup" at bounding box center [70, 133] width 96 height 20
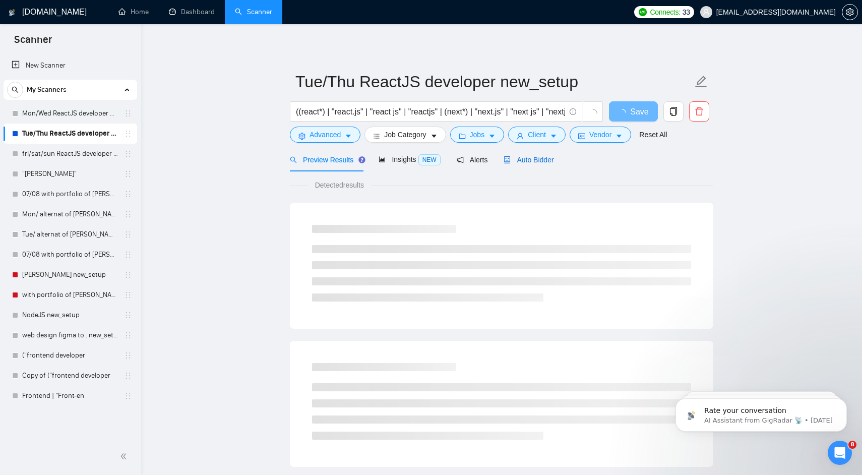
click at [527, 157] on span "Auto Bidder" at bounding box center [528, 160] width 50 height 8
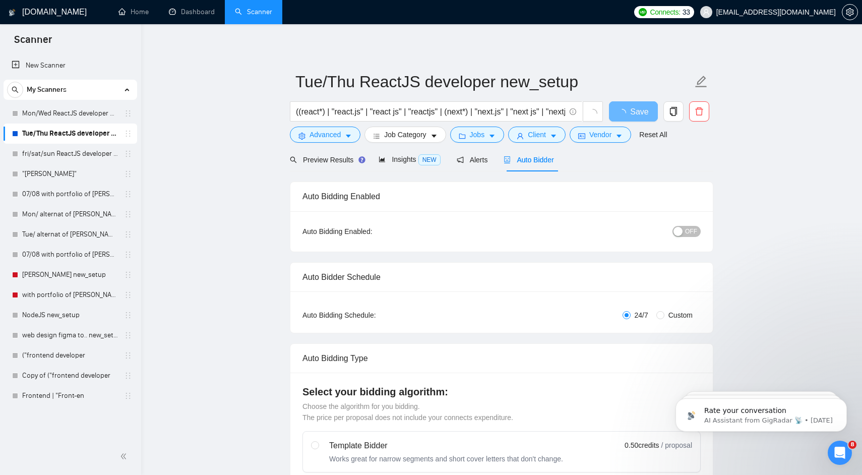
radio input "false"
radio input "true"
checkbox input "true"
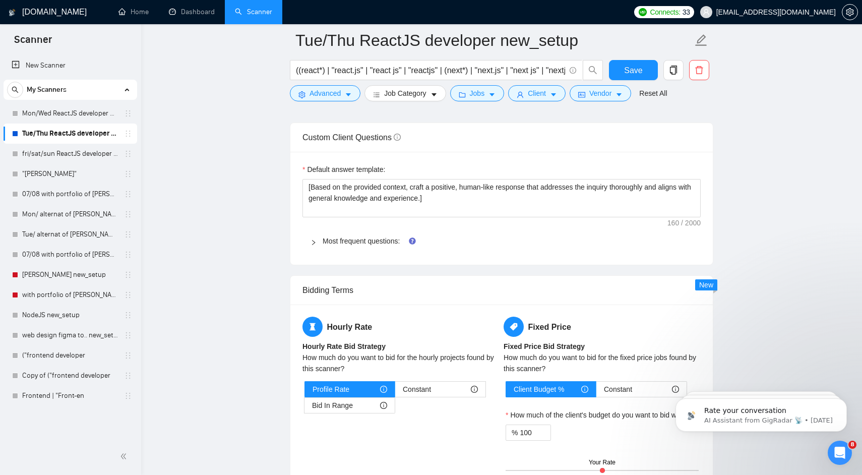
scroll to position [1521, 0]
click at [335, 239] on link "Most frequent questions:" at bounding box center [361, 239] width 77 height 8
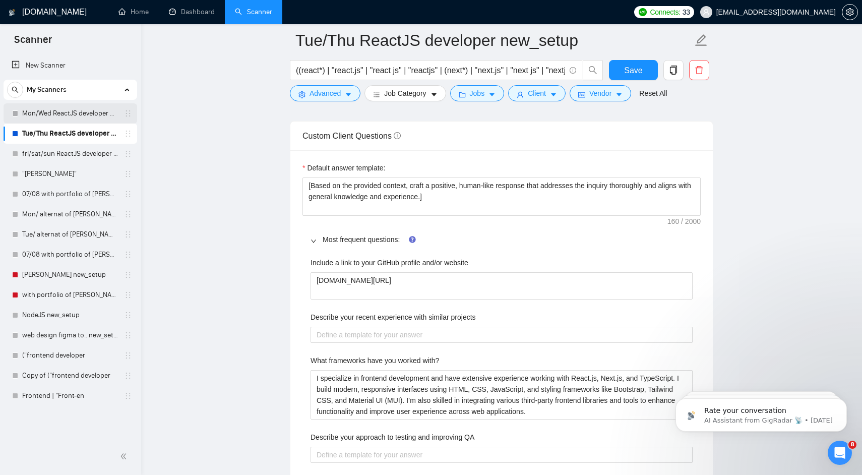
click at [87, 112] on link "Mon/Wed ReactJS developer new_setup" at bounding box center [70, 113] width 96 height 20
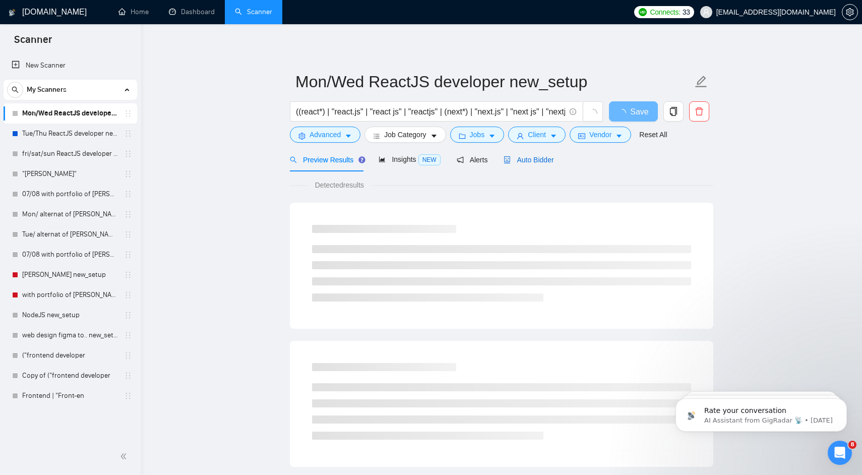
click at [532, 161] on span "Auto Bidder" at bounding box center [528, 160] width 50 height 8
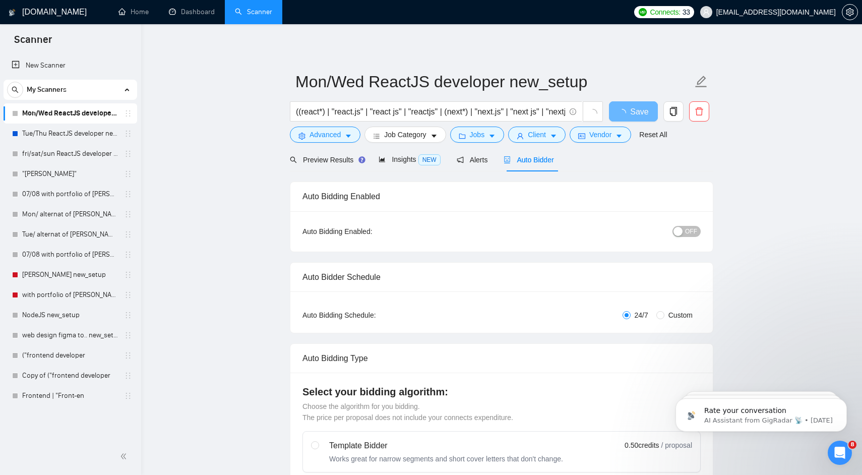
radio input "false"
radio input "true"
checkbox input "true"
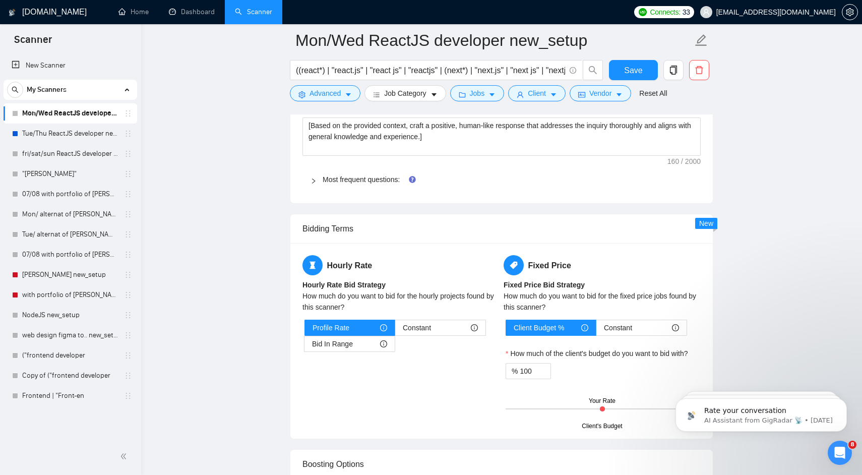
scroll to position [1585, 0]
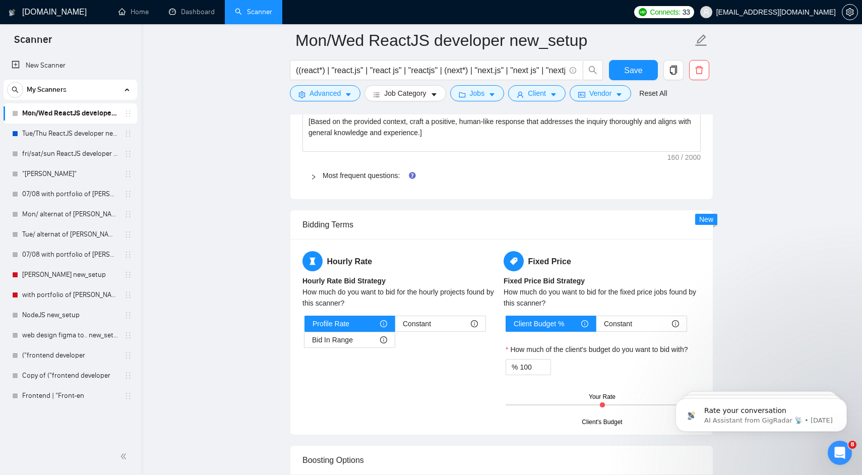
click at [345, 170] on span "Most frequent questions:" at bounding box center [508, 175] width 370 height 11
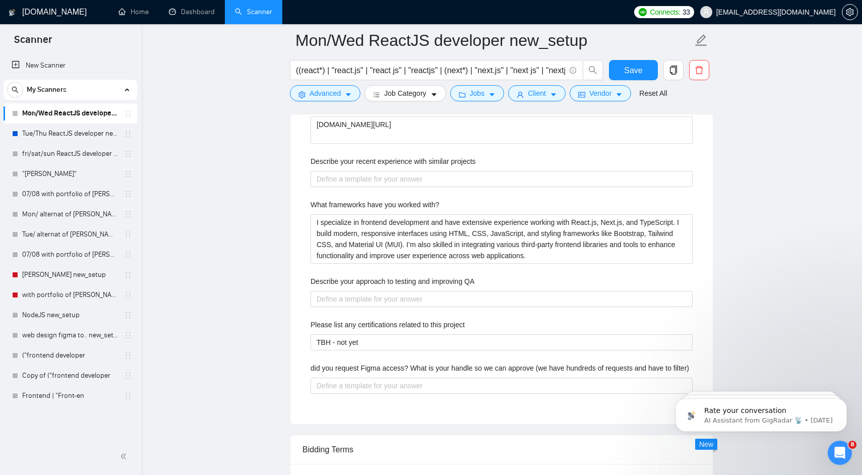
scroll to position [1677, 0]
click at [65, 256] on link "07/08 with portfolio of [PERSON_NAME] new_setup" at bounding box center [70, 254] width 96 height 20
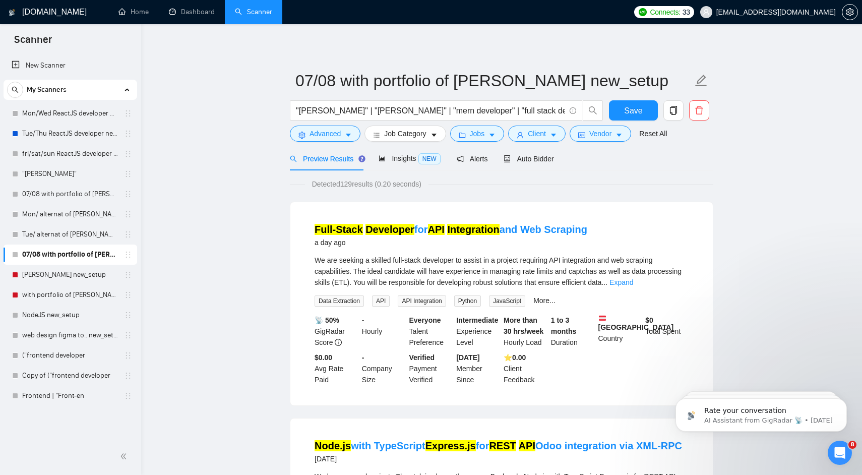
scroll to position [18, 0]
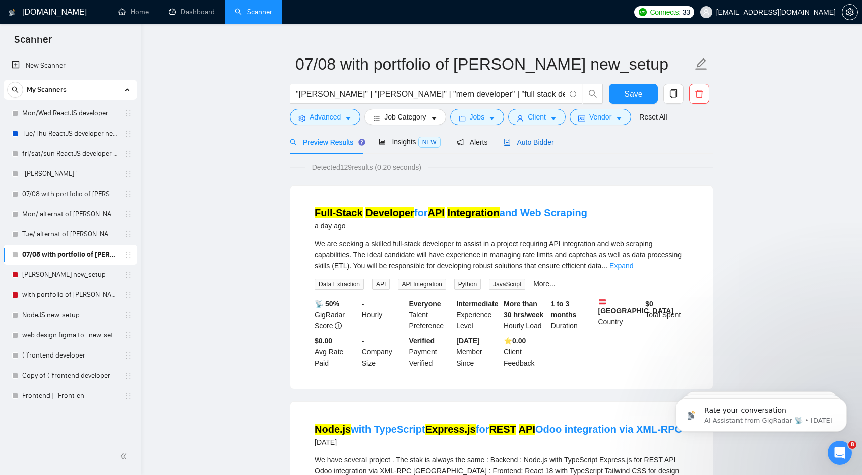
click at [541, 145] on span "Auto Bidder" at bounding box center [528, 142] width 50 height 8
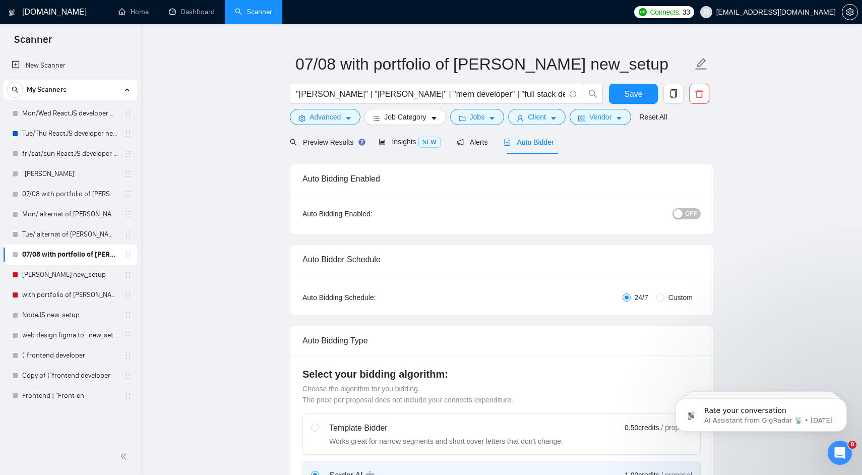
radio input "false"
radio input "true"
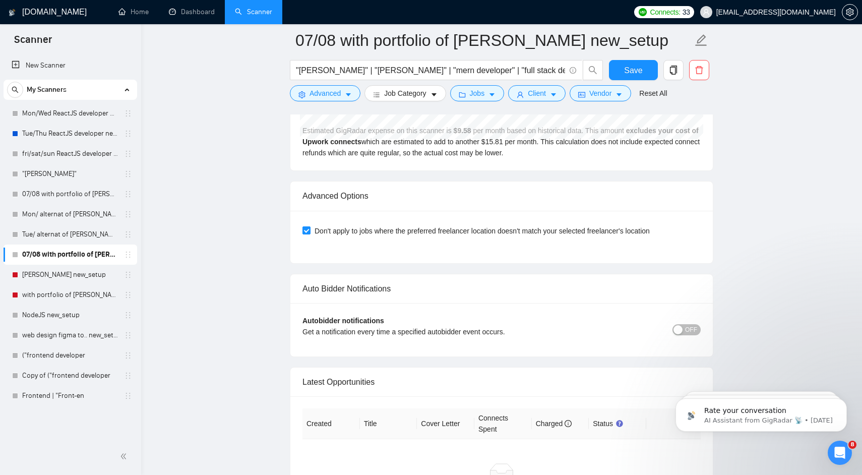
scroll to position [2472, 0]
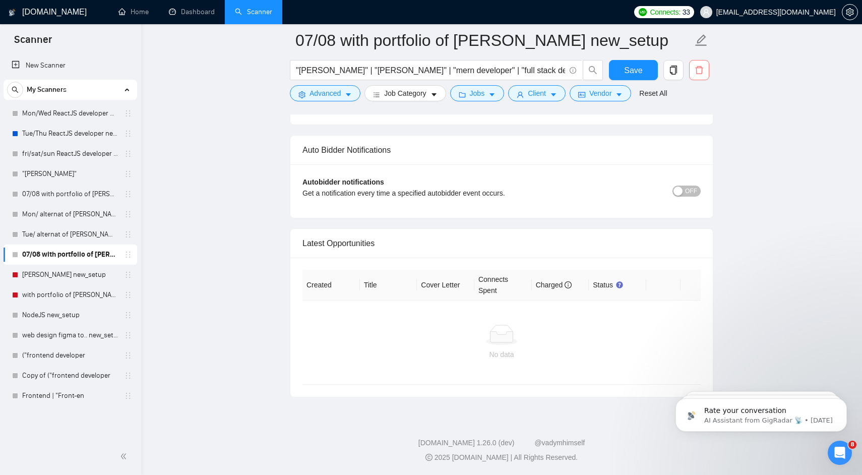
click at [700, 72] on icon "delete" at bounding box center [698, 70] width 9 height 9
click at [692, 132] on span "Yes" at bounding box center [687, 137] width 12 height 11
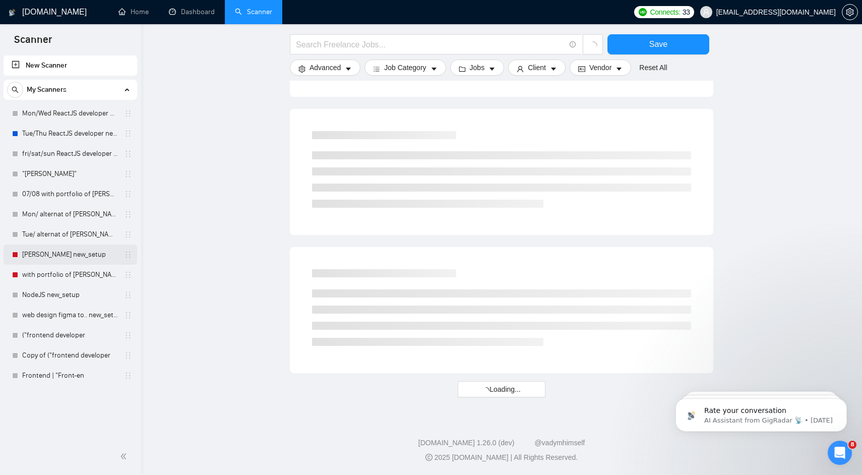
scroll to position [492, 0]
click at [81, 373] on link "Frontend | "Front-en" at bounding box center [70, 375] width 96 height 20
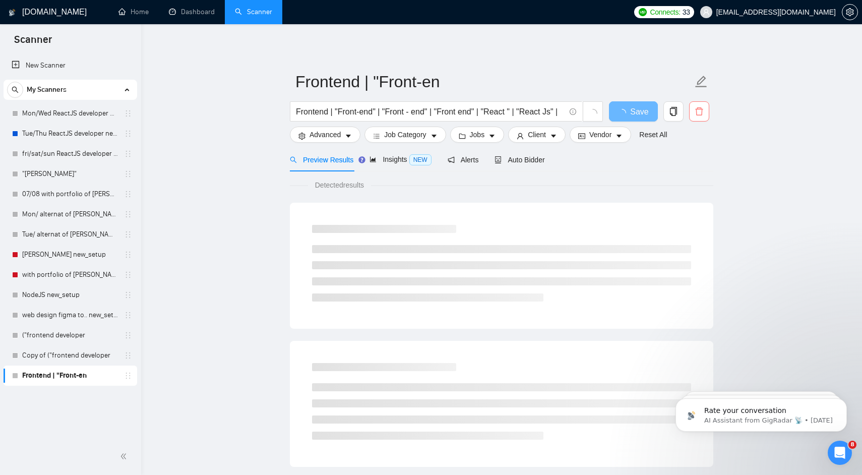
click at [702, 111] on icon "delete" at bounding box center [699, 111] width 8 height 8
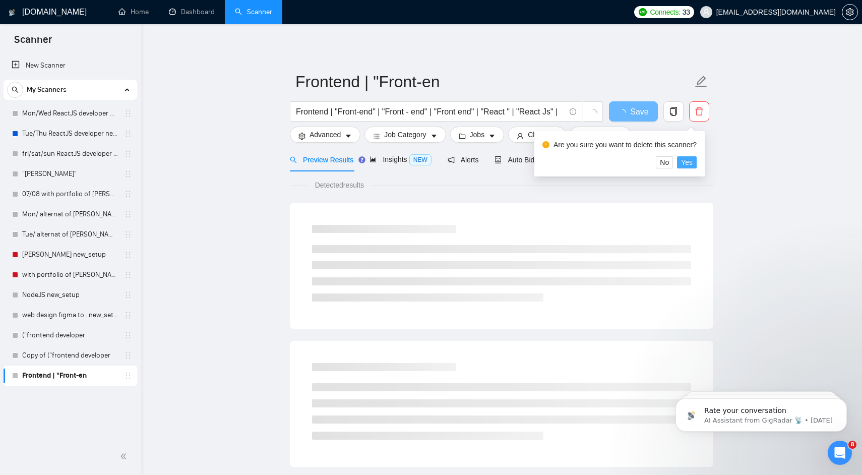
click at [692, 164] on span "Yes" at bounding box center [687, 162] width 12 height 11
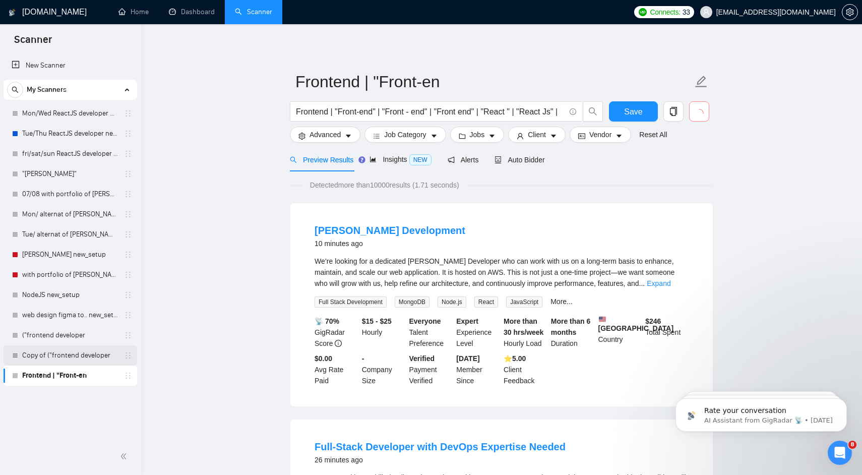
click at [68, 357] on link "Copy of ("frontend developer" at bounding box center [70, 355] width 96 height 20
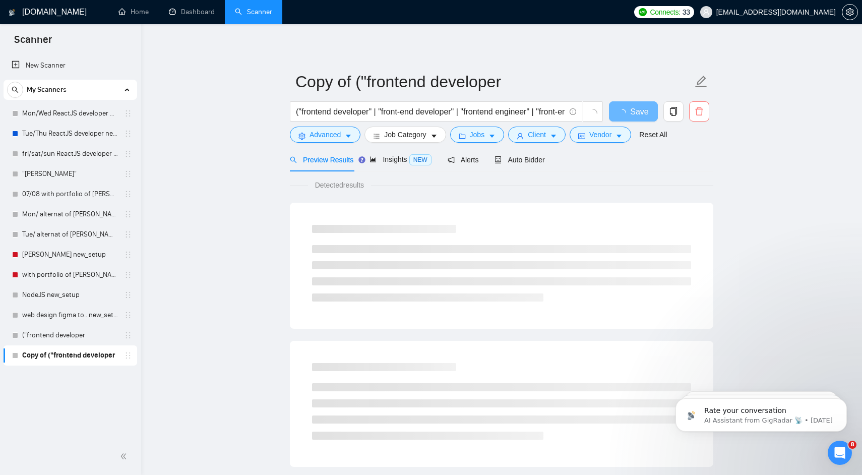
click at [694, 113] on icon "delete" at bounding box center [698, 111] width 9 height 9
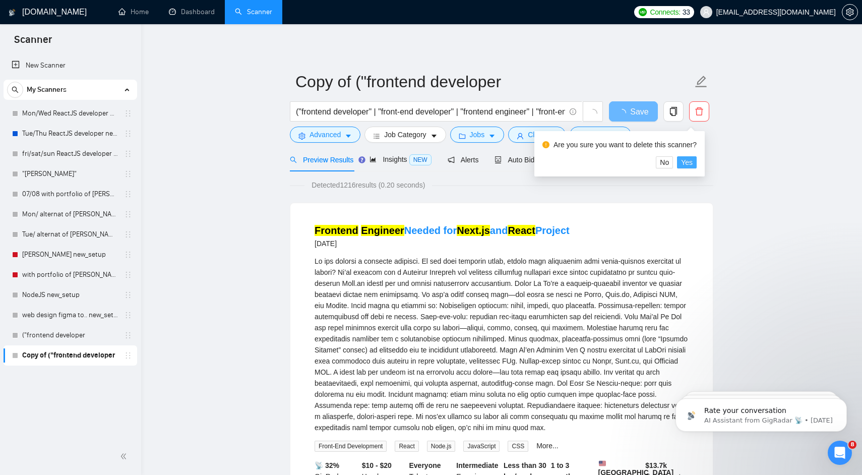
click at [691, 163] on span "Yes" at bounding box center [687, 162] width 12 height 11
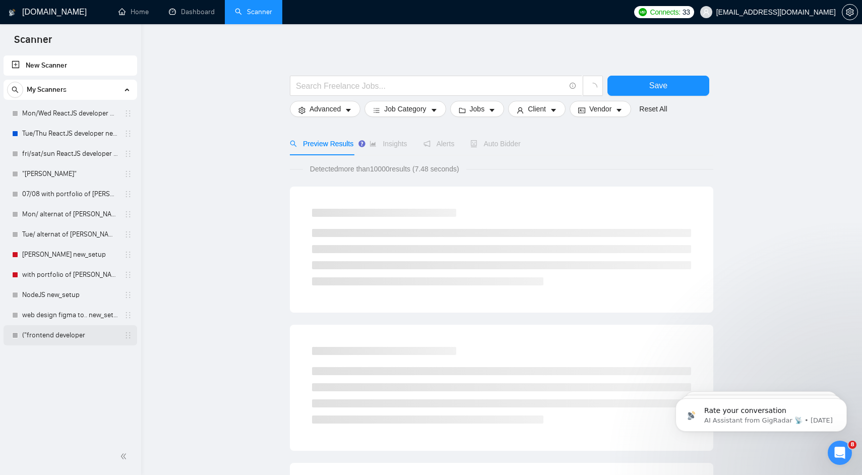
click at [56, 336] on link "("frontend developer" at bounding box center [70, 335] width 96 height 20
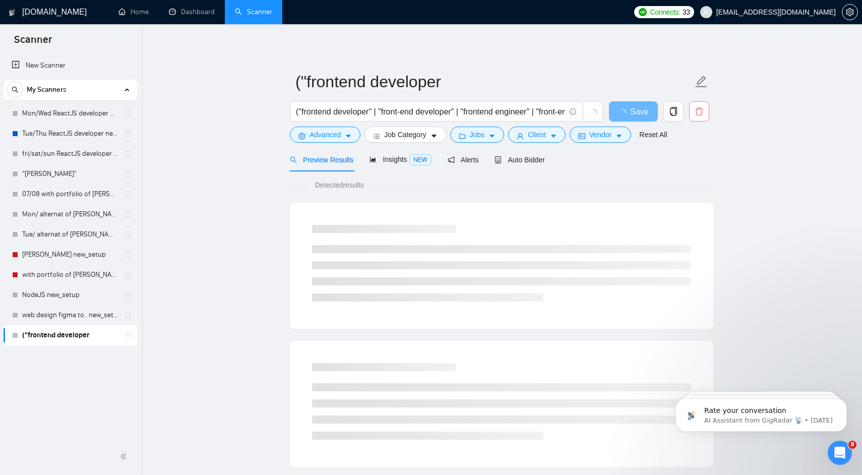
click at [699, 113] on icon "delete" at bounding box center [698, 111] width 9 height 9
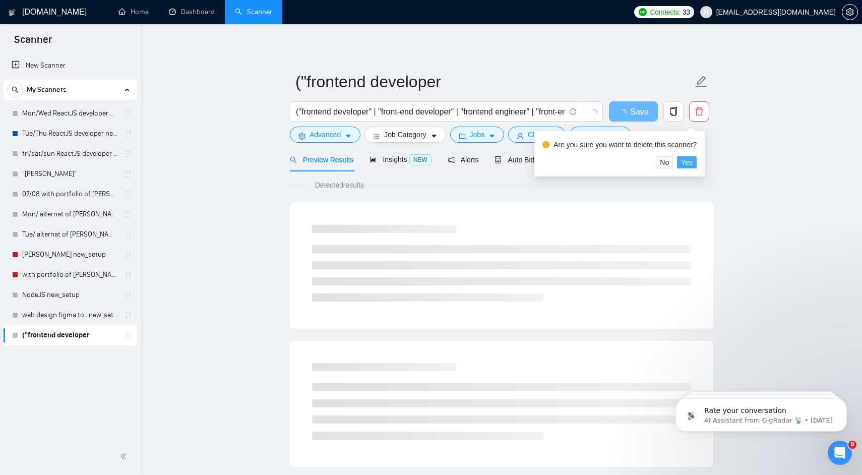
click at [692, 160] on span "Yes" at bounding box center [687, 162] width 12 height 11
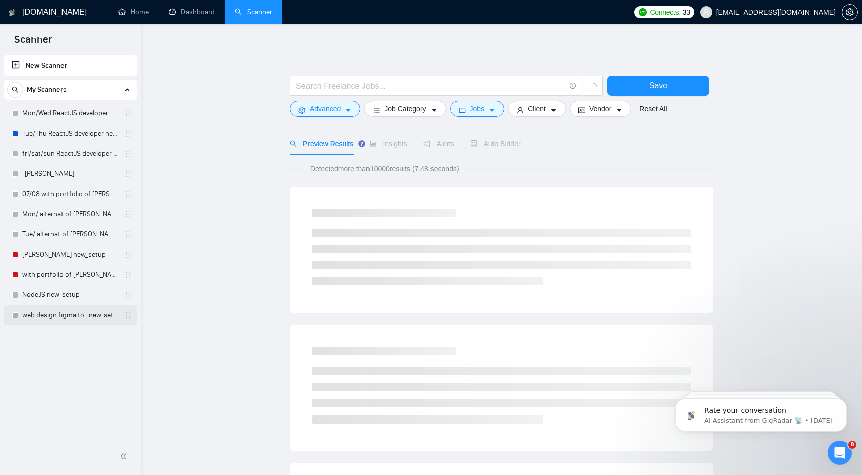
click at [81, 314] on link "web design figma to.. new_setup" at bounding box center [70, 315] width 96 height 20
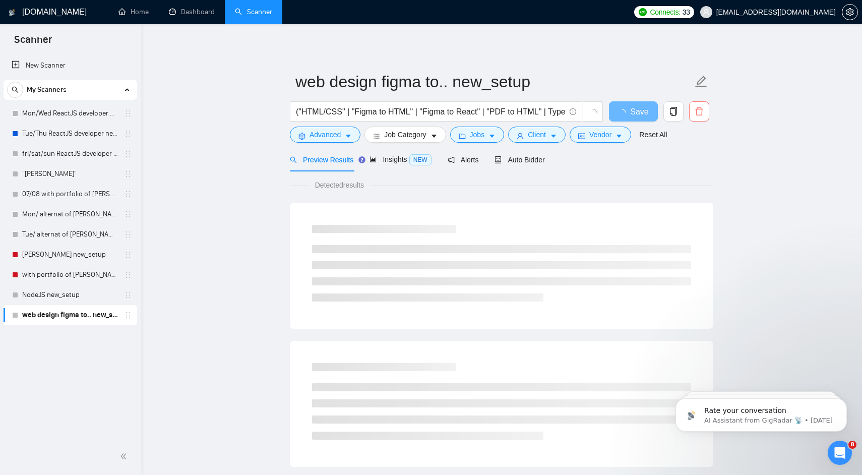
click at [701, 107] on icon "delete" at bounding box center [699, 111] width 8 height 8
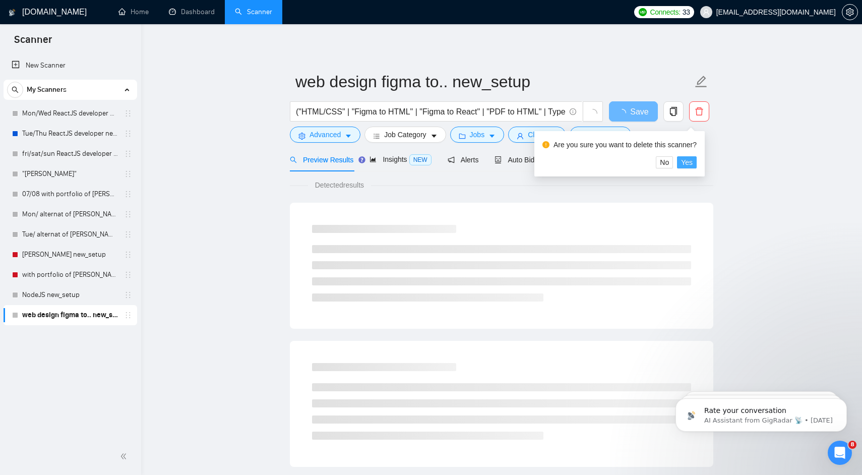
click at [692, 160] on span "Yes" at bounding box center [687, 162] width 12 height 11
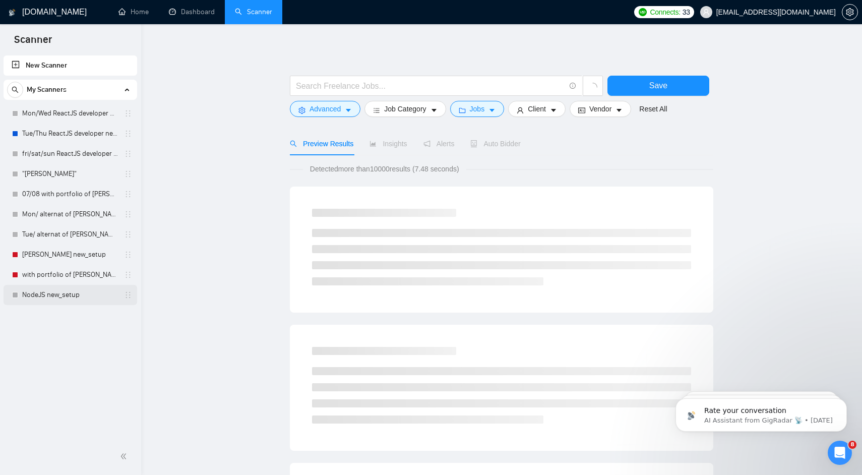
click at [50, 296] on link "NodeJS new_setup" at bounding box center [70, 295] width 96 height 20
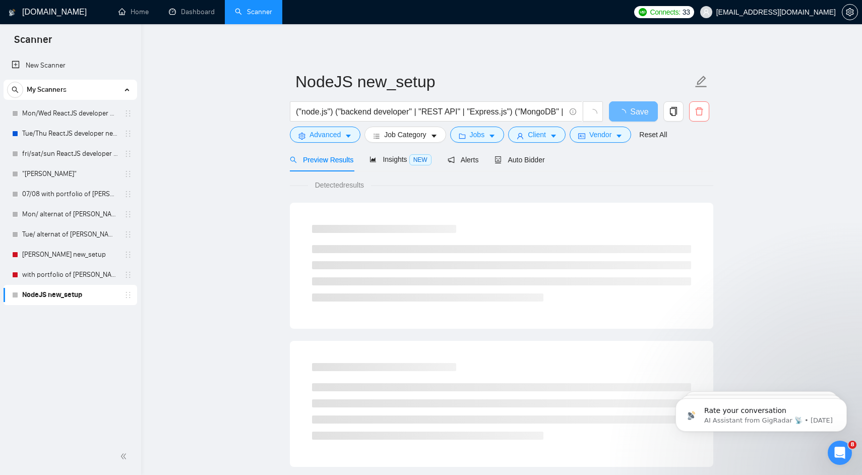
click at [701, 112] on icon "delete" at bounding box center [699, 111] width 8 height 8
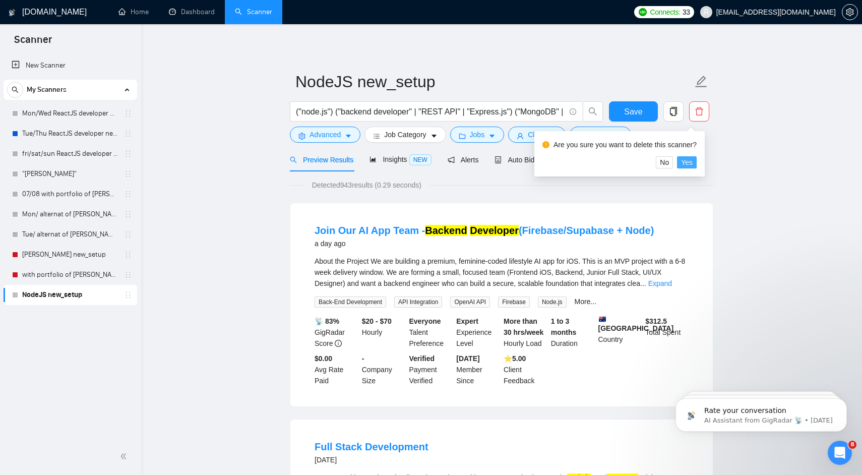
click at [688, 161] on span "Yes" at bounding box center [687, 162] width 12 height 11
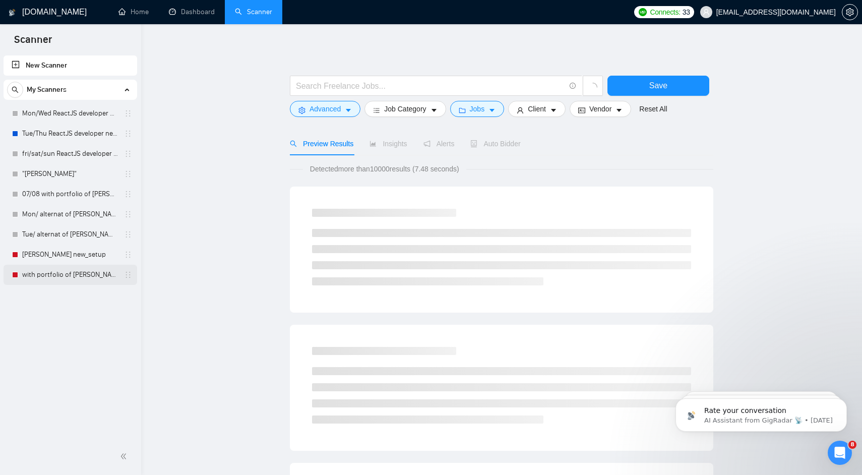
click at [74, 277] on link "with portfolio of [PERSON_NAME] new_setup" at bounding box center [70, 275] width 96 height 20
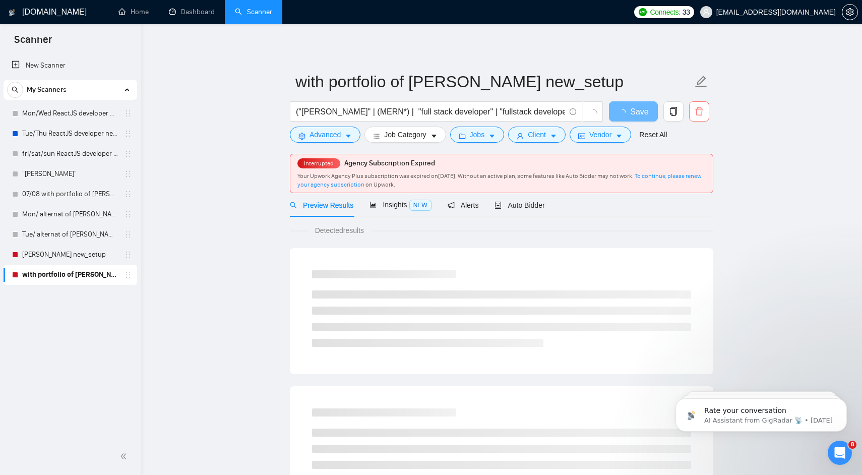
click at [697, 107] on icon "delete" at bounding box center [698, 111] width 9 height 9
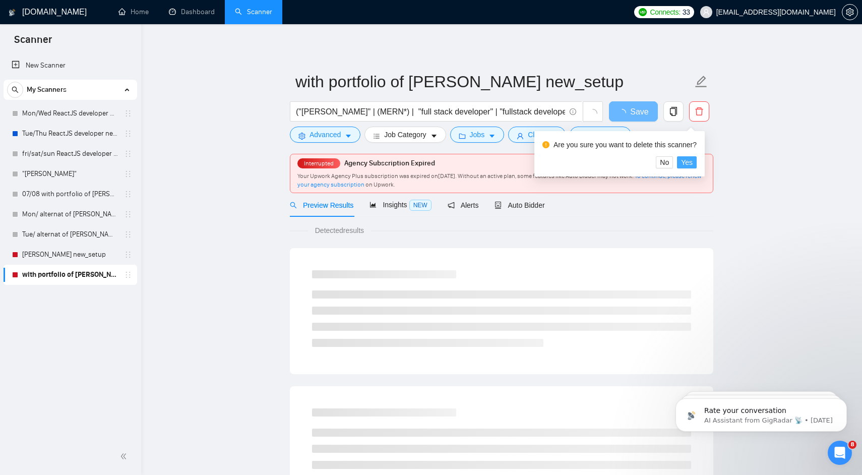
click at [692, 163] on span "Yes" at bounding box center [687, 162] width 12 height 11
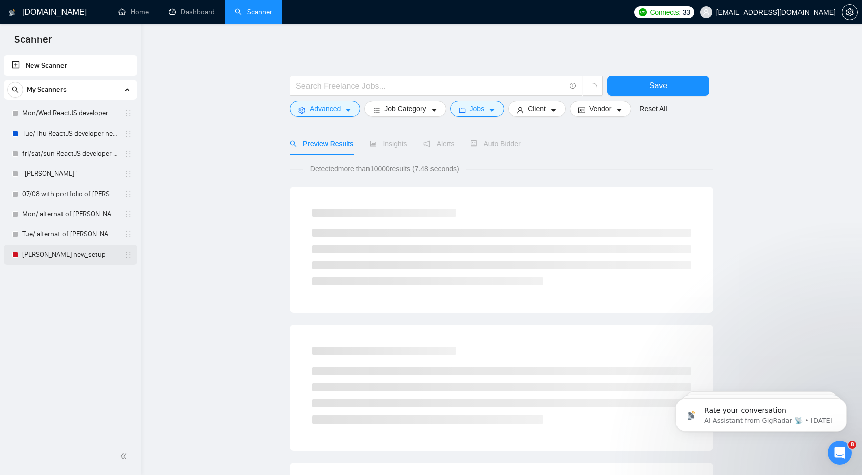
click at [59, 256] on link "[PERSON_NAME] new_setup" at bounding box center [70, 254] width 96 height 20
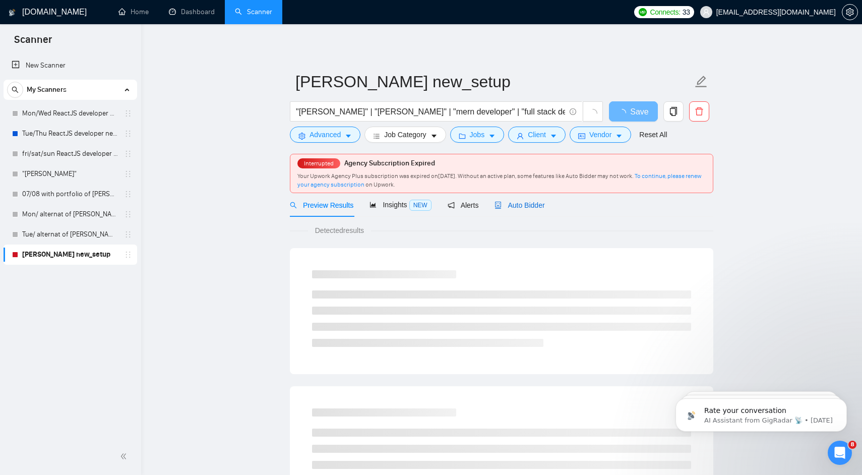
click at [530, 205] on span "Auto Bidder" at bounding box center [519, 205] width 50 height 8
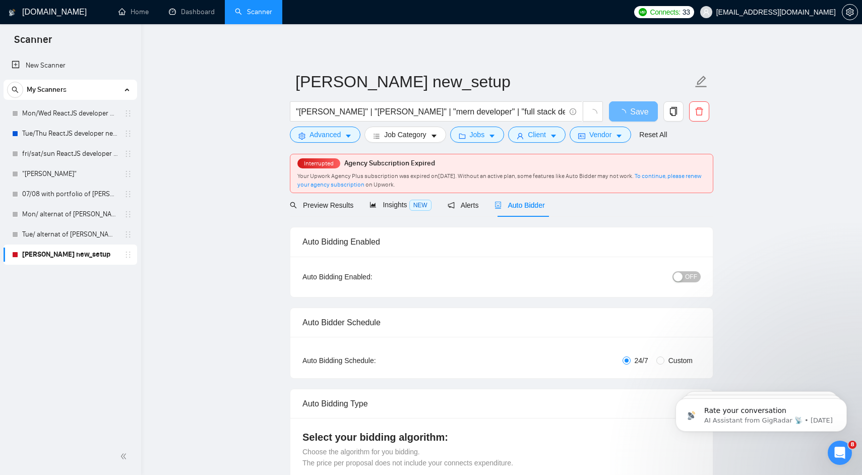
radio input "false"
radio input "true"
checkbox input "true"
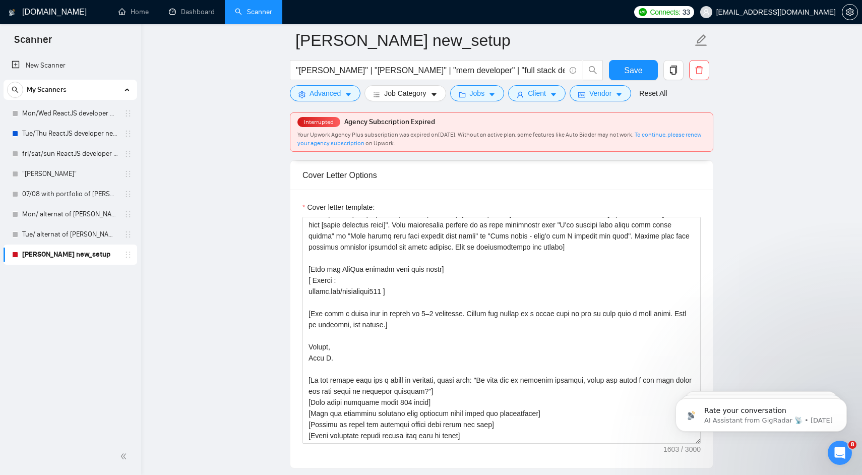
scroll to position [1223, 0]
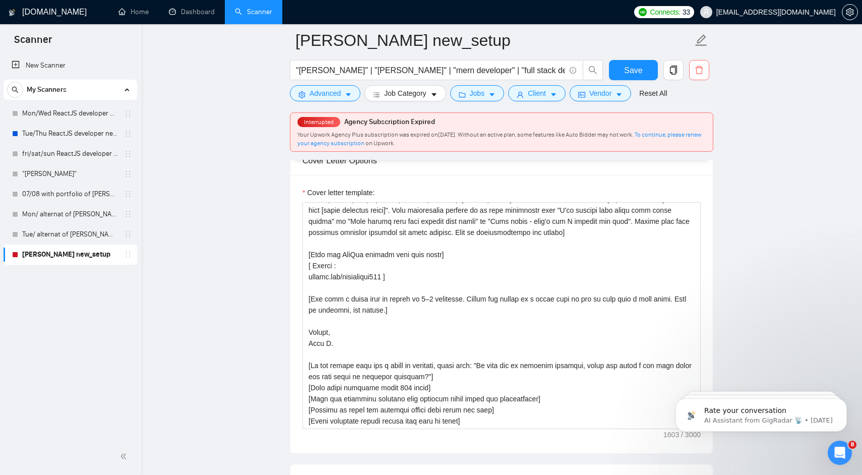
click at [699, 72] on icon "delete" at bounding box center [698, 70] width 9 height 9
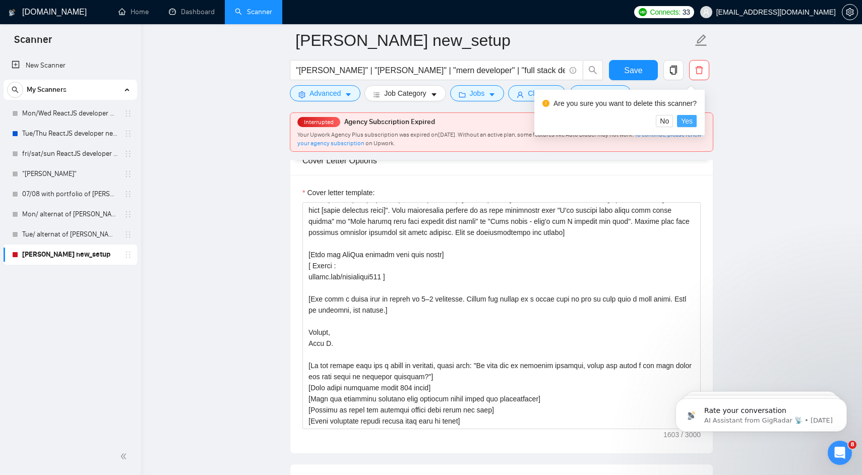
click at [692, 122] on span "Yes" at bounding box center [687, 120] width 12 height 11
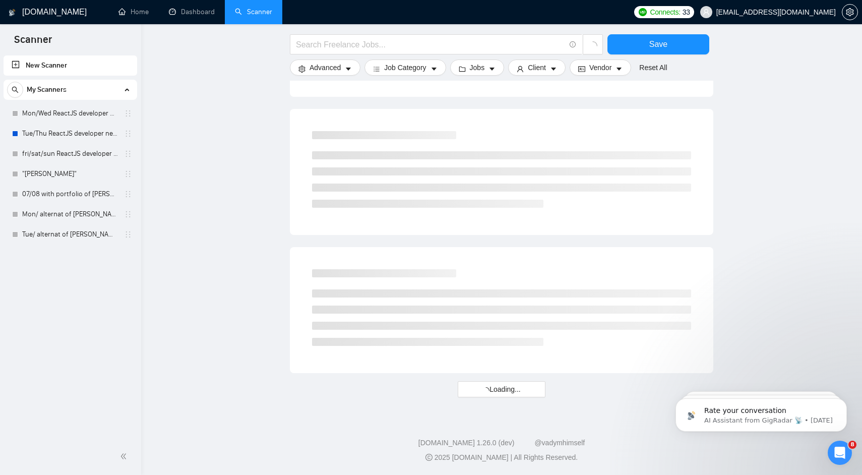
scroll to position [492, 0]
click at [53, 111] on link "Mon/Wed ReactJS developer new_setup" at bounding box center [70, 113] width 96 height 20
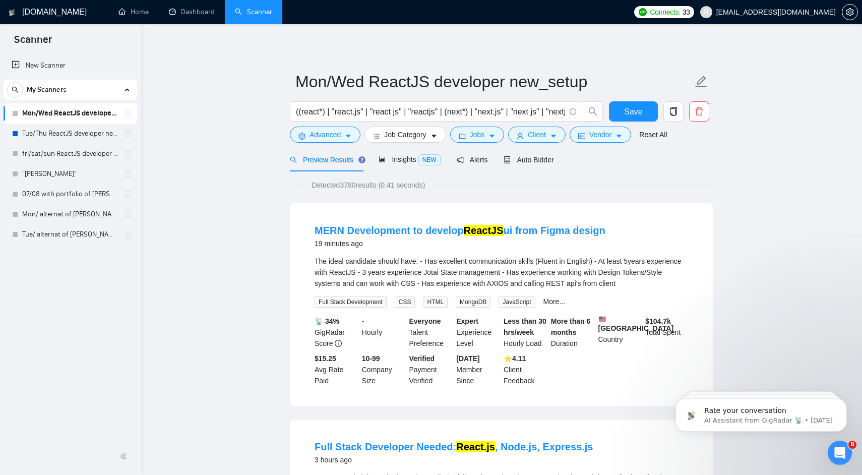
click at [89, 114] on link "Mon/Wed ReactJS developer new_setup" at bounding box center [70, 113] width 96 height 20
click at [553, 158] on span "Auto Bidder" at bounding box center [528, 160] width 50 height 8
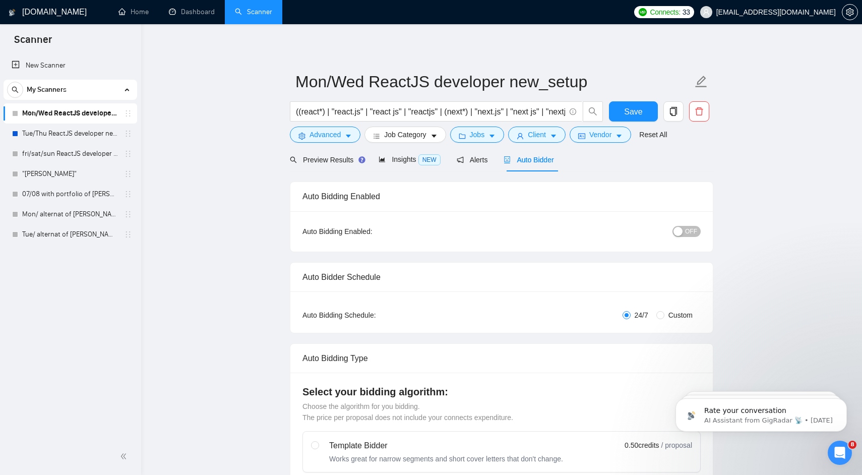
radio input "false"
radio input "true"
checkbox input "true"
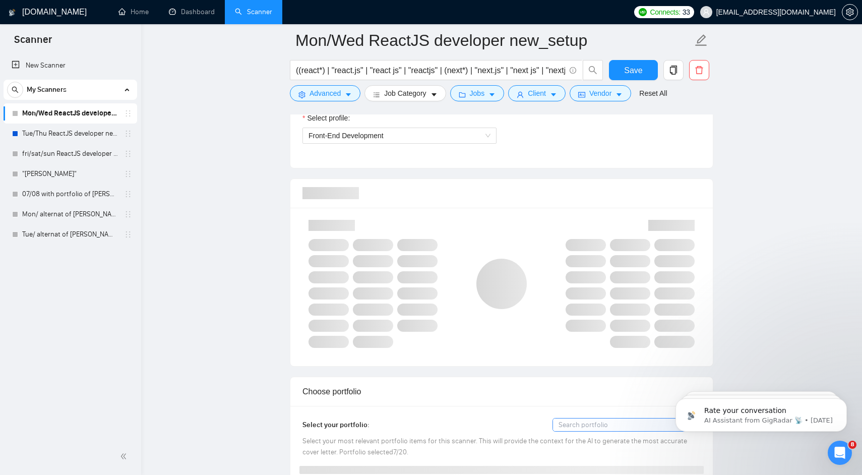
scroll to position [722, 0]
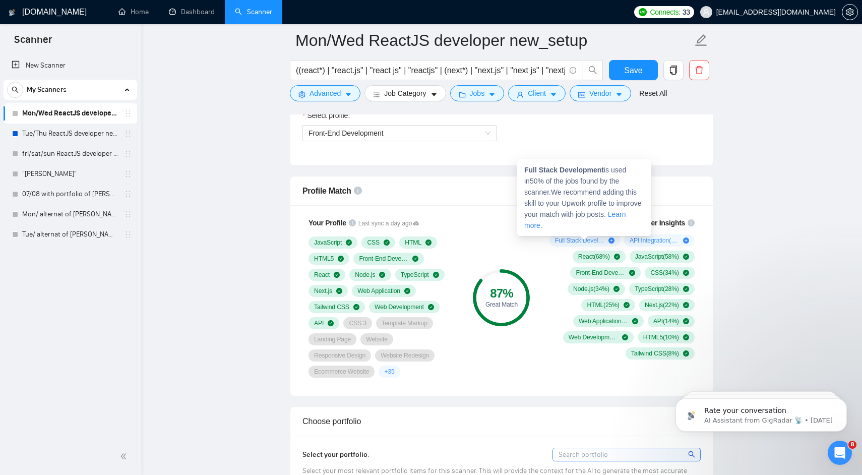
click at [573, 170] on strong "Full Stack Development" at bounding box center [564, 170] width 80 height 8
drag, startPoint x: 573, startPoint y: 170, endPoint x: 530, endPoint y: 170, distance: 42.8
click at [530, 170] on strong "Full Stack Development" at bounding box center [564, 170] width 80 height 8
copy strong "Full Stack Development"
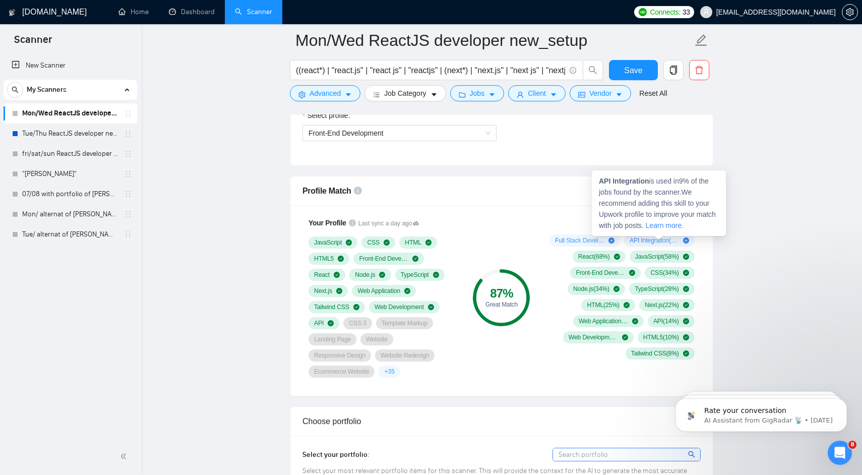
click at [604, 180] on strong "API Integration" at bounding box center [624, 181] width 50 height 8
drag, startPoint x: 604, startPoint y: 180, endPoint x: 621, endPoint y: 180, distance: 17.6
click at [621, 180] on strong "API Integration" at bounding box center [624, 181] width 50 height 8
copy strong "API Integration"
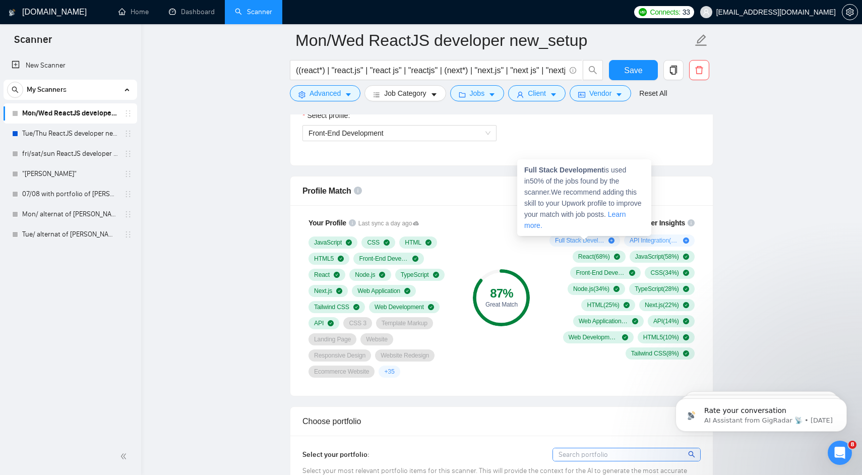
click at [530, 167] on strong "Full Stack Development" at bounding box center [564, 170] width 80 height 8
drag, startPoint x: 530, startPoint y: 167, endPoint x: 580, endPoint y: 167, distance: 50.4
click at [580, 167] on strong "Full Stack Development" at bounding box center [564, 170] width 80 height 8
copy strong "Full Stack Development"
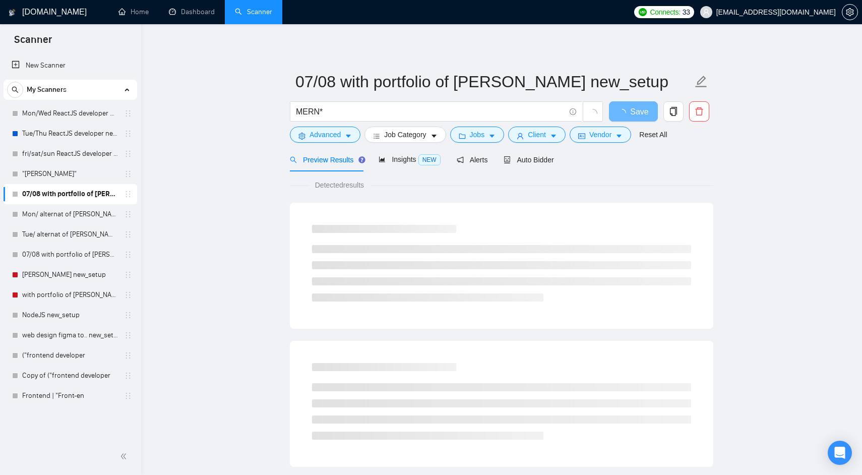
scroll to position [10, 0]
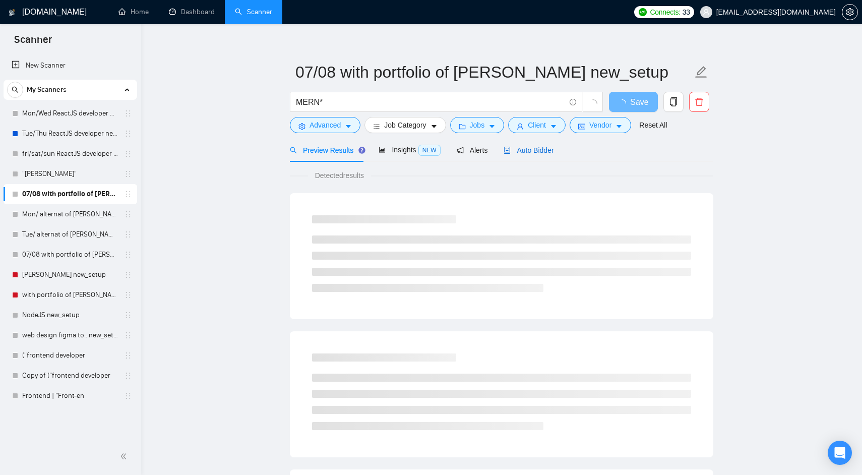
click at [534, 148] on span "Auto Bidder" at bounding box center [528, 150] width 50 height 8
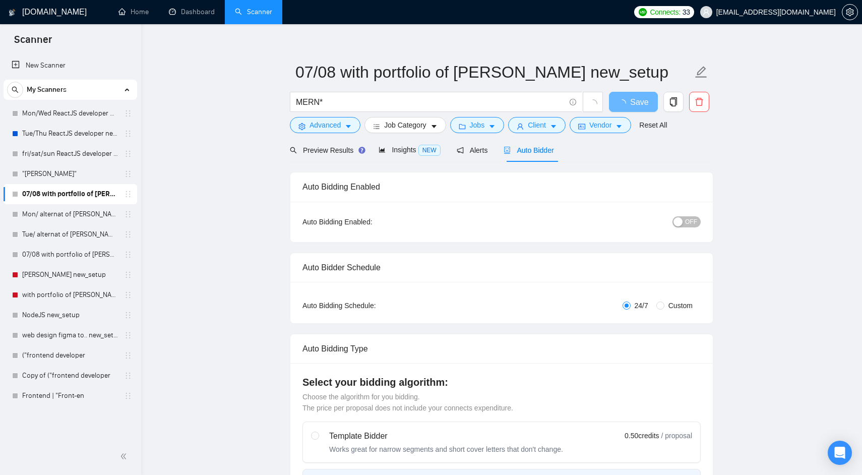
radio input "false"
radio input "true"
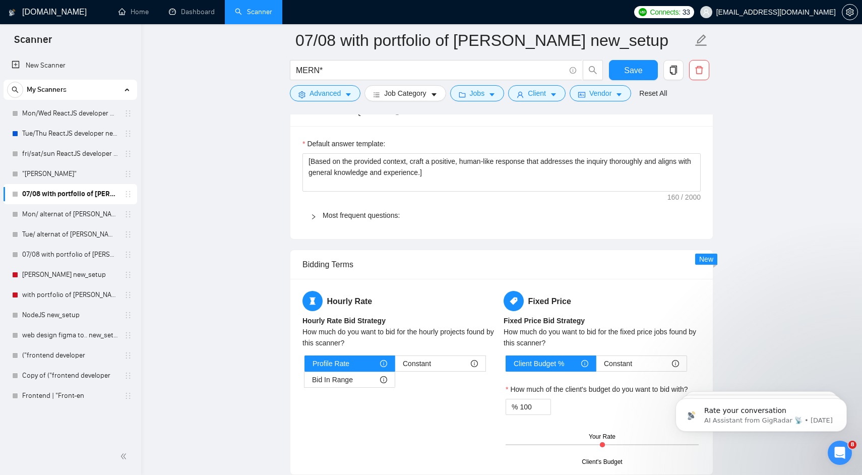
scroll to position [1553, 0]
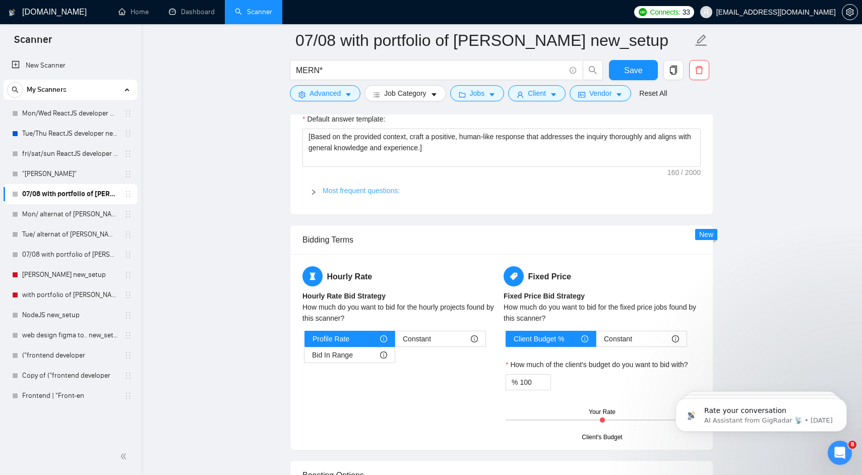
click at [381, 195] on link "Most frequent questions:" at bounding box center [361, 190] width 77 height 8
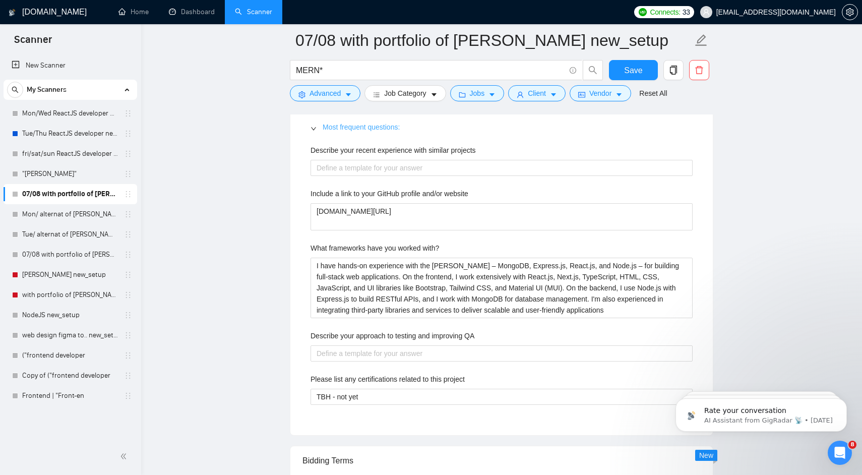
scroll to position [1621, 0]
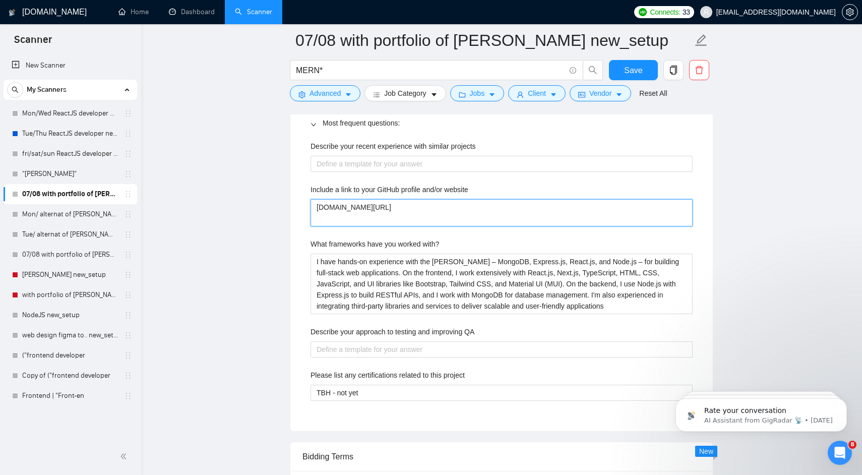
click at [378, 220] on website "[DOMAIN_NAME][URL]" at bounding box center [501, 212] width 382 height 27
type website "[DOMAIN_NAME][URL]"
click at [325, 226] on website "[DOMAIN_NAME][URL]" at bounding box center [501, 212] width 382 height 27
type website "[DOMAIN_NAME][URL]"
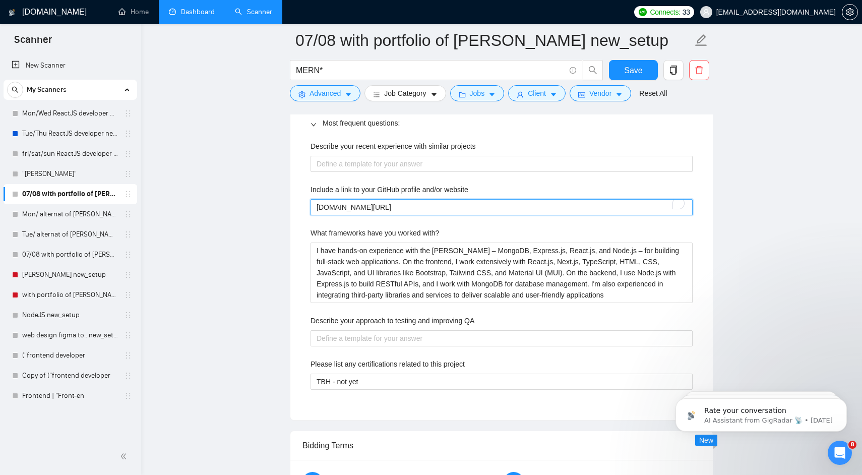
type website "[DOMAIN_NAME][URL]"
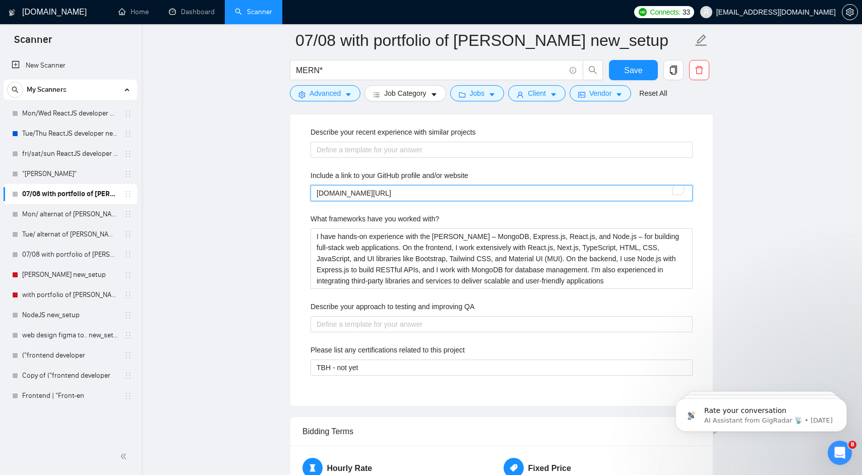
scroll to position [1637, 0]
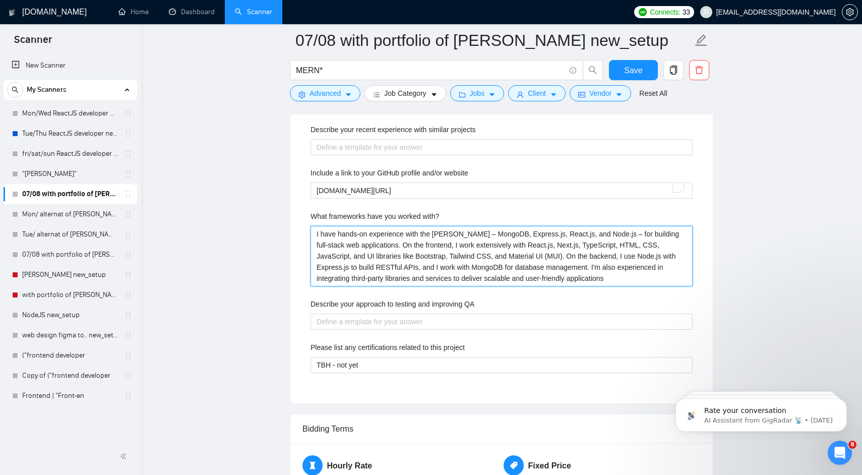
click at [348, 255] on with\? "I have hands-on experience with the [PERSON_NAME] – MongoDB, Express.js, React.…" at bounding box center [501, 256] width 382 height 60
